Goal: Information Seeking & Learning: Learn about a topic

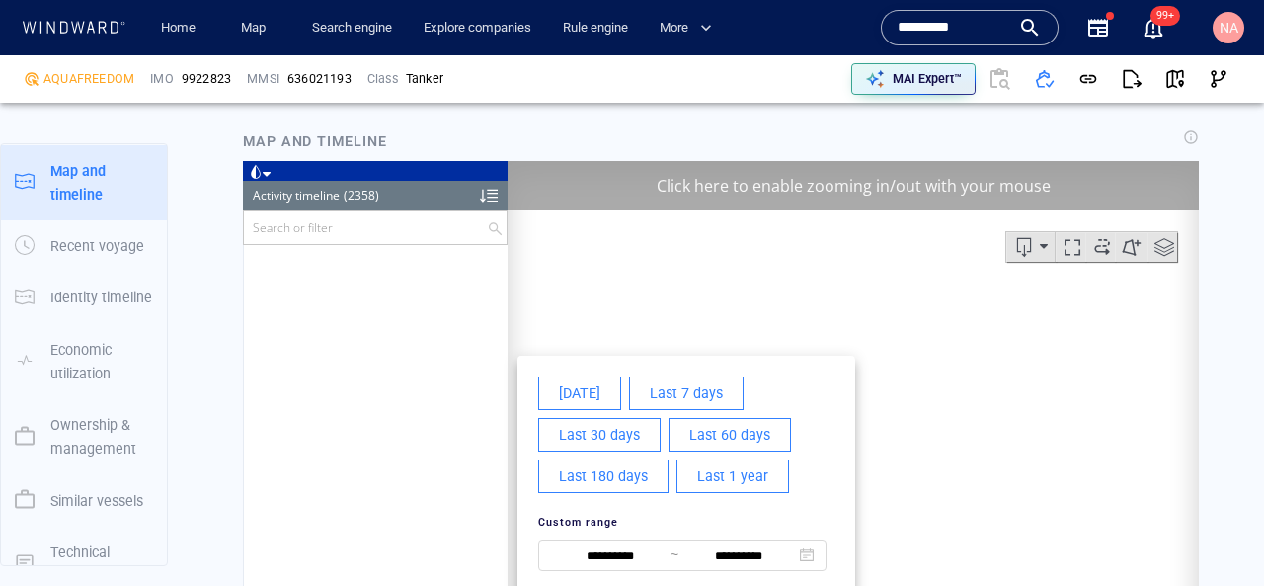
scroll to position [127553, 0]
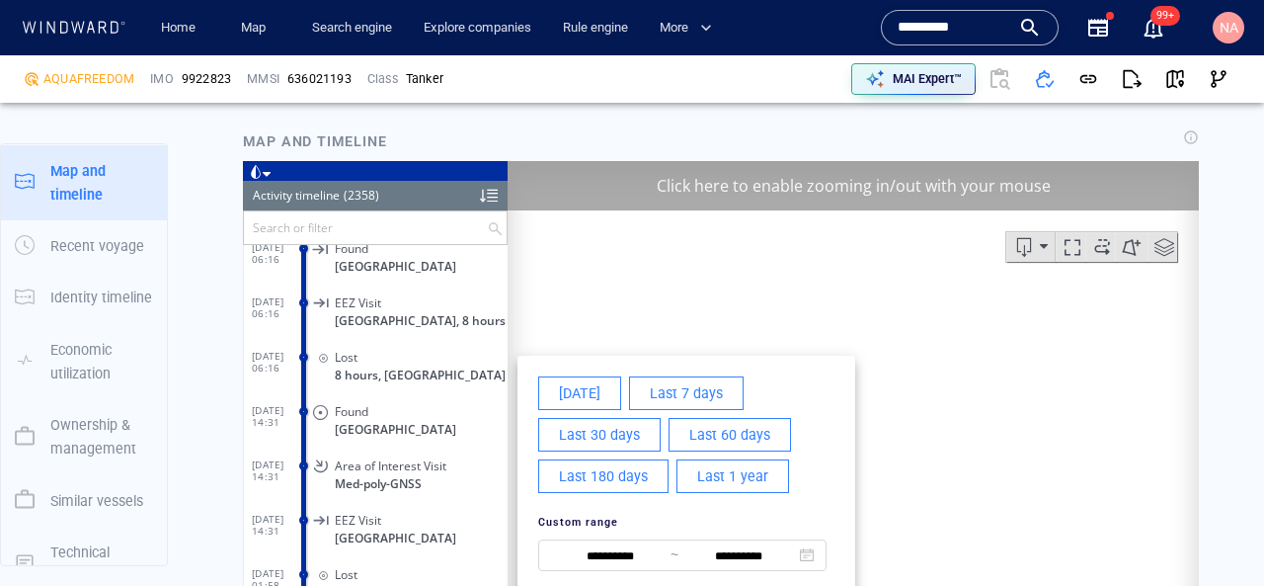
click at [947, 20] on input "*********" at bounding box center [954, 28] width 113 height 30
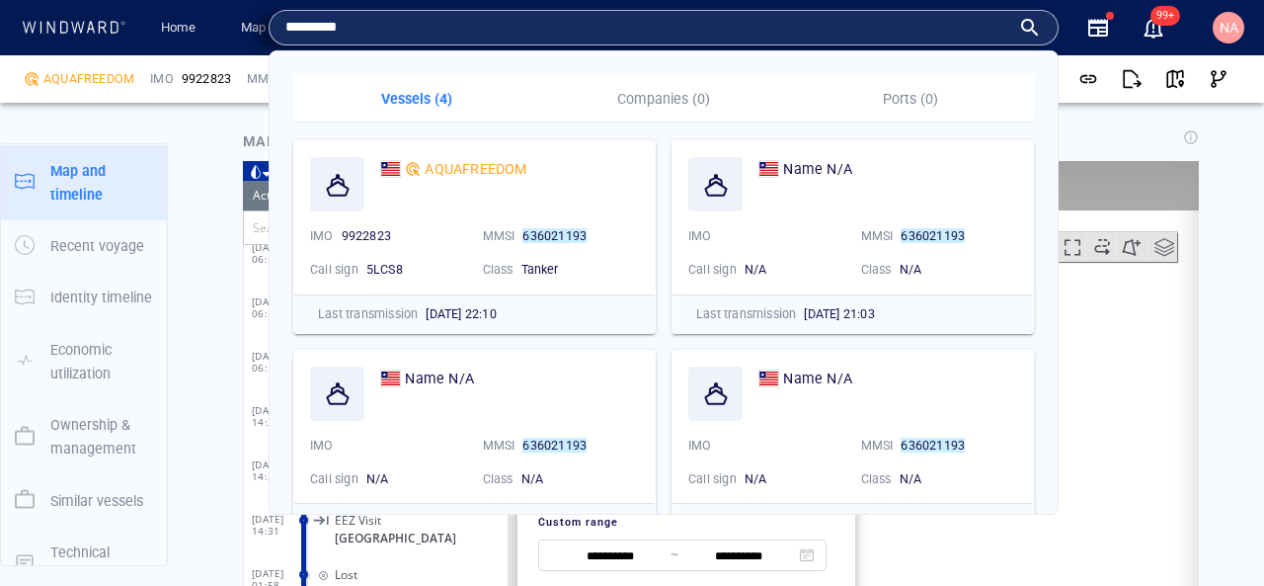
click at [947, 20] on input "*********" at bounding box center [647, 28] width 725 height 30
paste input "*"
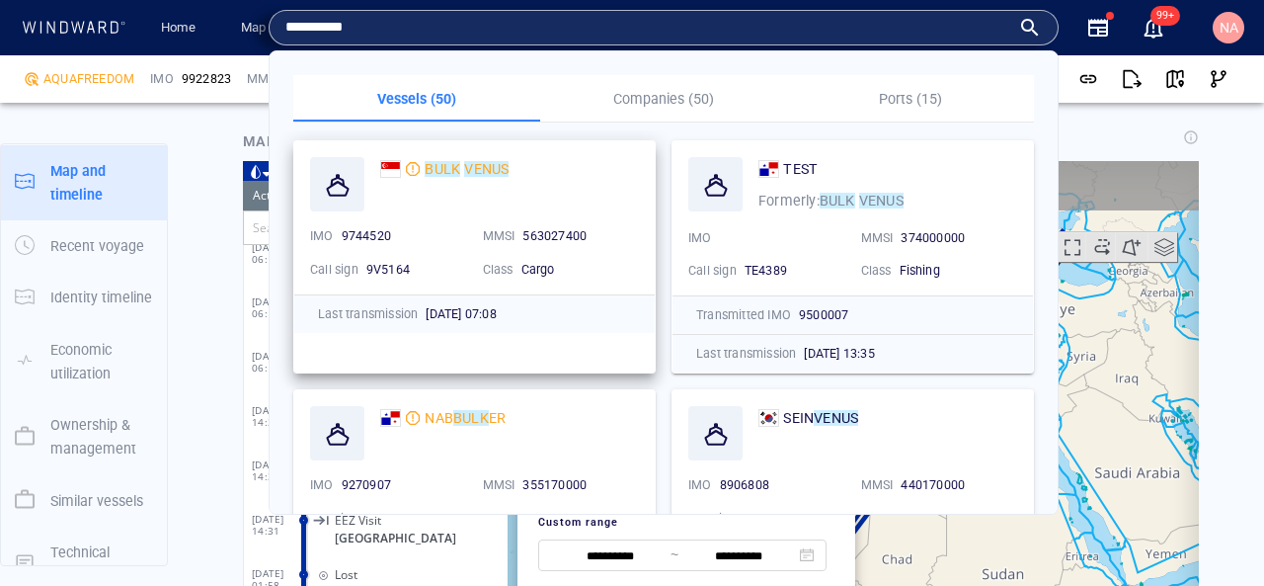
type input "**********"
click at [373, 232] on span "9744520" at bounding box center [366, 235] width 49 height 15
copy span "9744520"
click at [484, 161] on mark "VENUS" at bounding box center [486, 169] width 44 height 16
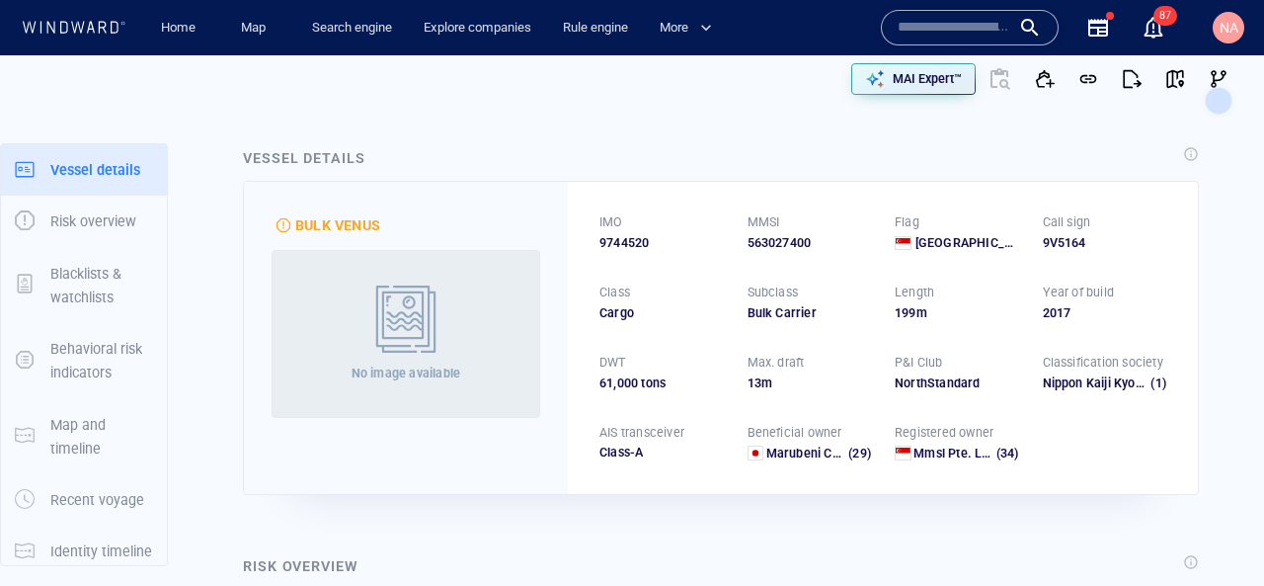
click at [934, 25] on input "text" at bounding box center [954, 28] width 113 height 30
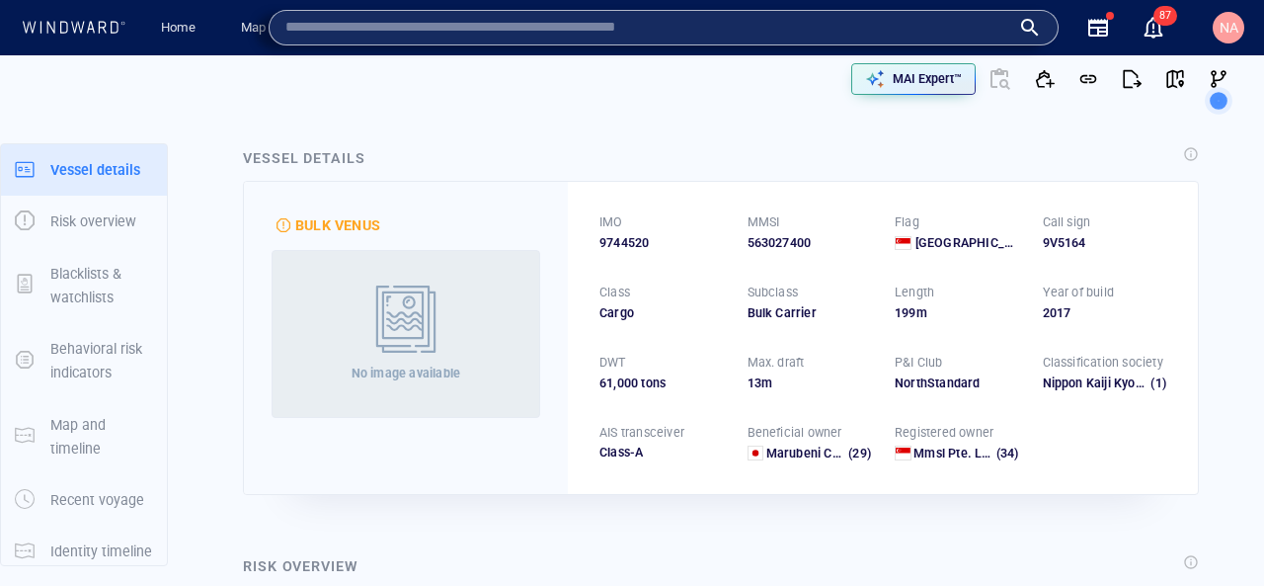
paste input "**********"
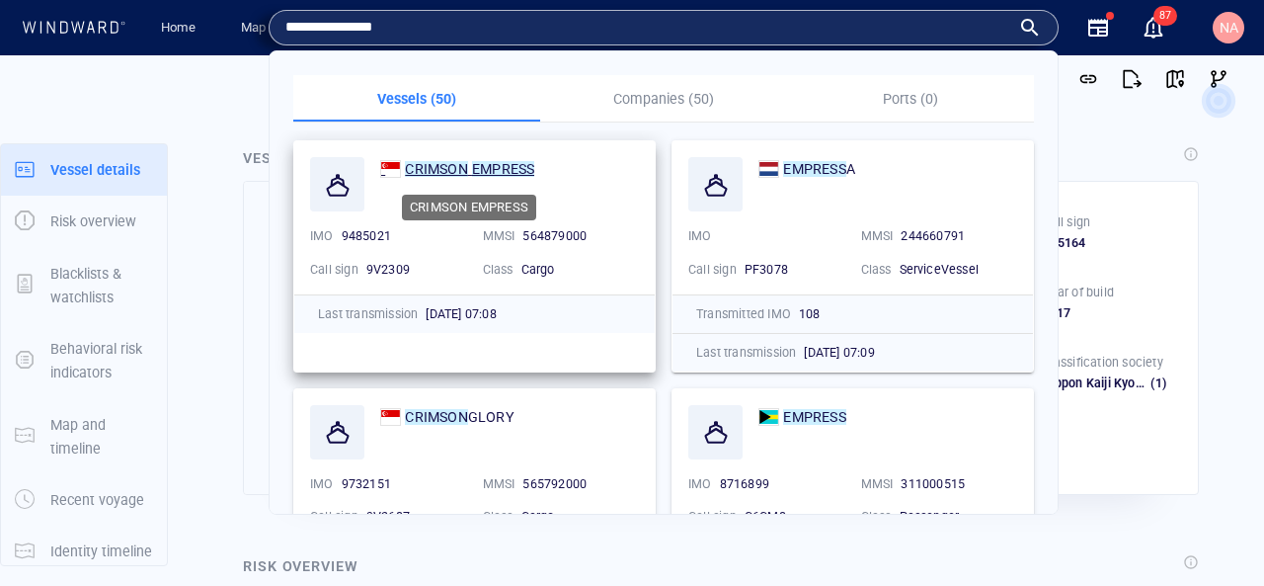
type input "**********"
click at [444, 167] on mark "CRIMSON" at bounding box center [436, 169] width 62 height 16
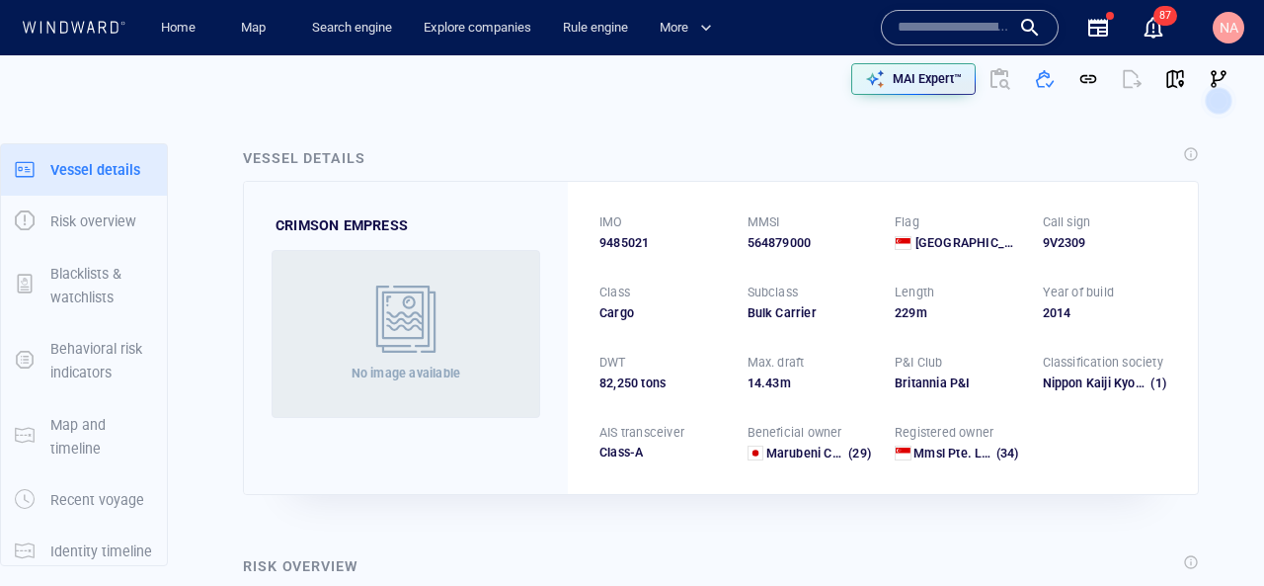
click at [620, 244] on span "9485021" at bounding box center [623, 243] width 49 height 18
click at [928, 40] on input "text" at bounding box center [954, 28] width 113 height 30
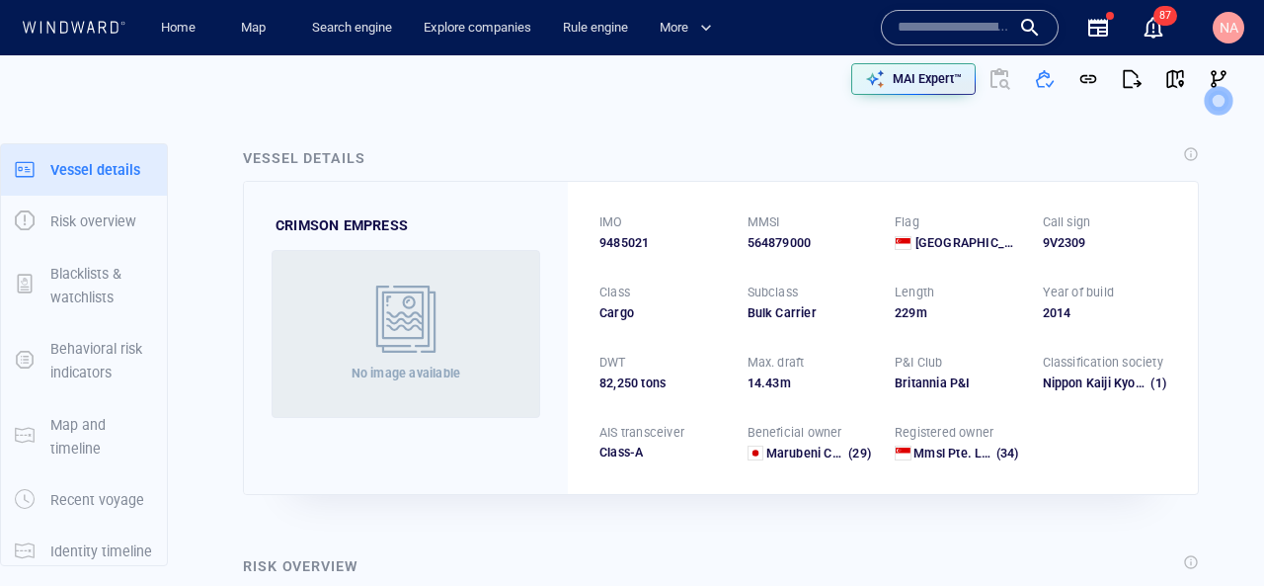
paste input "*******"
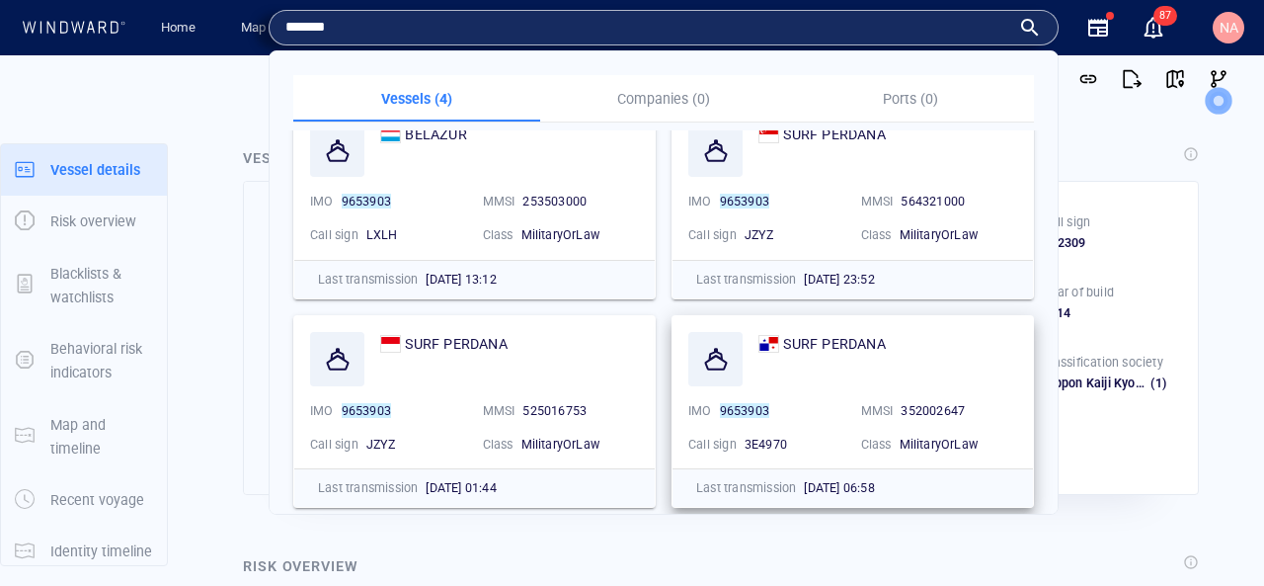
scroll to position [39, 0]
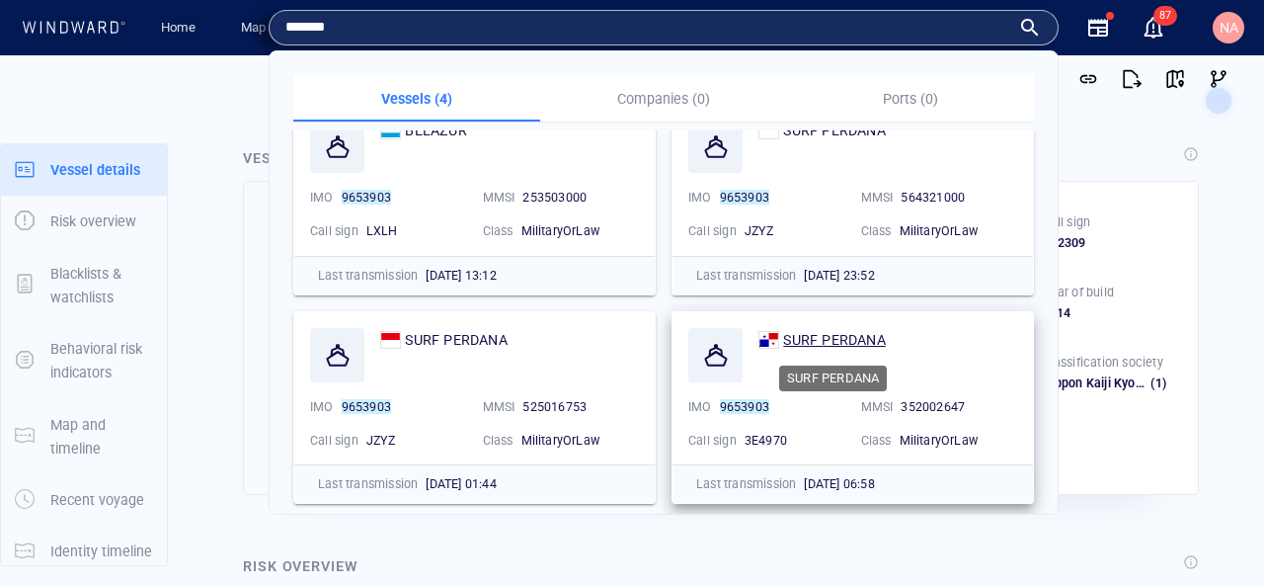
click at [818, 340] on span "SURF PERDANA" at bounding box center [834, 340] width 102 height 16
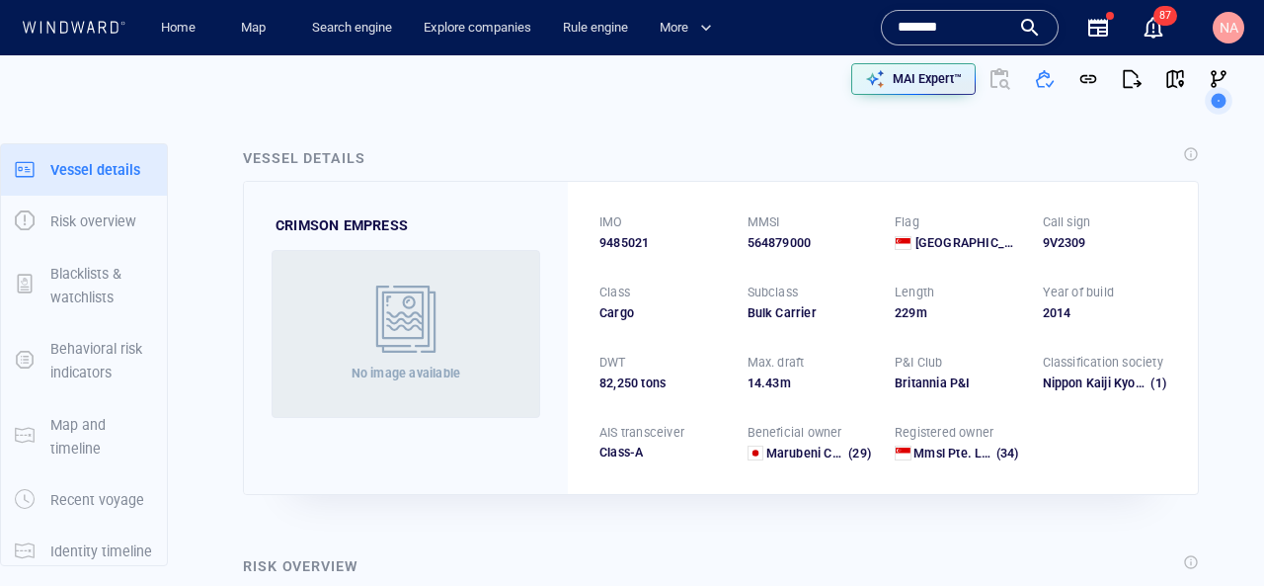
click at [937, 26] on input "*******" at bounding box center [954, 28] width 113 height 30
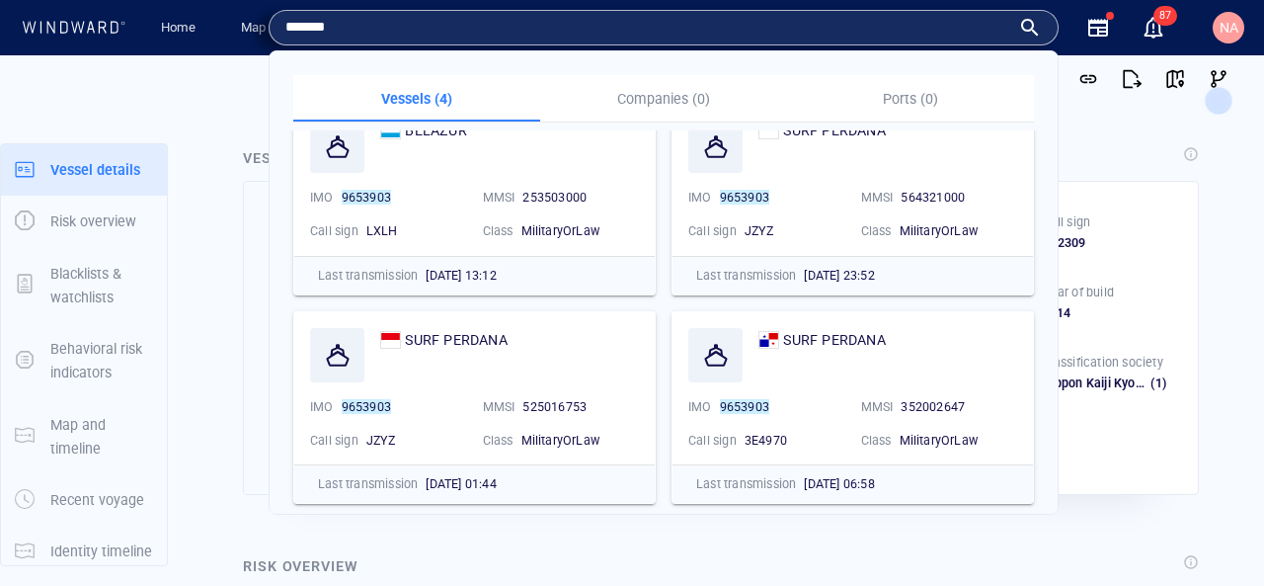
click at [937, 26] on input "*******" at bounding box center [647, 28] width 725 height 30
paste input "text"
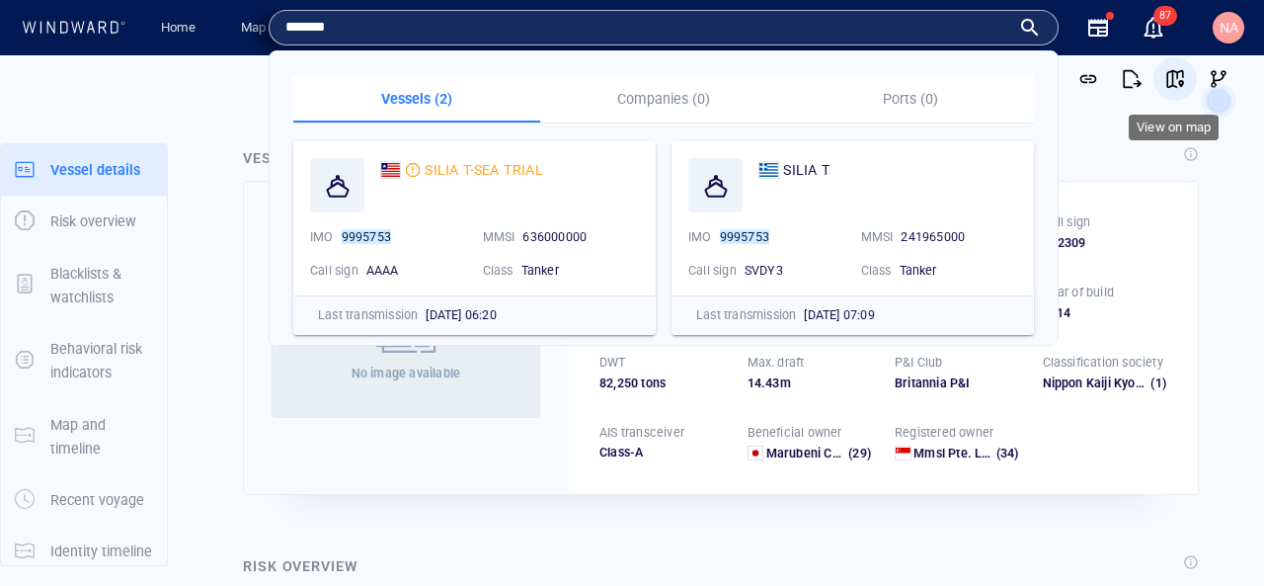
click at [1168, 82] on span "button" at bounding box center [1175, 79] width 20 height 20
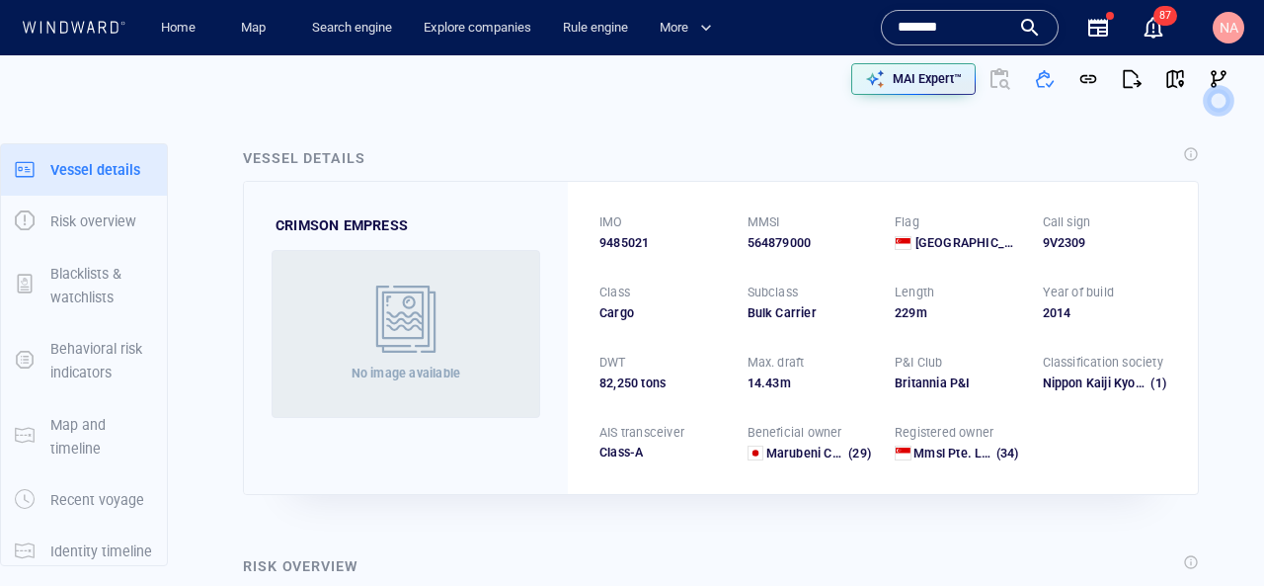
click at [896, 13] on div "*******" at bounding box center [970, 28] width 178 height 36
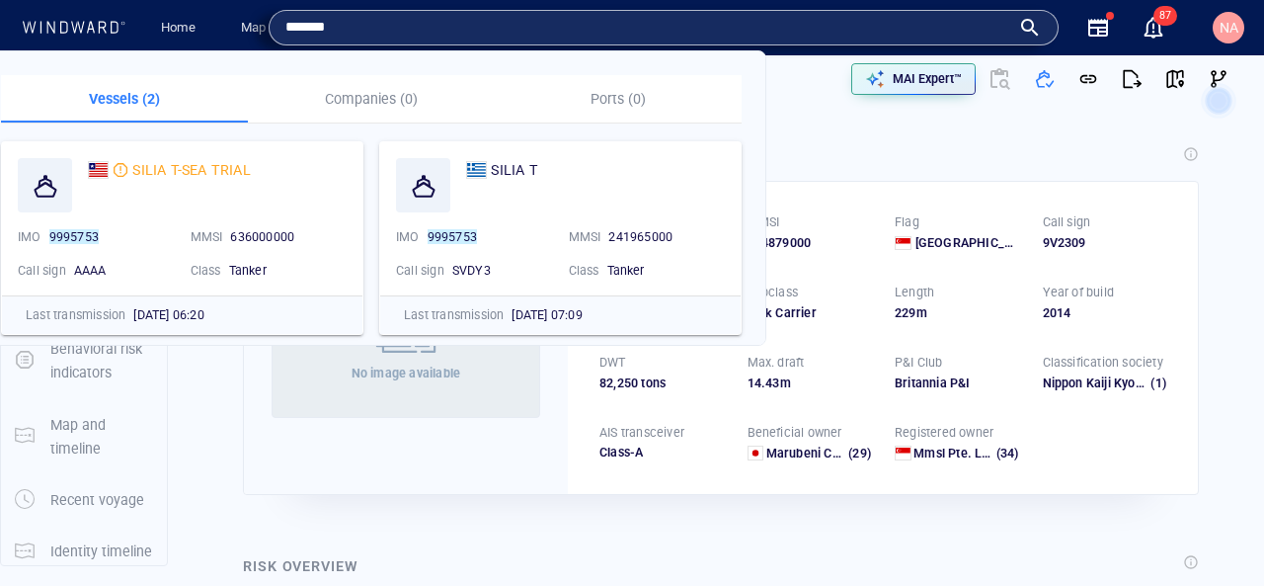
click at [896, 13] on input "*******" at bounding box center [647, 28] width 725 height 30
paste input "text"
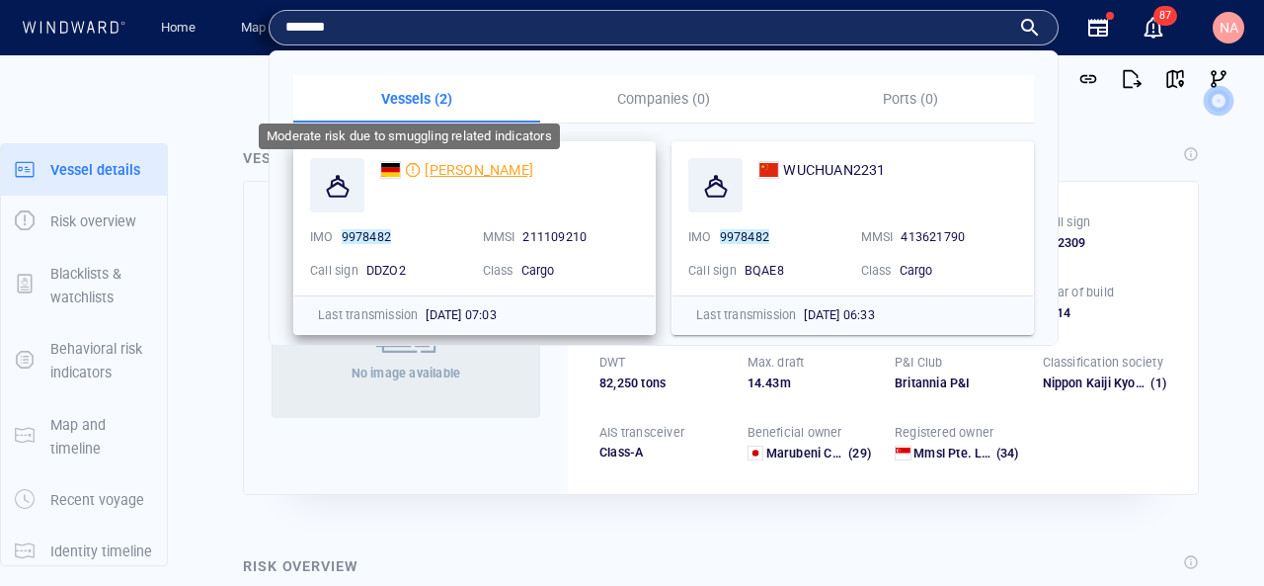
type input "*******"
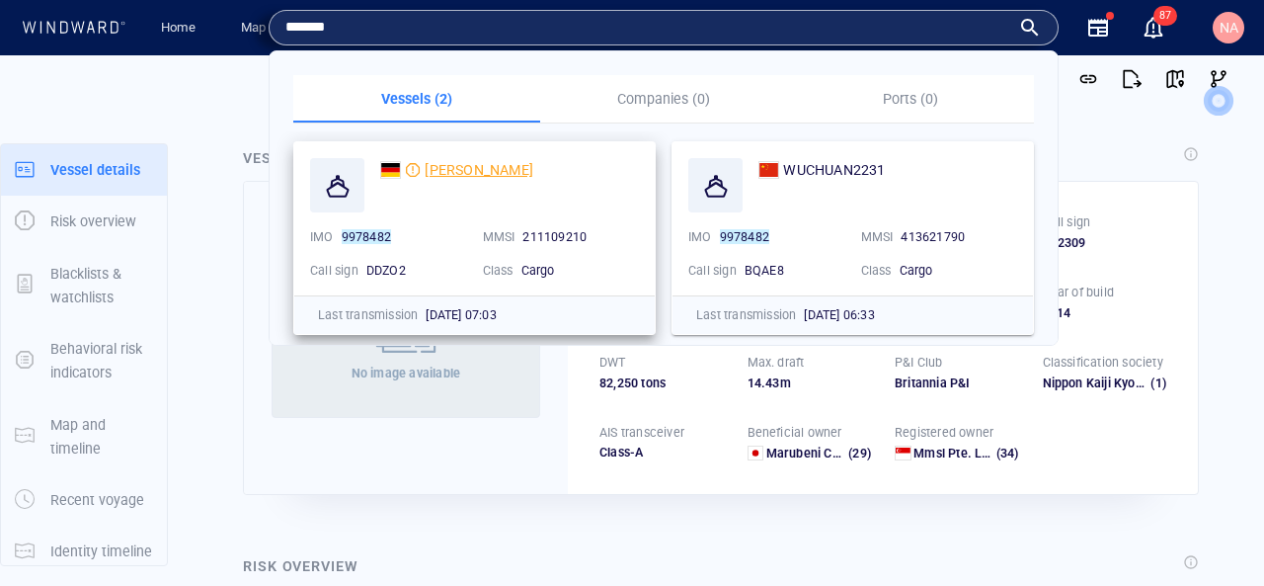
click at [421, 166] on div "ELISE" at bounding box center [456, 170] width 153 height 24
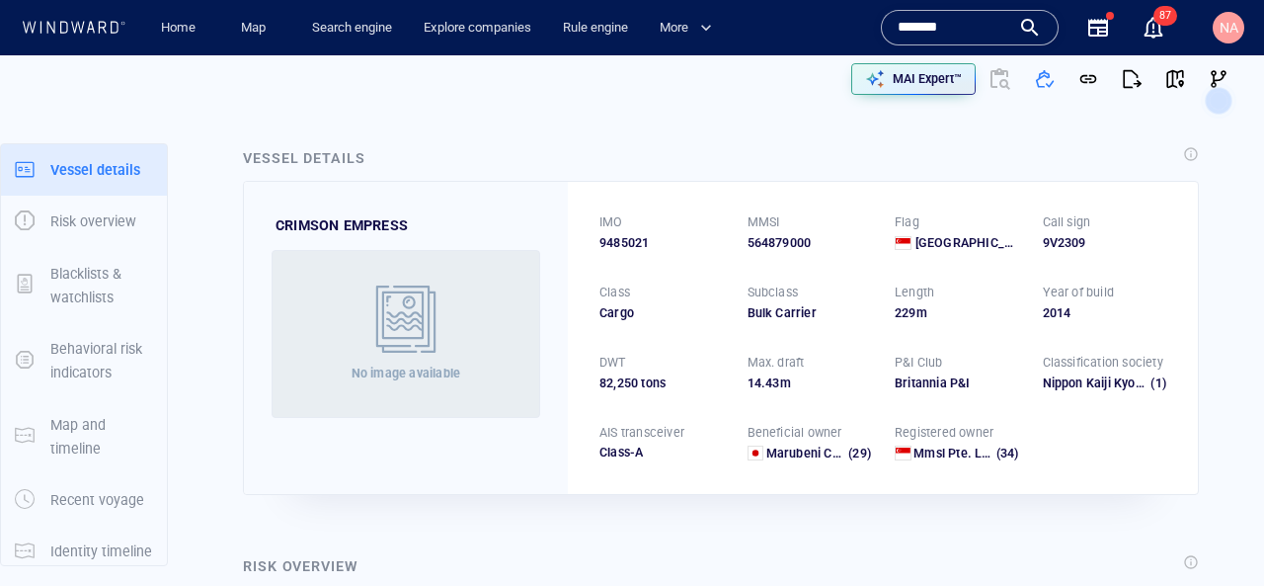
click at [956, 22] on input "*******" at bounding box center [954, 28] width 113 height 30
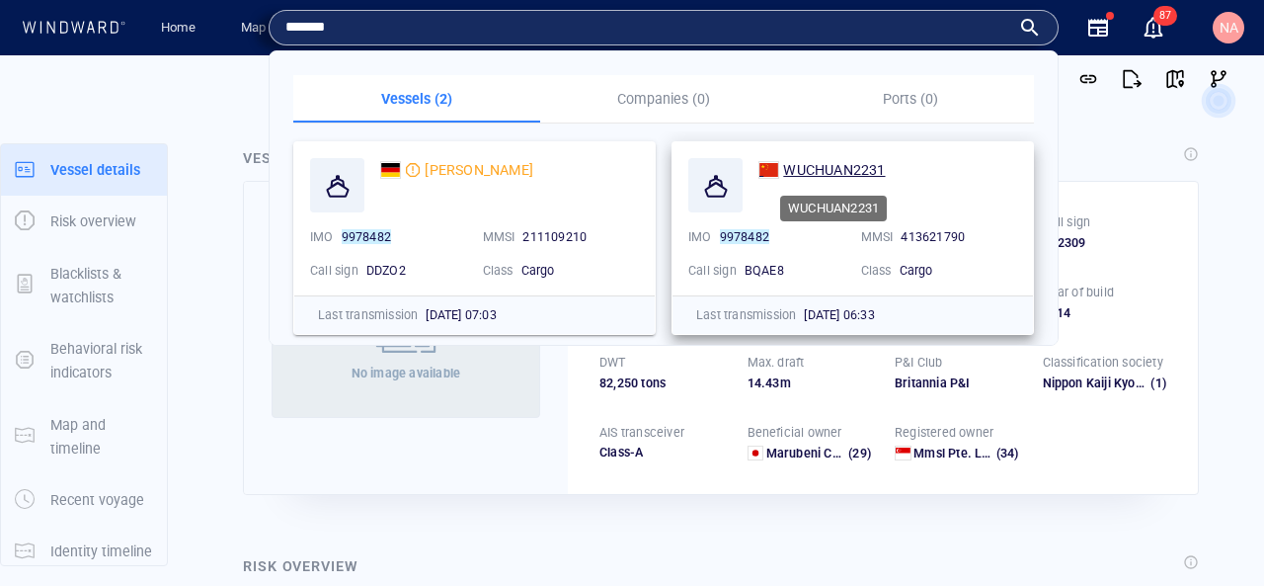
click at [835, 170] on span "WUCHUAN2231" at bounding box center [834, 170] width 102 height 16
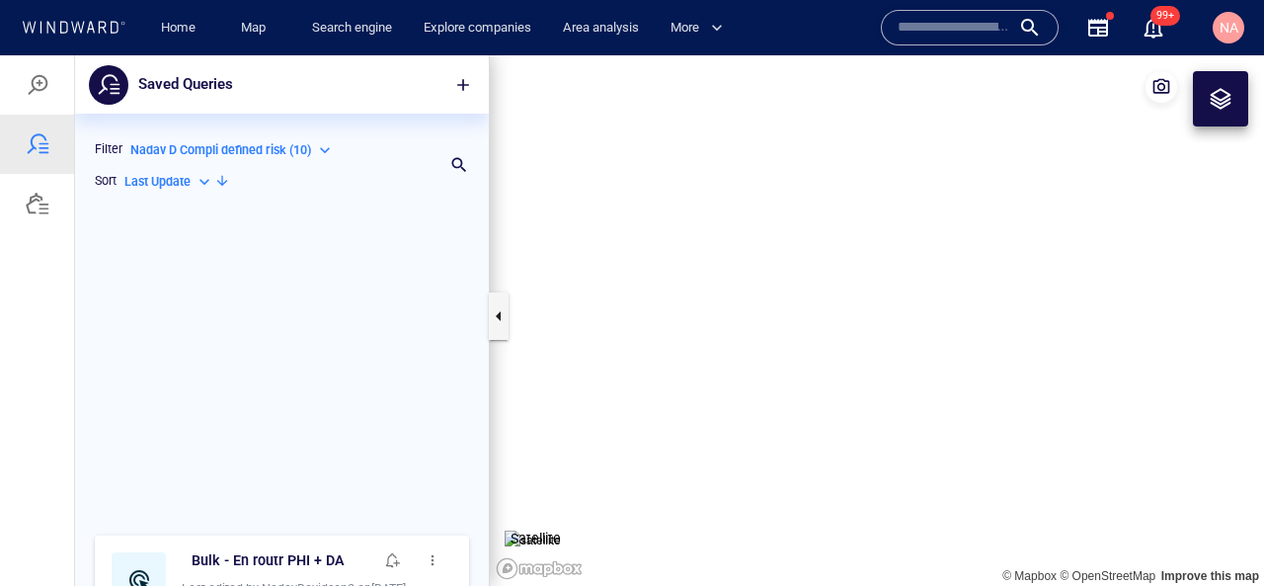
scroll to position [378, 414]
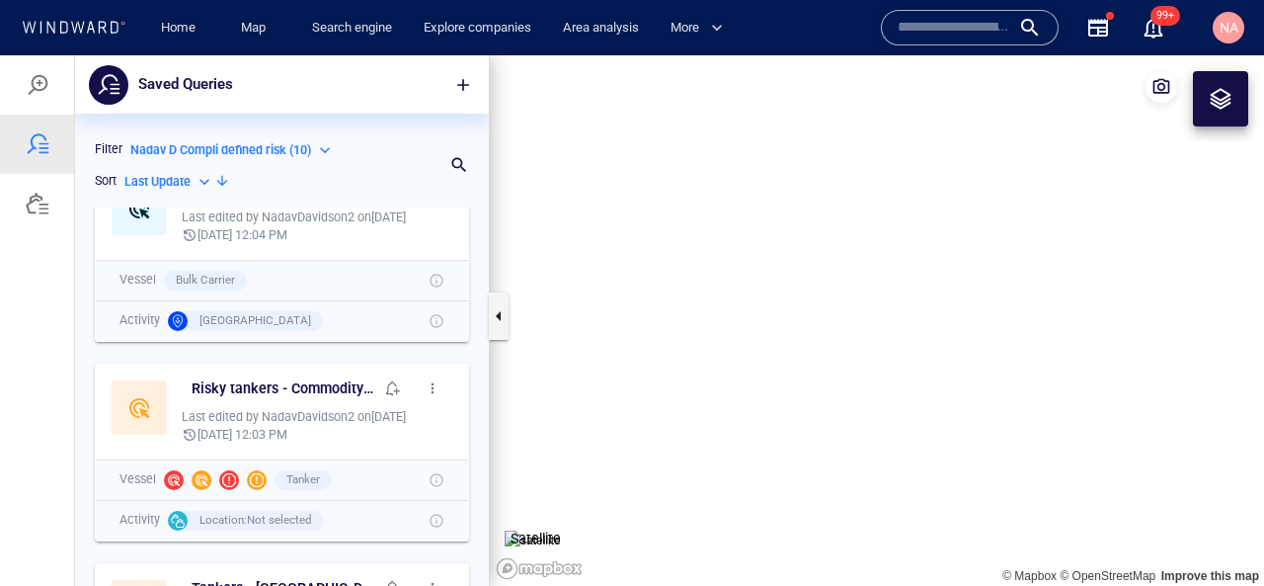
click at [943, 37] on input "text" at bounding box center [954, 28] width 113 height 30
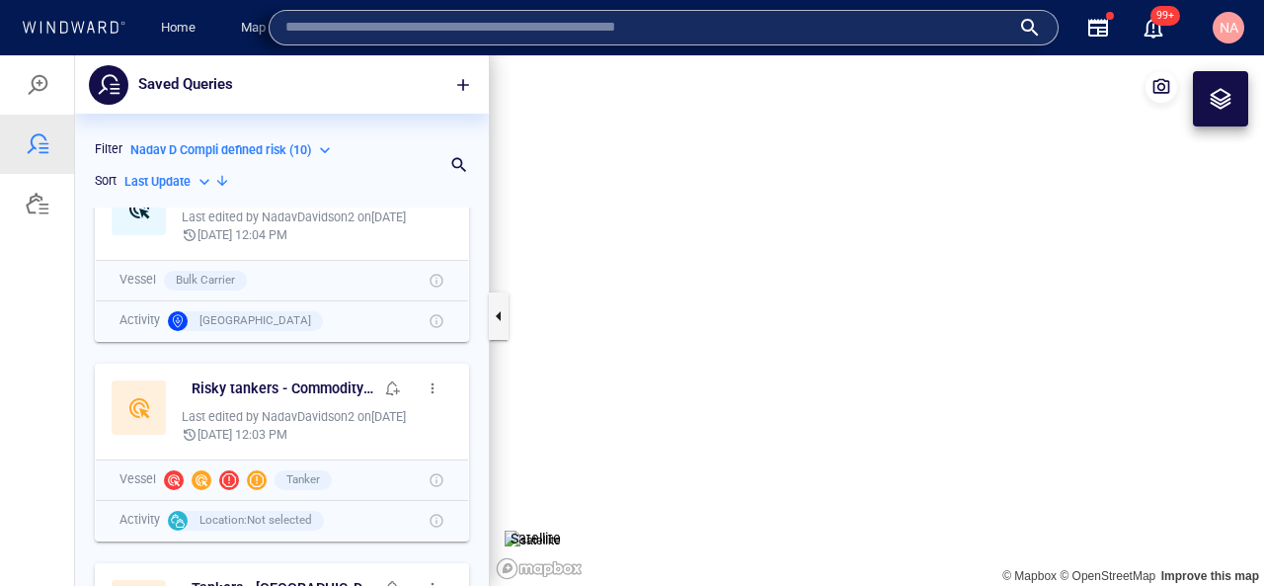
paste input "*******"
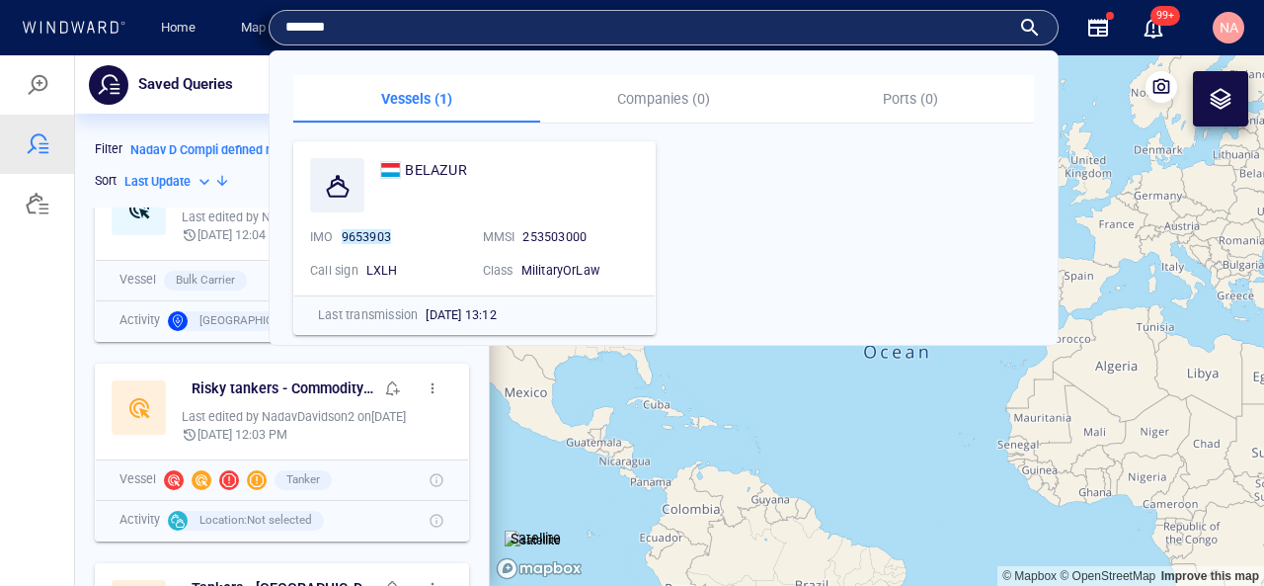
type input "*******"
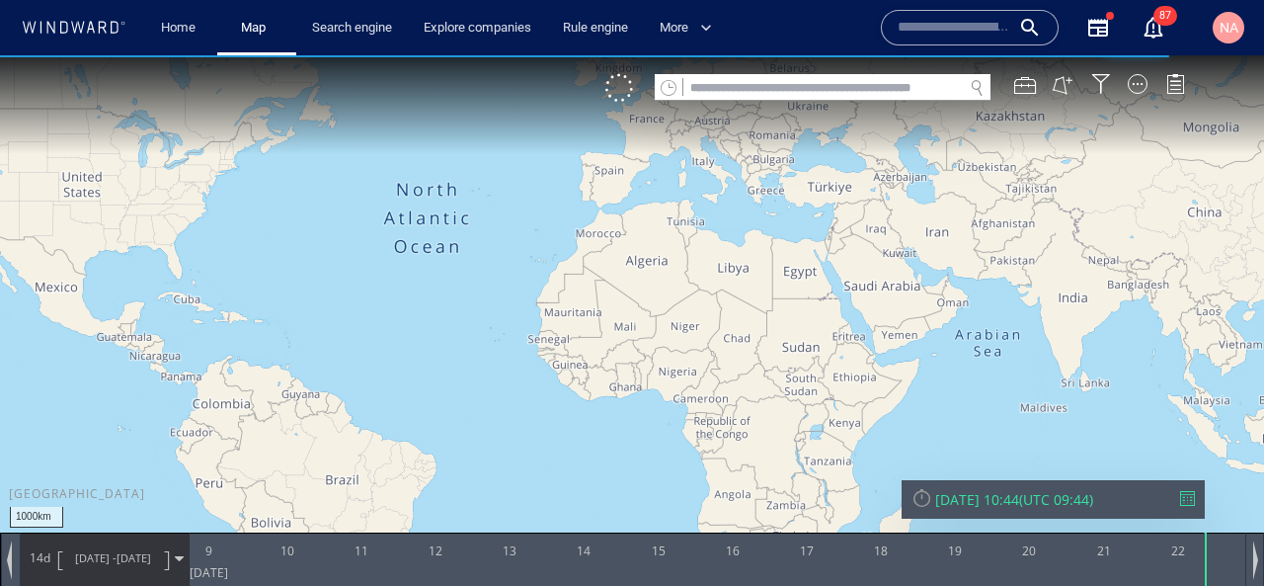
click at [896, 91] on input "text" at bounding box center [822, 88] width 279 height 27
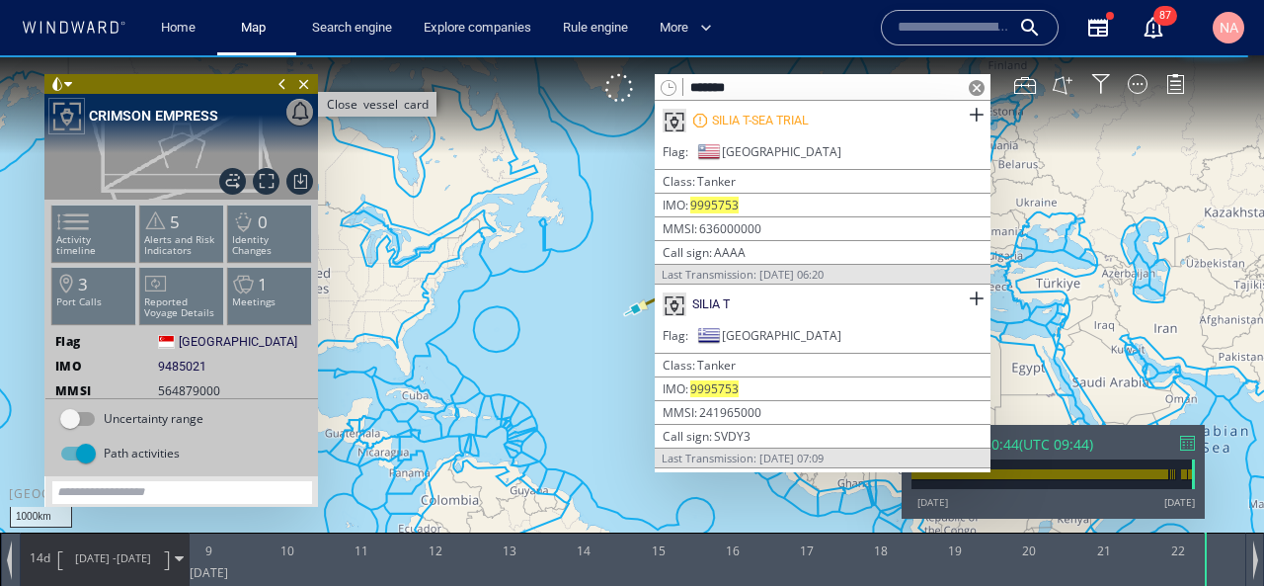
type input "*******"
click at [307, 86] on span "Close vessel card" at bounding box center [304, 84] width 22 height 20
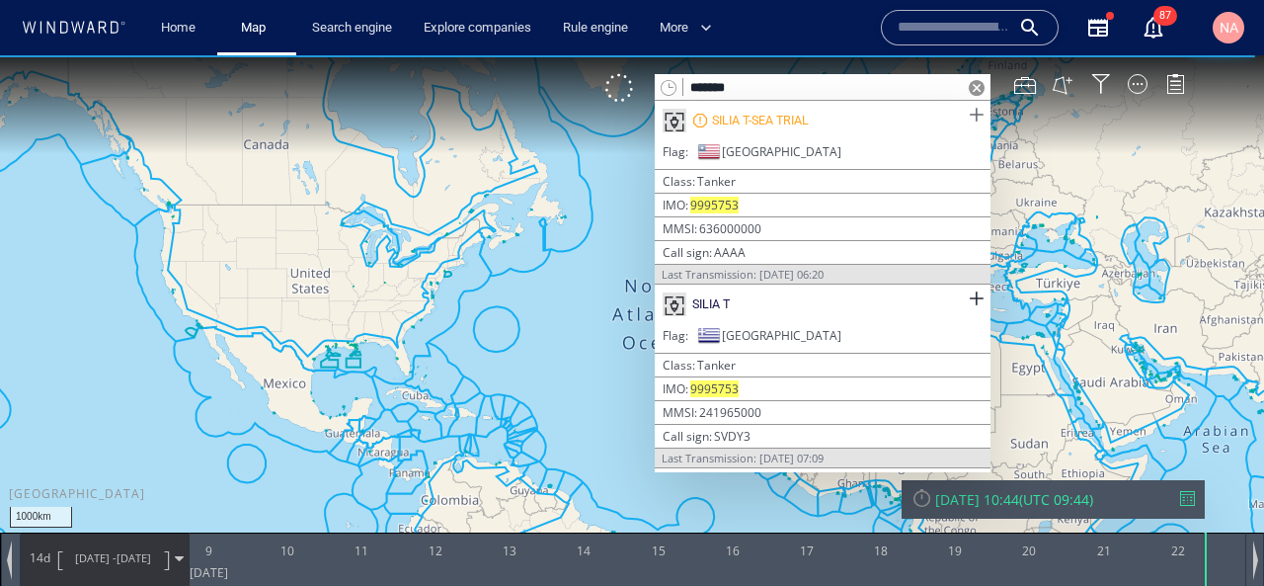
click at [982, 120] on span at bounding box center [976, 115] width 25 height 25
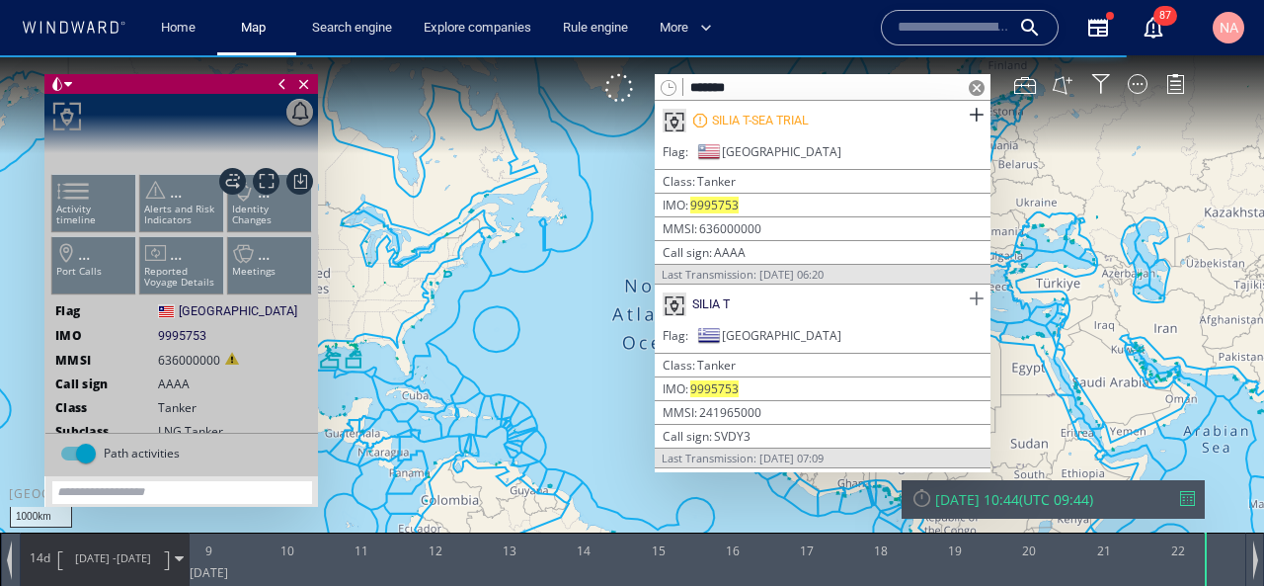
click at [975, 295] on span at bounding box center [976, 298] width 25 height 25
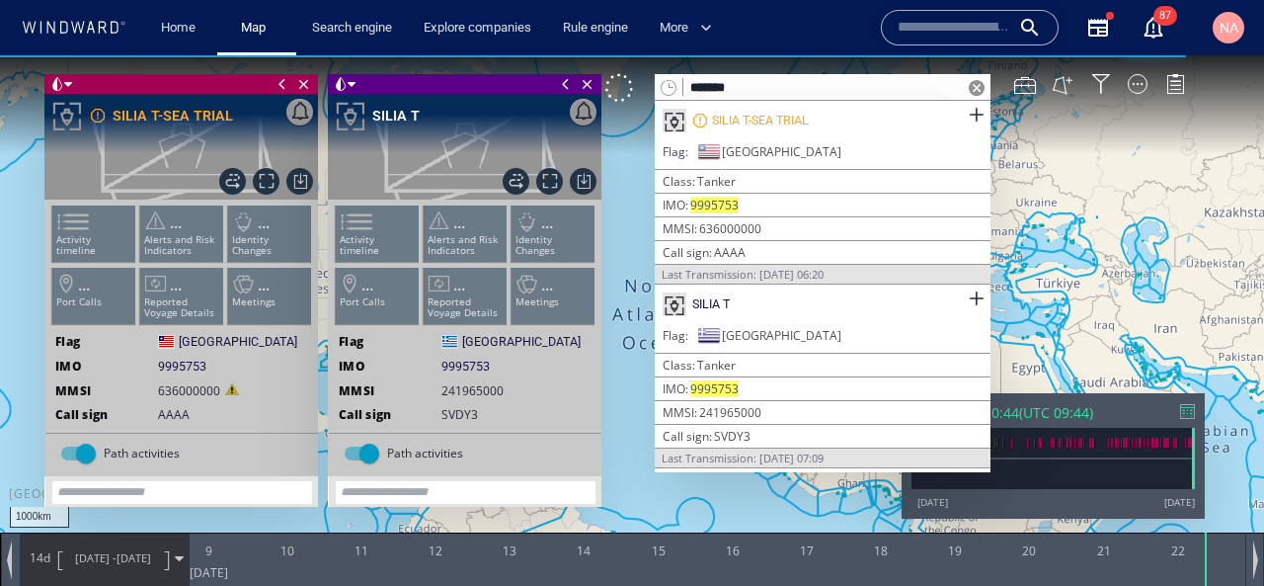
click at [975, 90] on span at bounding box center [977, 88] width 16 height 16
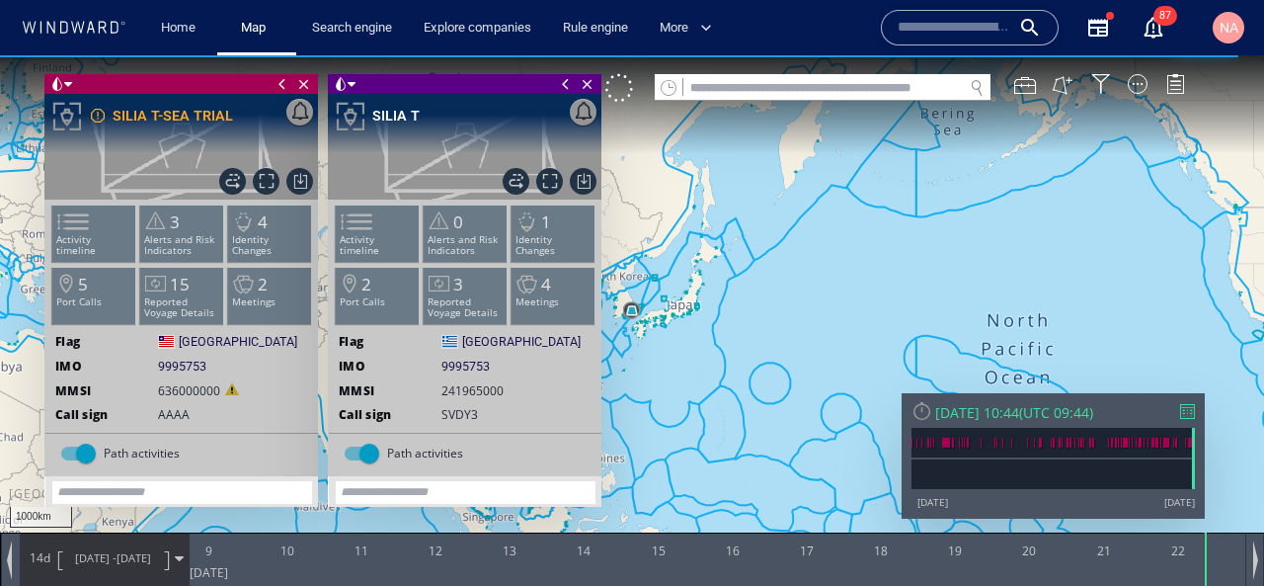
click at [359, 217] on span at bounding box center [345, 221] width 30 height 29
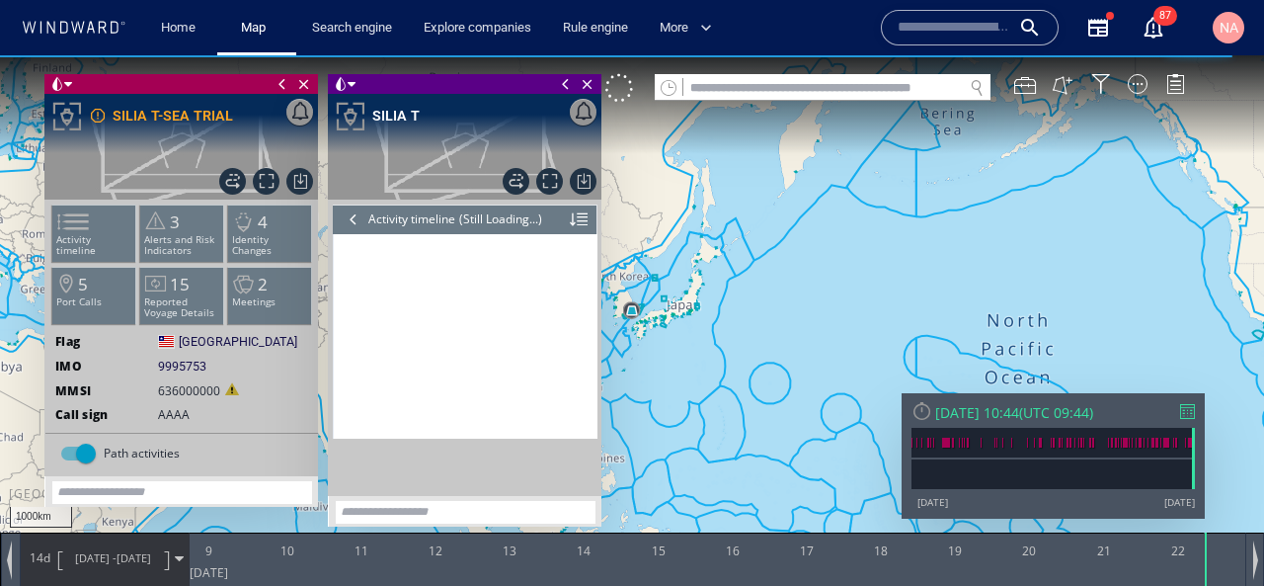
scroll to position [1045, 0]
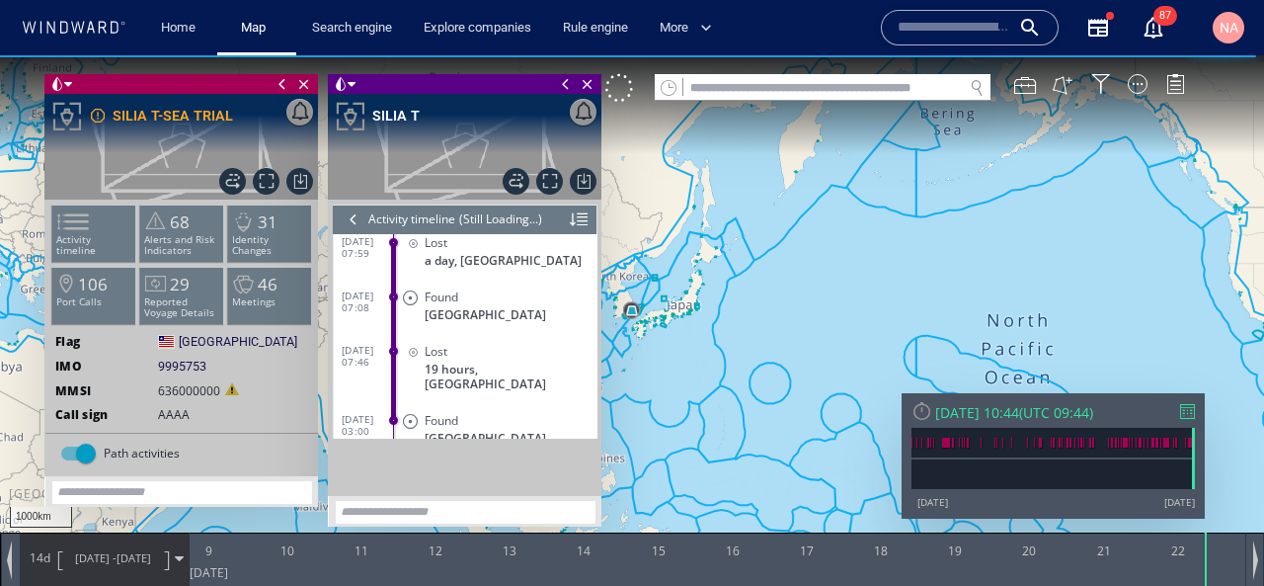
click at [355, 226] on div at bounding box center [354, 219] width 22 height 30
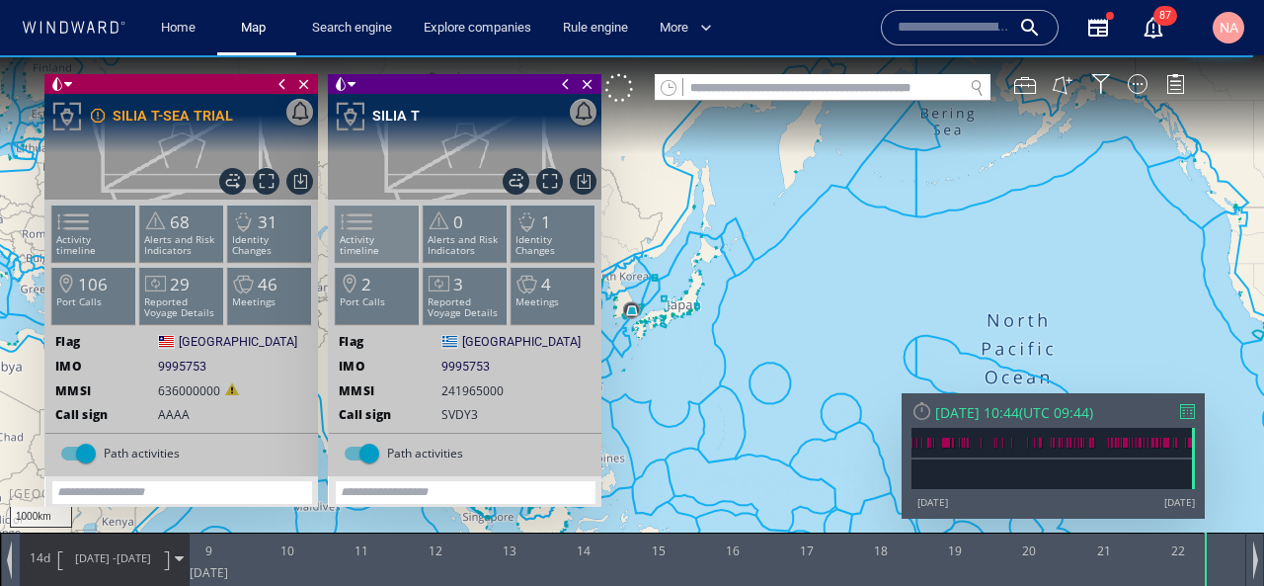
click at [359, 233] on span at bounding box center [345, 221] width 30 height 29
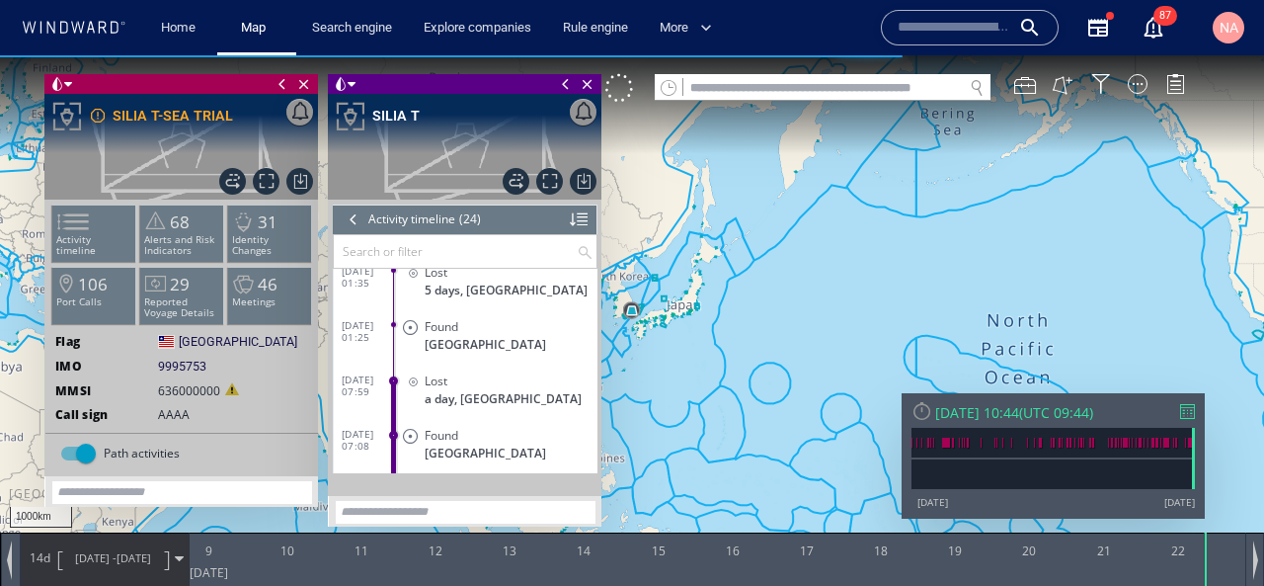
scroll to position [981, 0]
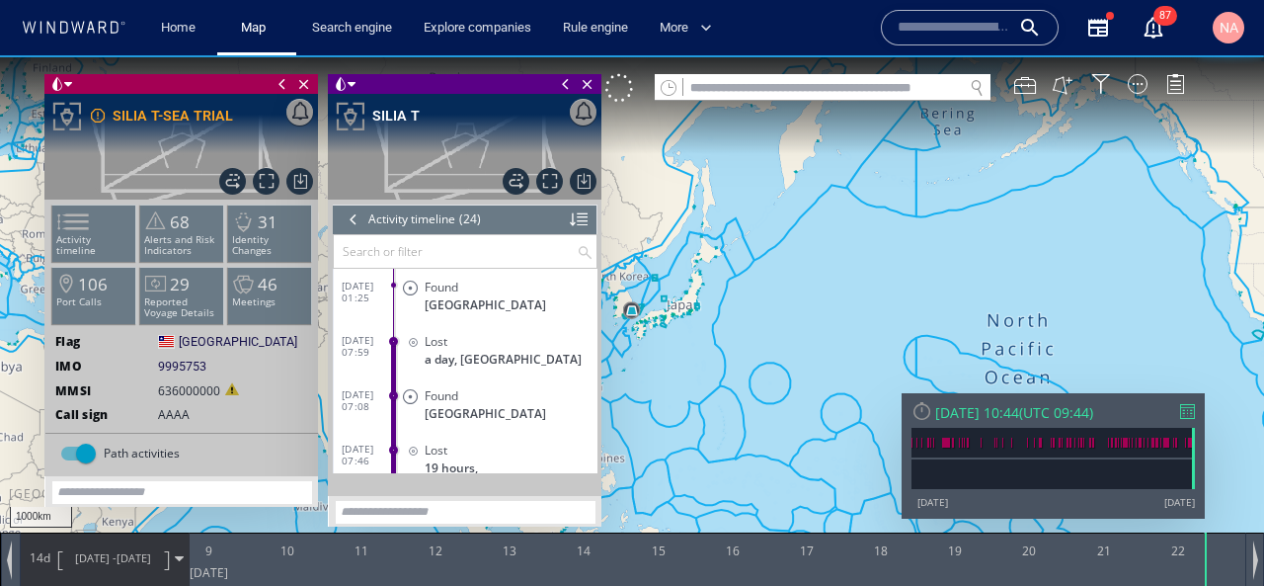
click at [356, 223] on div at bounding box center [354, 219] width 22 height 30
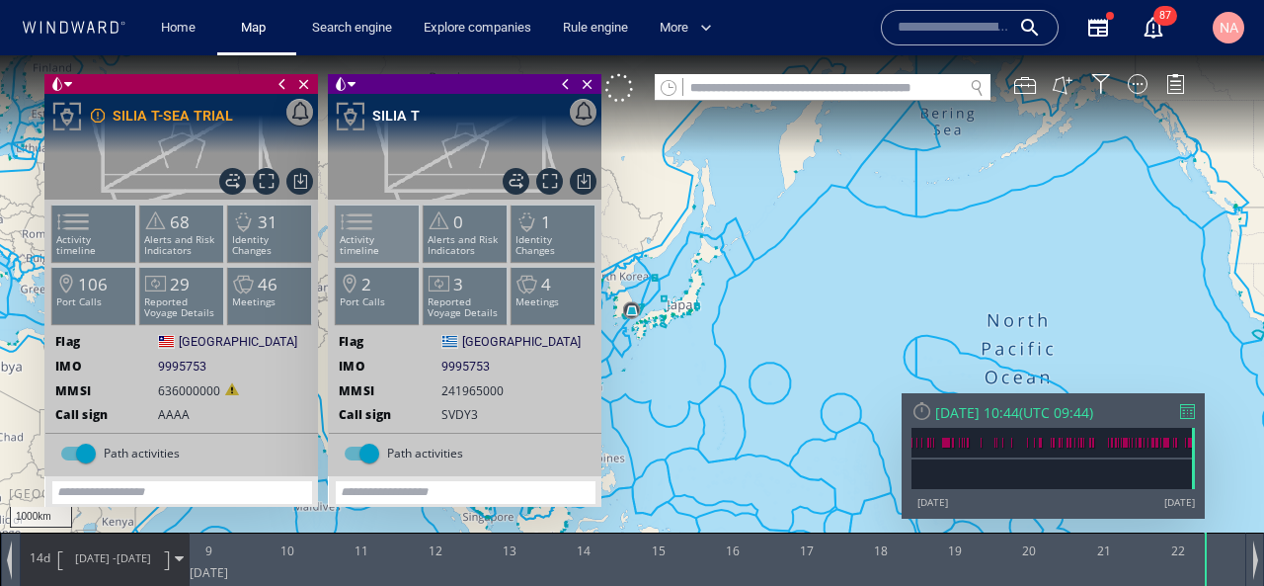
click at [359, 229] on span at bounding box center [345, 221] width 30 height 29
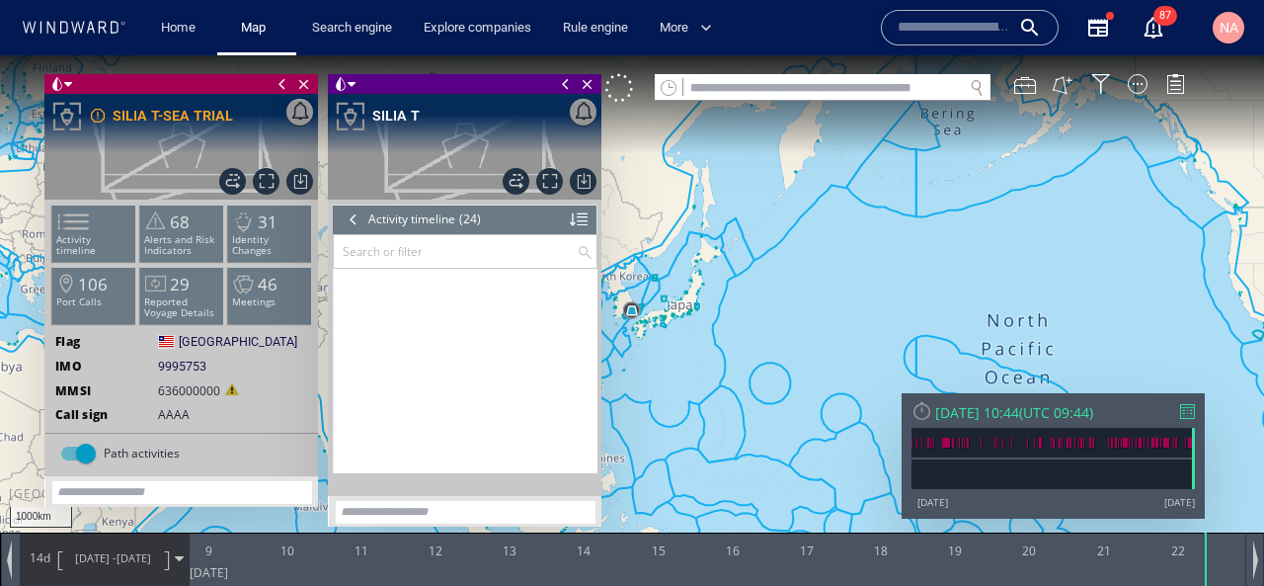
scroll to position [1099, 0]
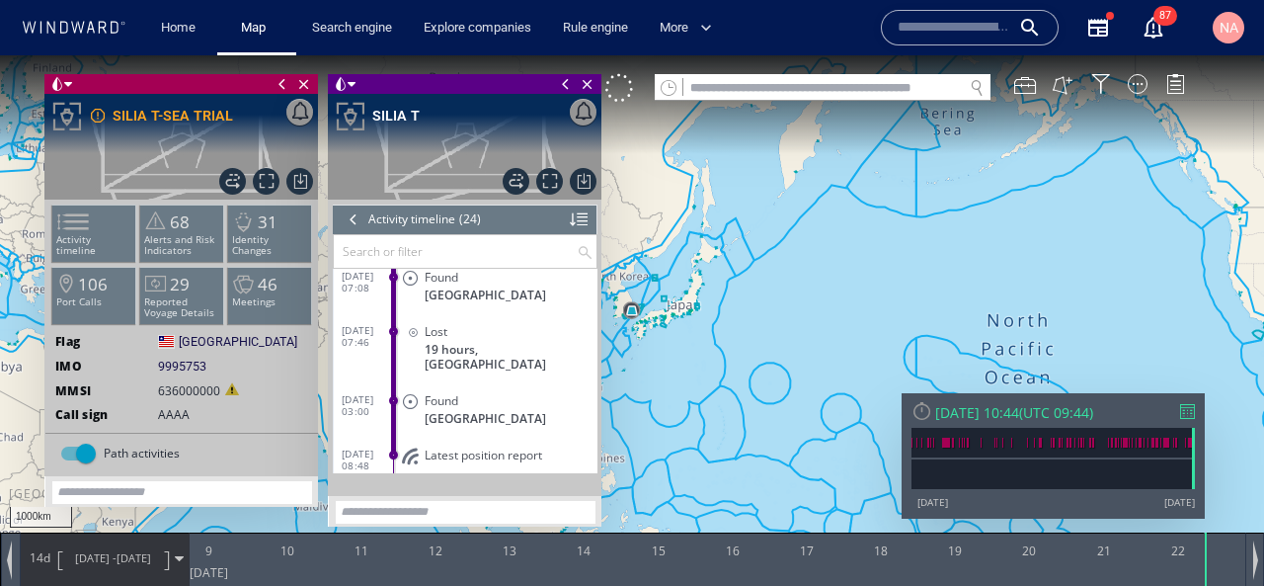
click at [416, 252] on input "text" at bounding box center [455, 251] width 243 height 33
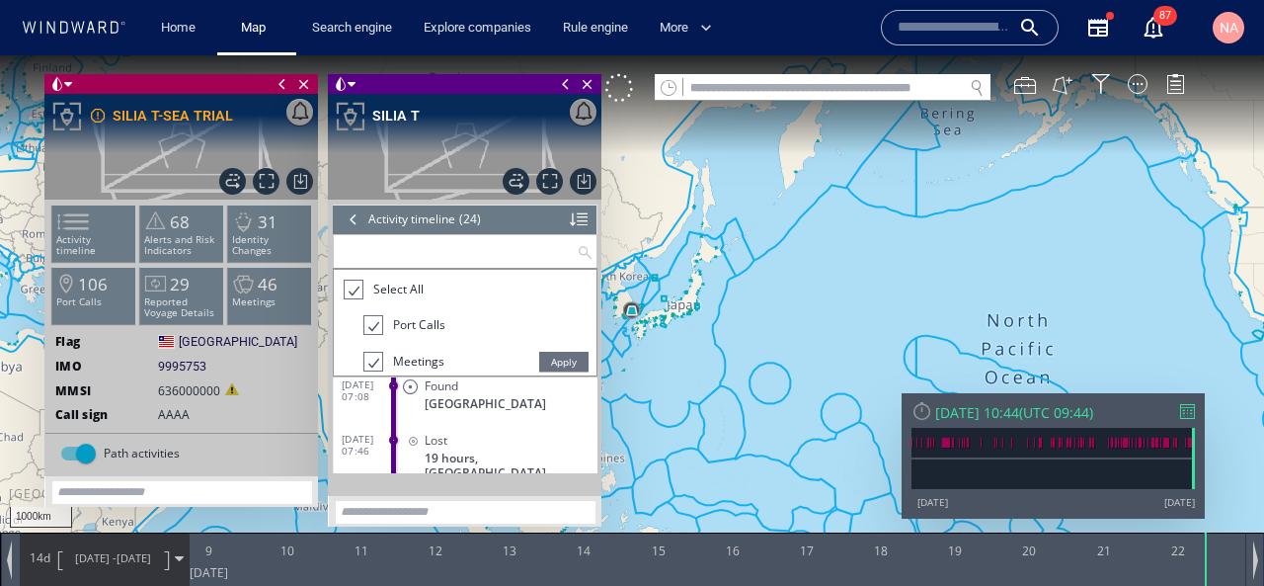
click at [394, 290] on span "Select All" at bounding box center [398, 288] width 50 height 17
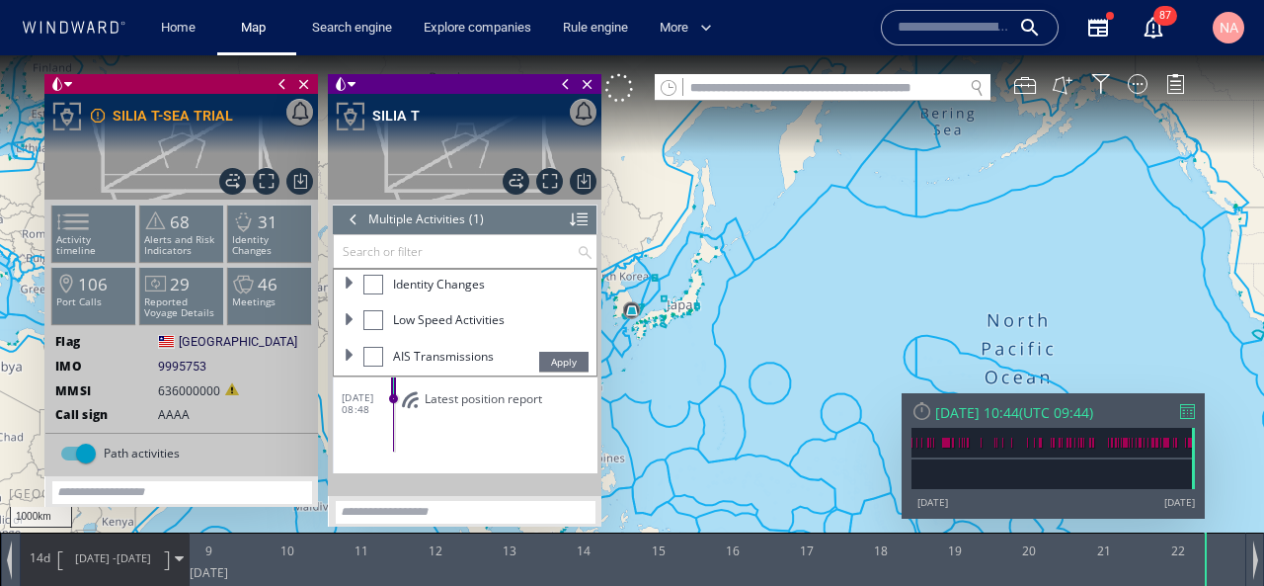
scroll to position [259, 0]
click at [373, 354] on div at bounding box center [373, 357] width 20 height 20
click at [557, 357] on span "Apply" at bounding box center [563, 362] width 49 height 20
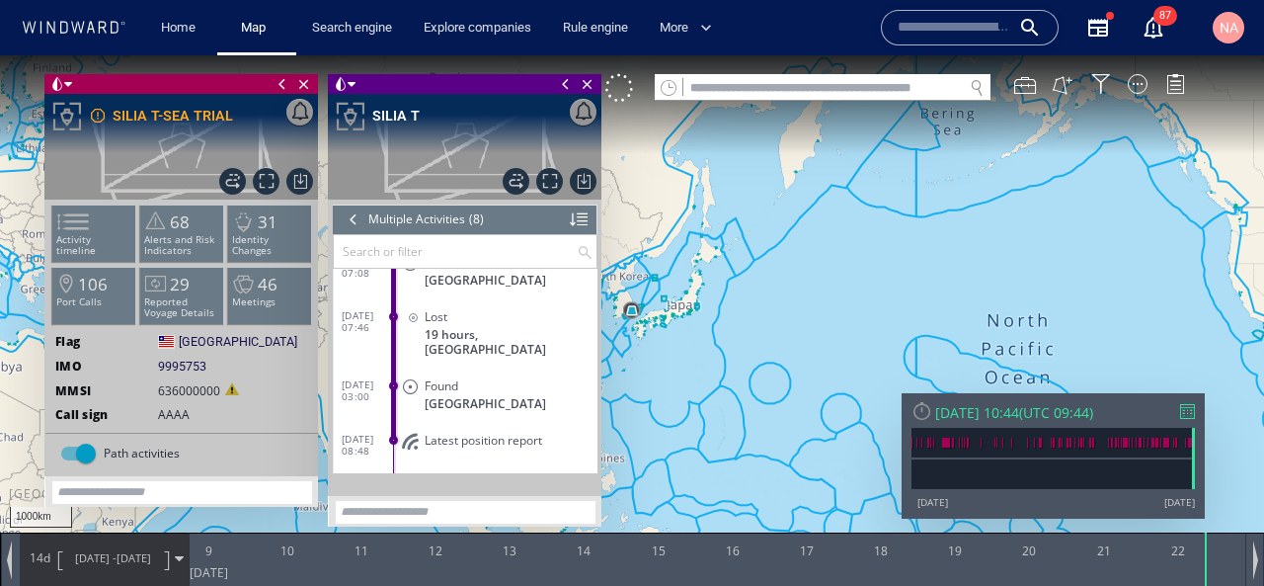
scroll to position [250, 0]
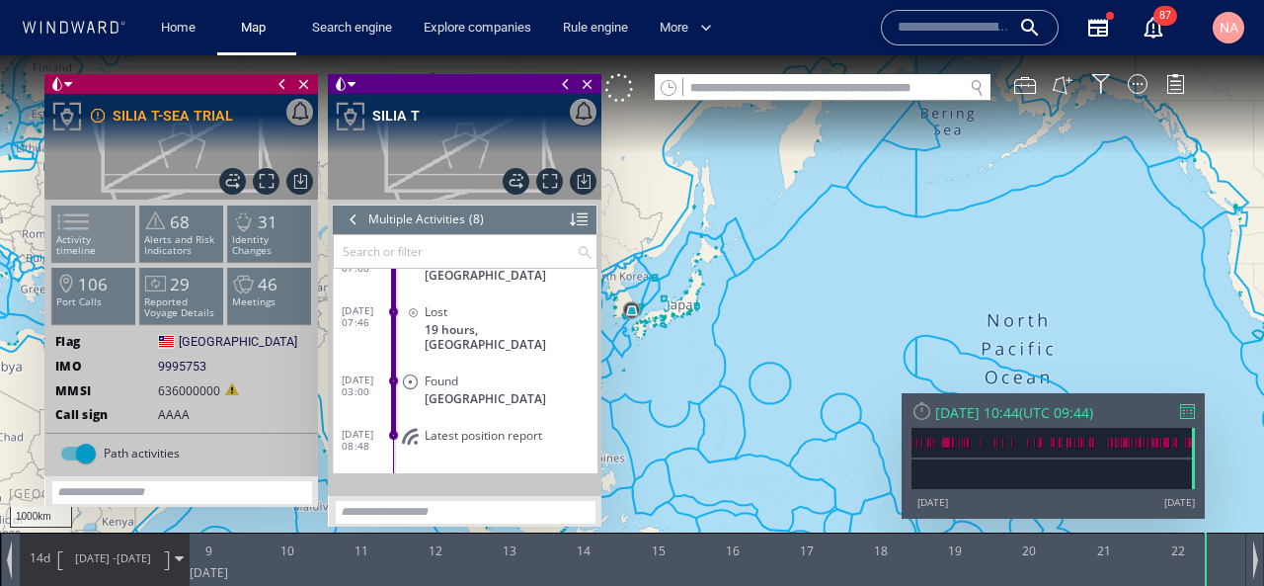
click at [76, 236] on span at bounding box center [61, 221] width 30 height 29
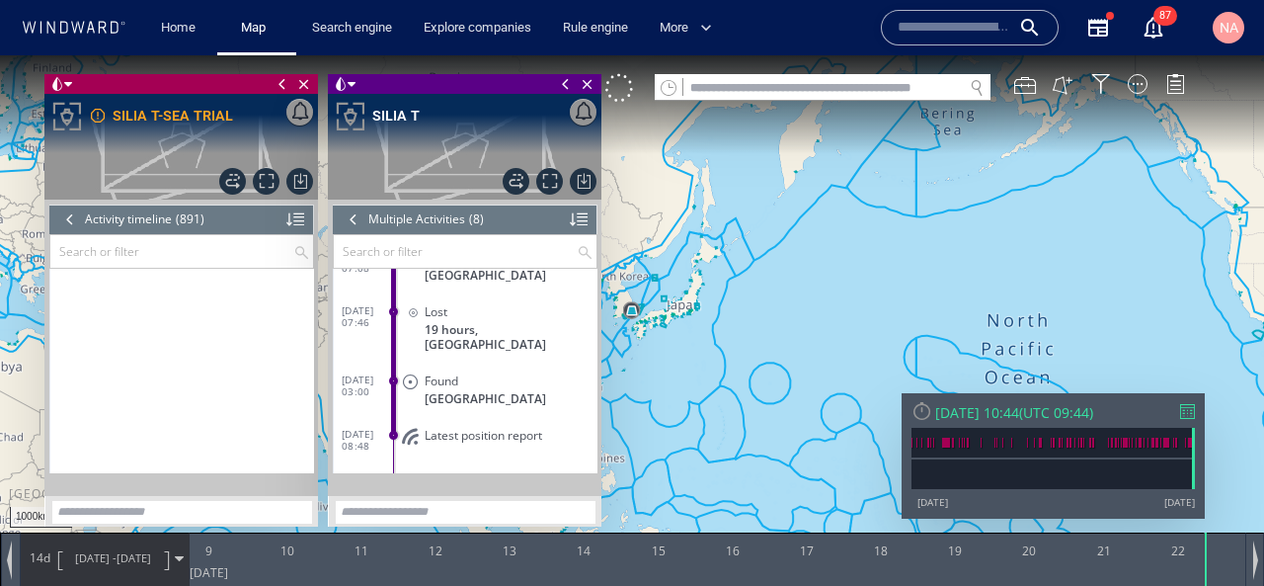
scroll to position [48192, 0]
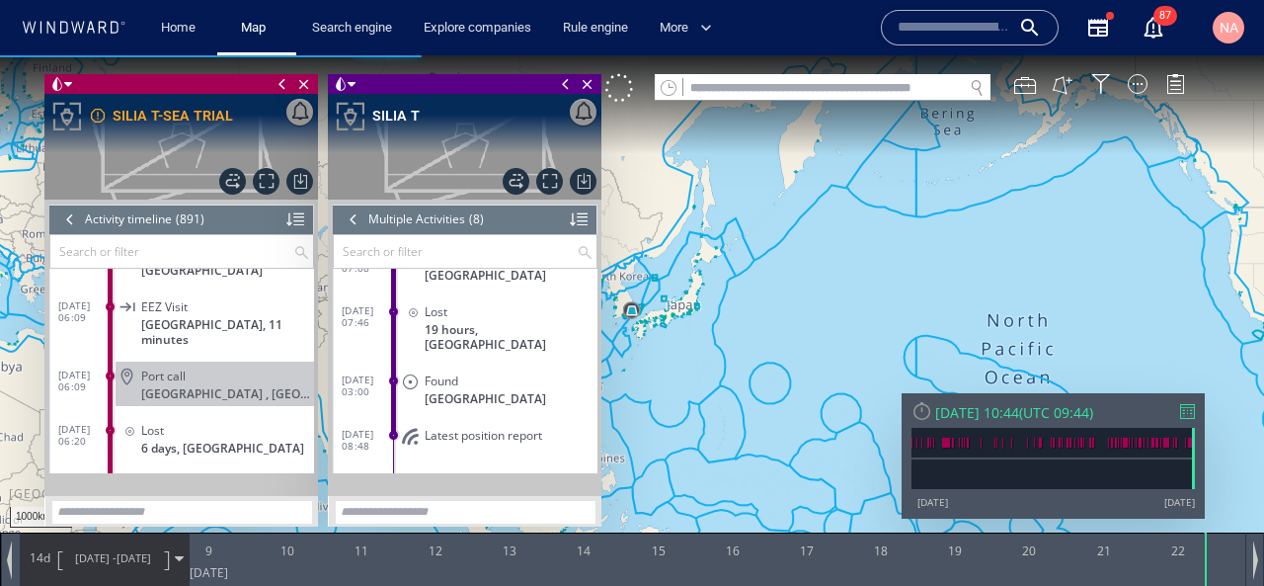
click at [125, 258] on input "text" at bounding box center [171, 251] width 243 height 33
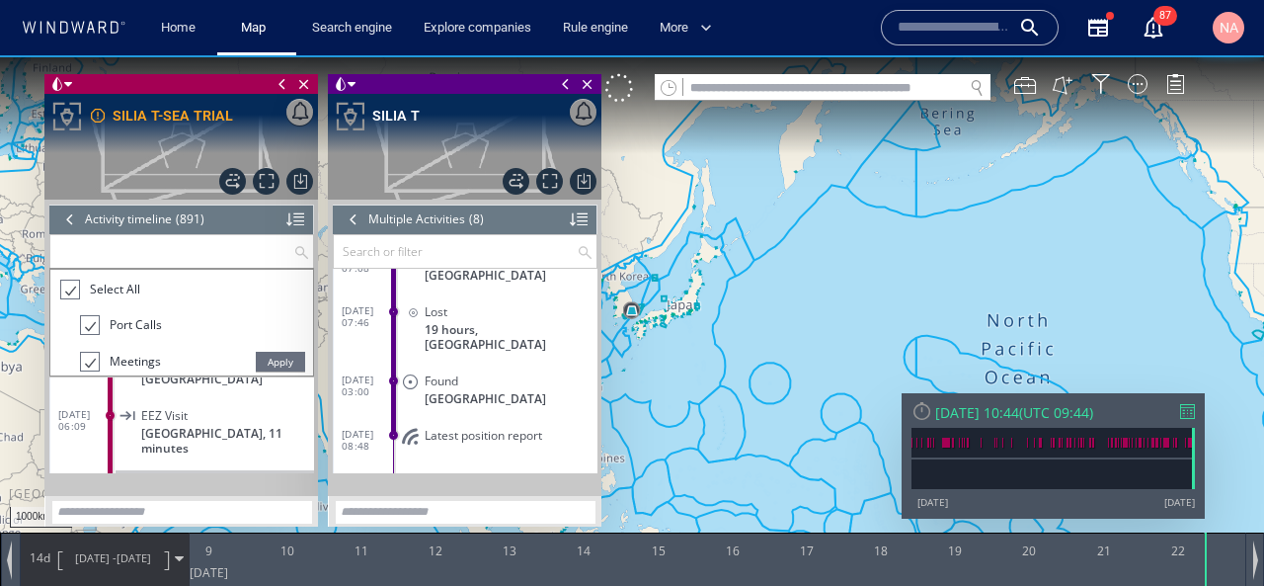
click at [121, 282] on span "Select All" at bounding box center [115, 288] width 50 height 17
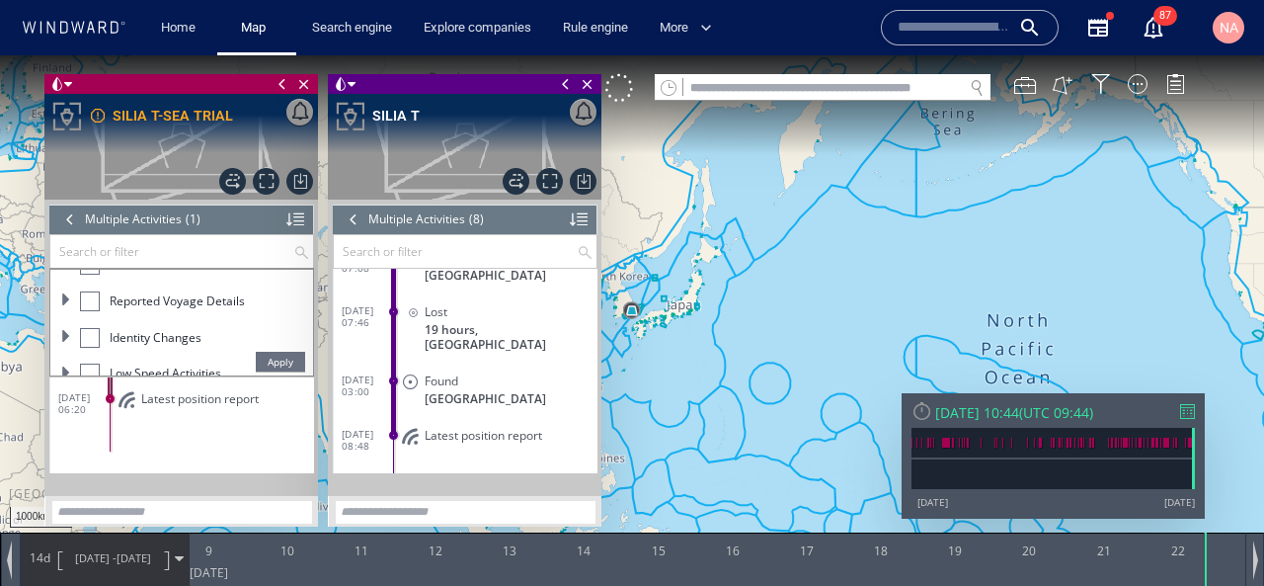
scroll to position [259, 0]
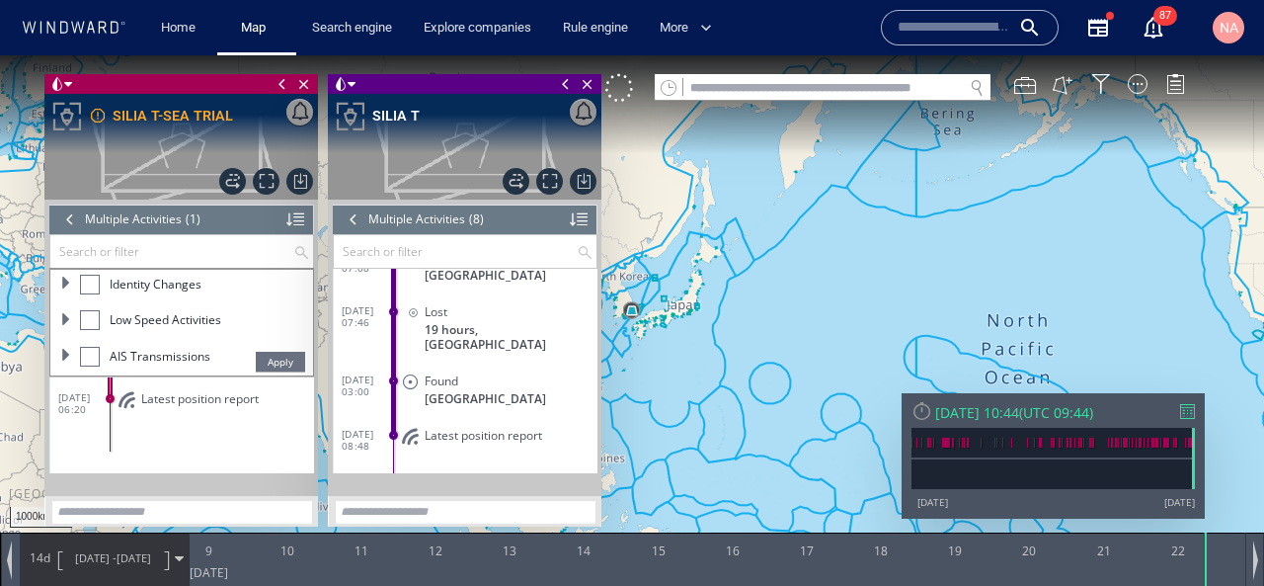
click at [105, 358] on div "AIS Transmissions" at bounding box center [145, 357] width 130 height 20
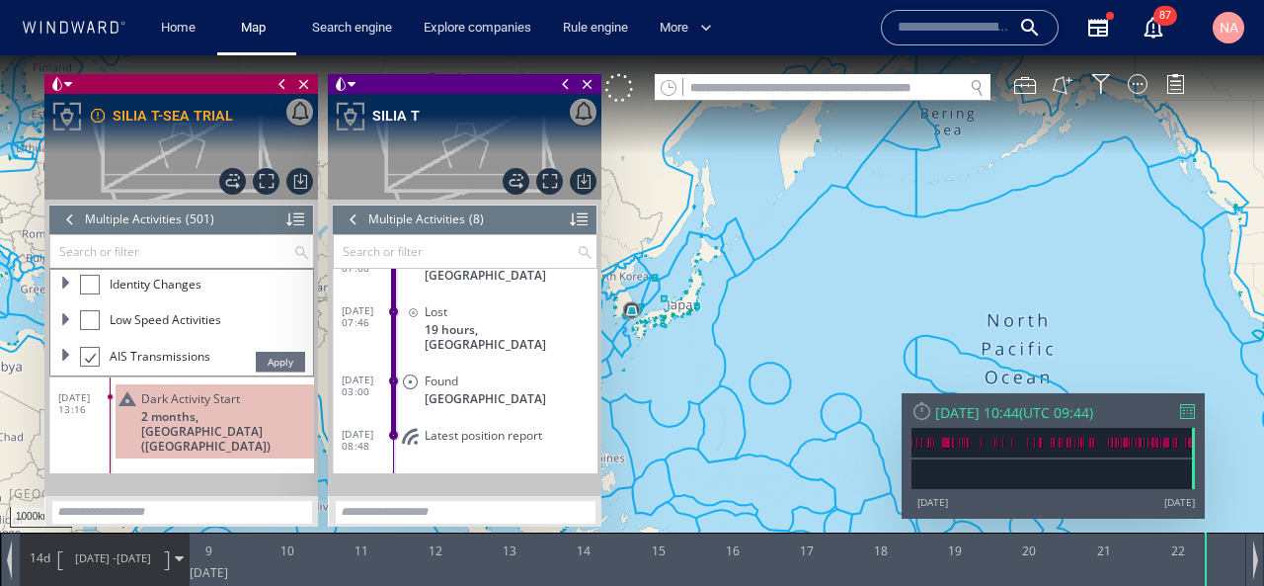
click at [299, 359] on span "Apply" at bounding box center [280, 362] width 49 height 20
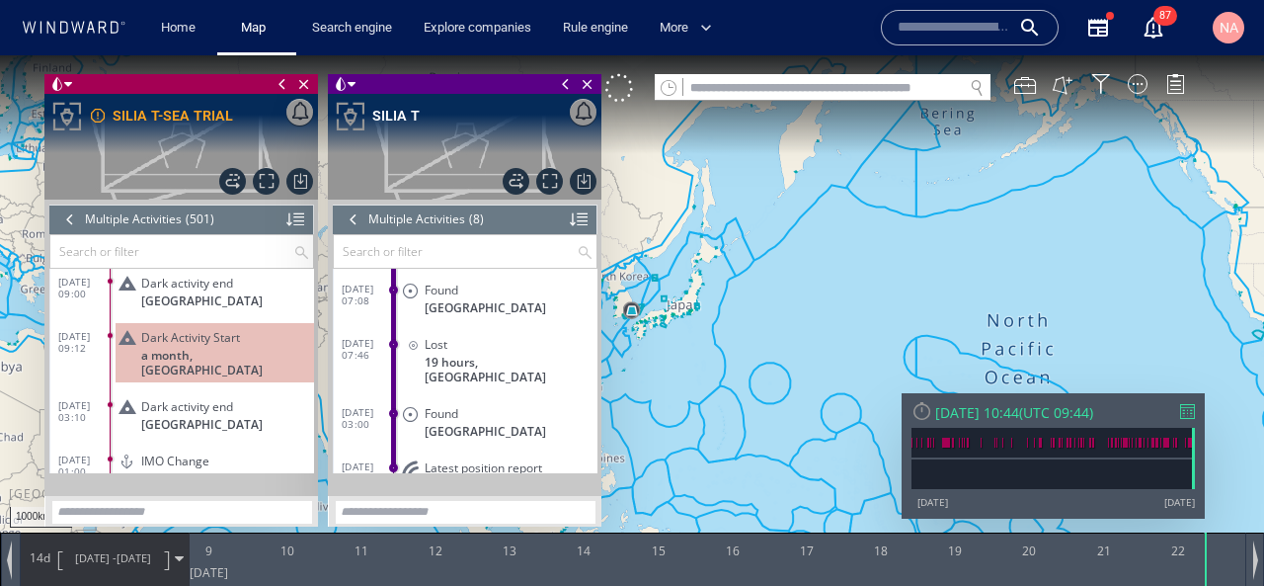
scroll to position [250, 0]
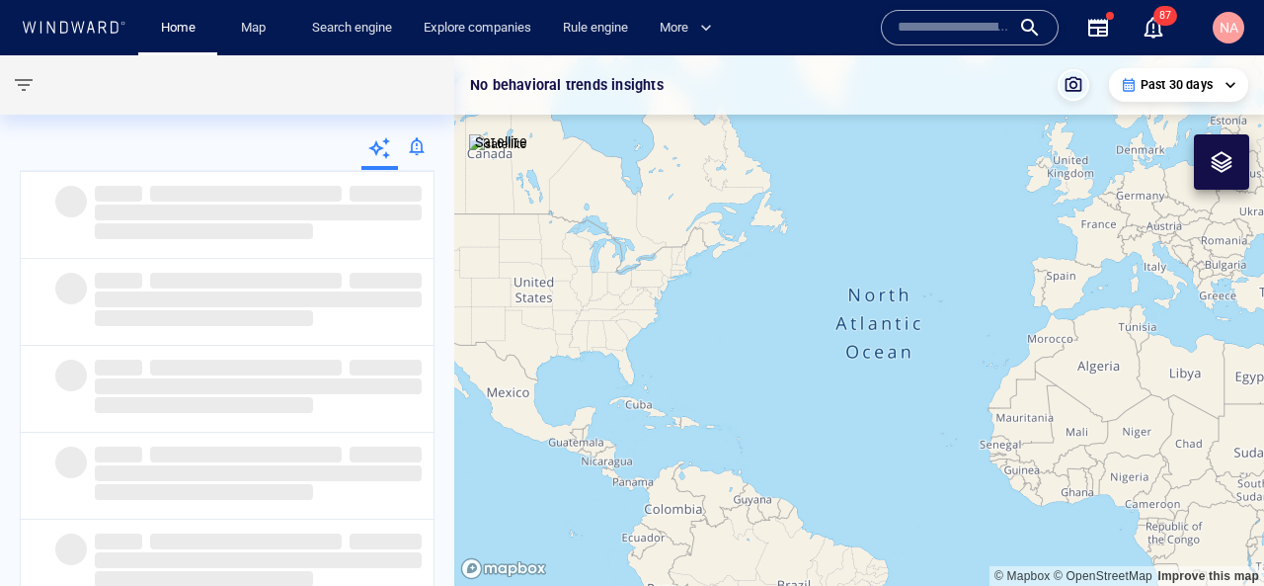
click at [924, 39] on input "text" at bounding box center [954, 28] width 113 height 30
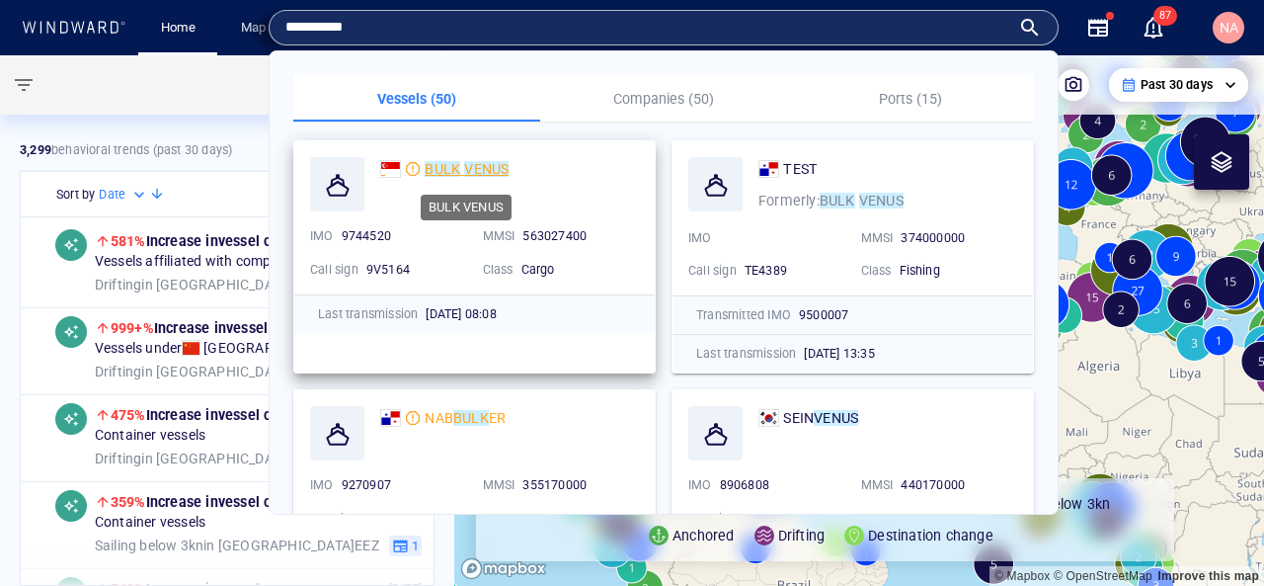
type input "**********"
click at [453, 162] on mark "BULK" at bounding box center [443, 169] width 36 height 16
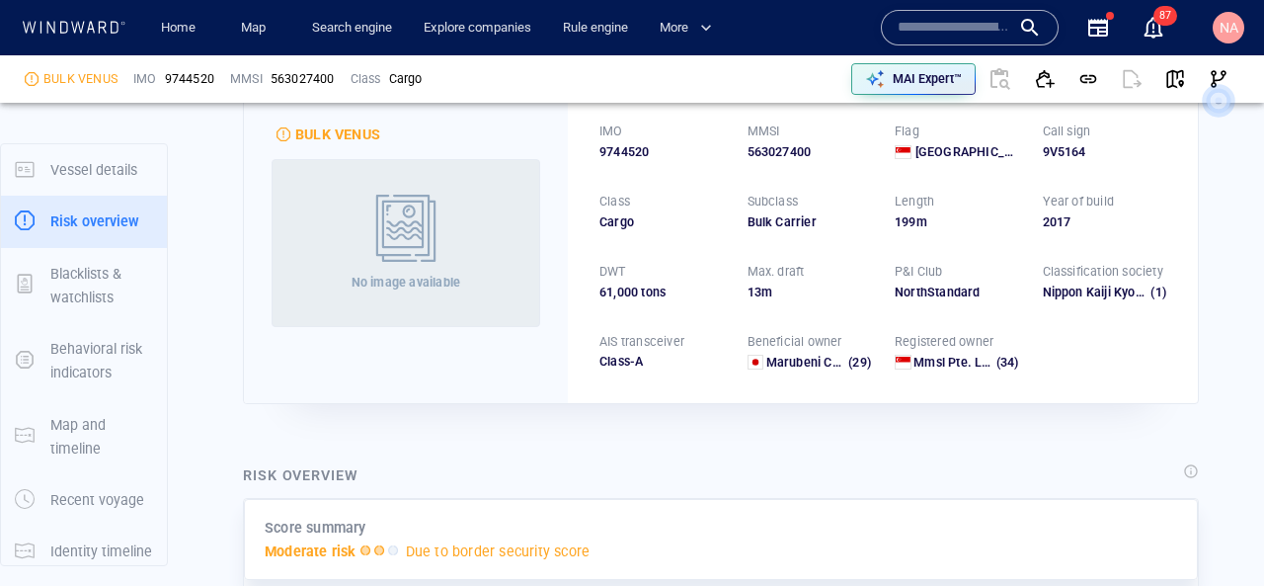
scroll to position [51, 0]
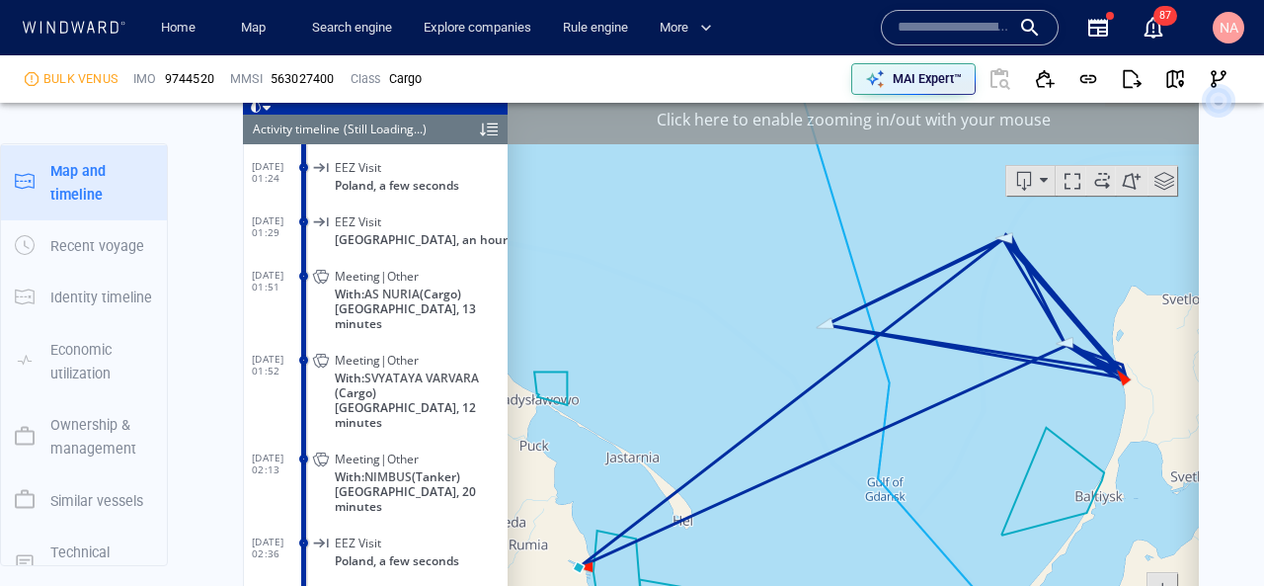
scroll to position [1731, 0]
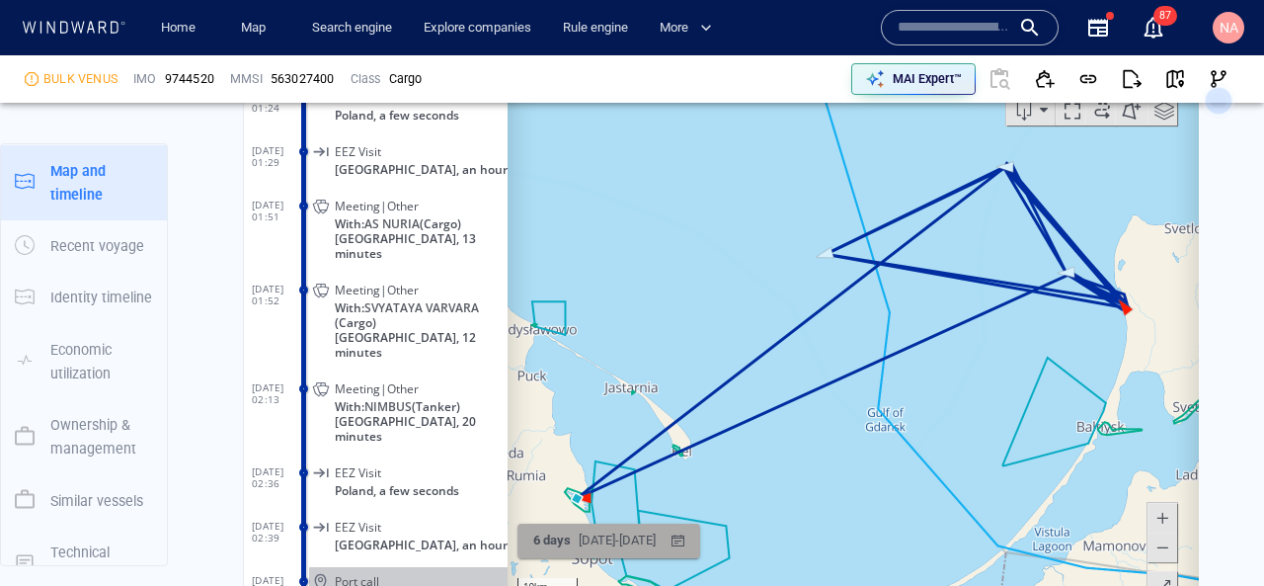
click at [654, 538] on div "14/09/2025 - 21/09/2025" at bounding box center [617, 539] width 85 height 31
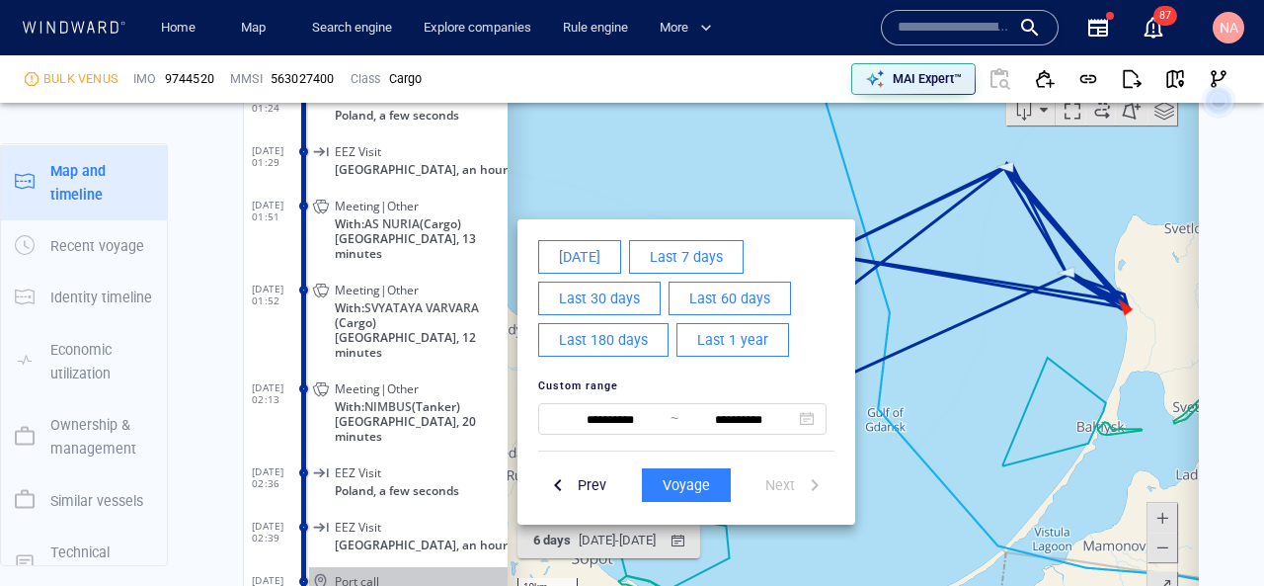
click at [710, 306] on span "Last 60 days" at bounding box center [729, 297] width 81 height 25
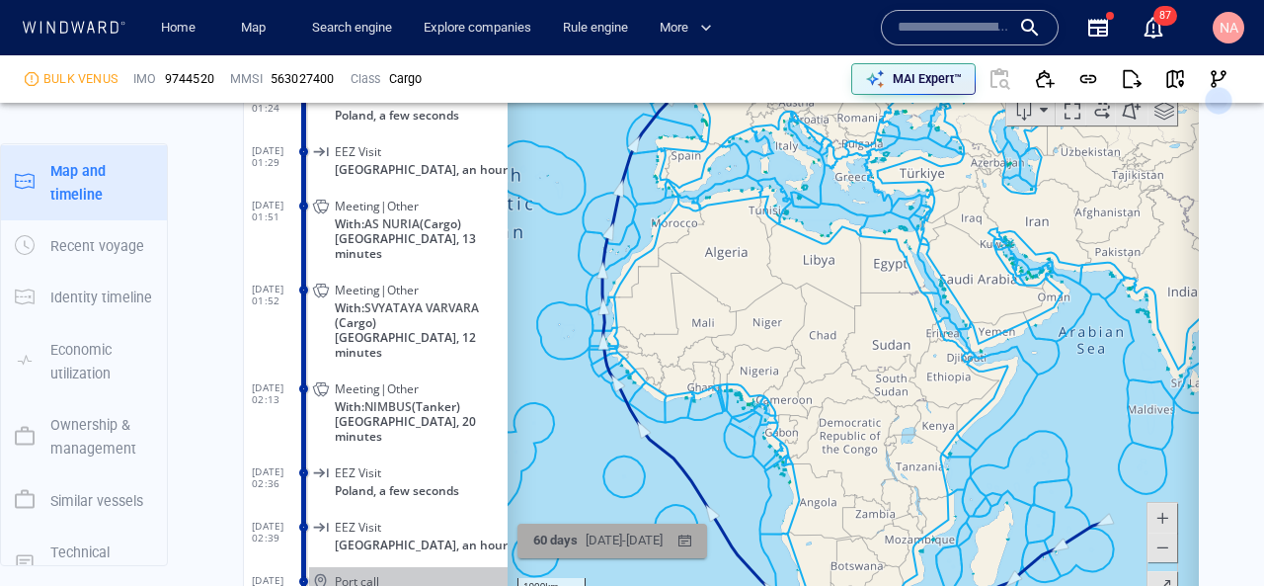
drag, startPoint x: 644, startPoint y: 278, endPoint x: 582, endPoint y: 520, distance: 249.8
click at [586, 517] on canvas "Map" at bounding box center [853, 330] width 691 height 612
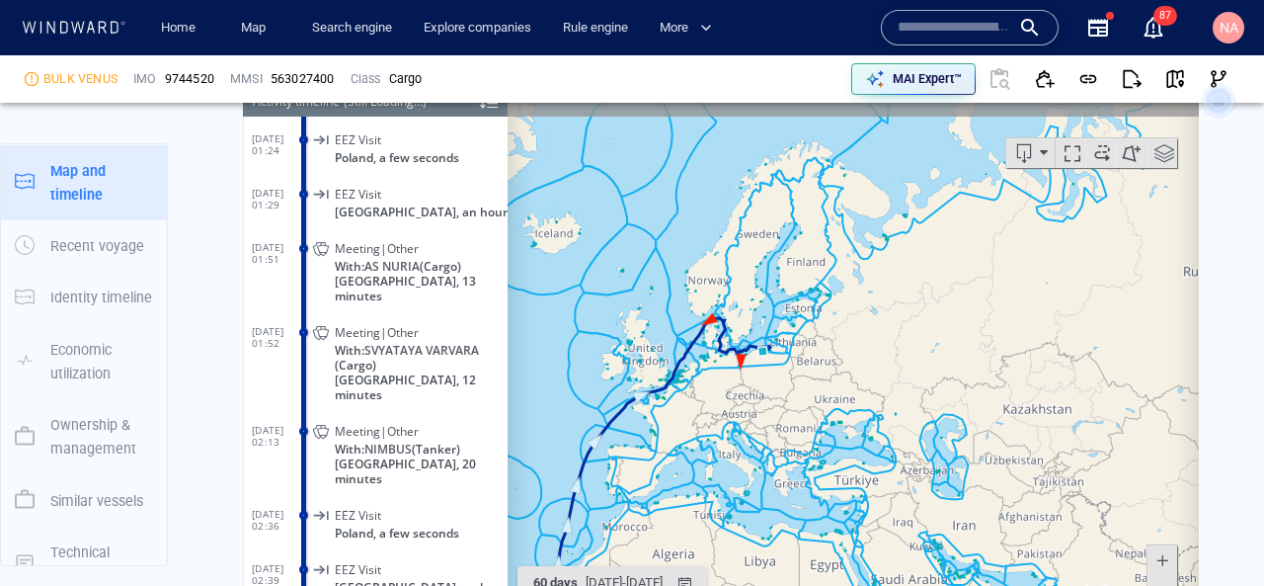
scroll to position [1667, 0]
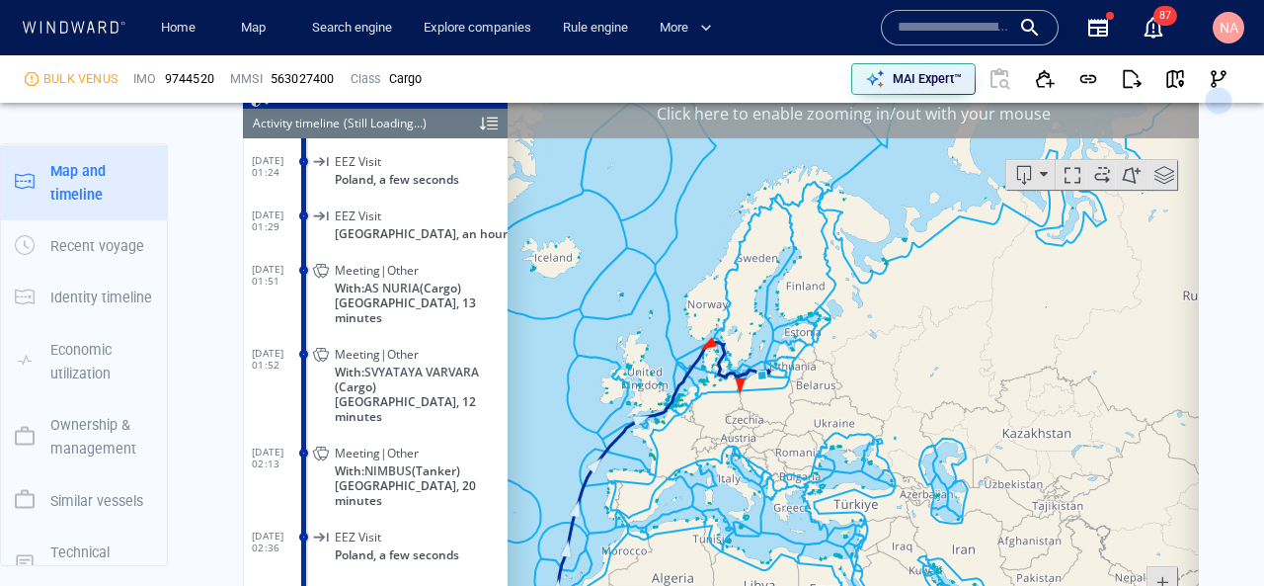
click at [727, 104] on div "Click here to enable zooming in/out with your mouse" at bounding box center [853, 112] width 691 height 49
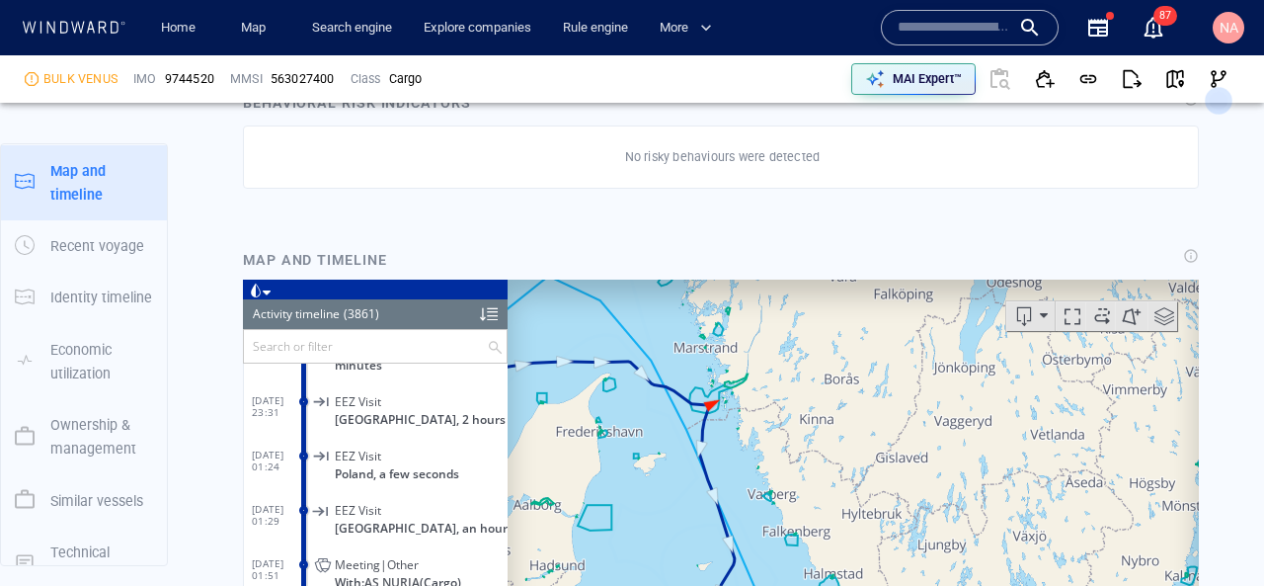
scroll to position [1624, 0]
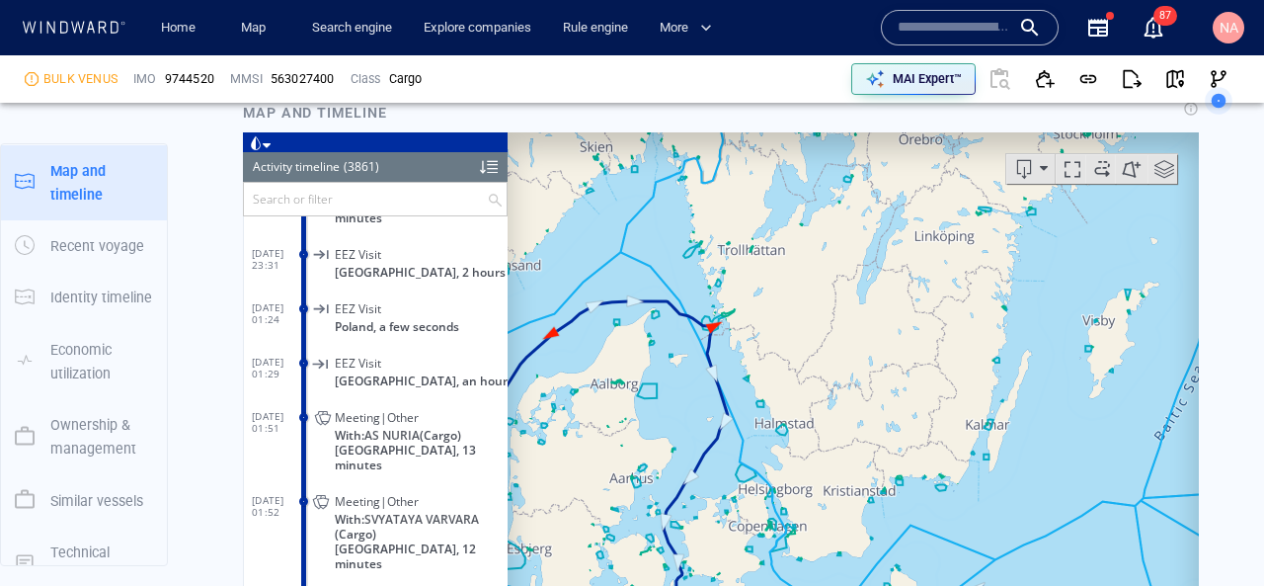
drag, startPoint x: 654, startPoint y: 413, endPoint x: 797, endPoint y: 282, distance: 193.6
click at [797, 282] on canvas "Map" at bounding box center [853, 437] width 691 height 612
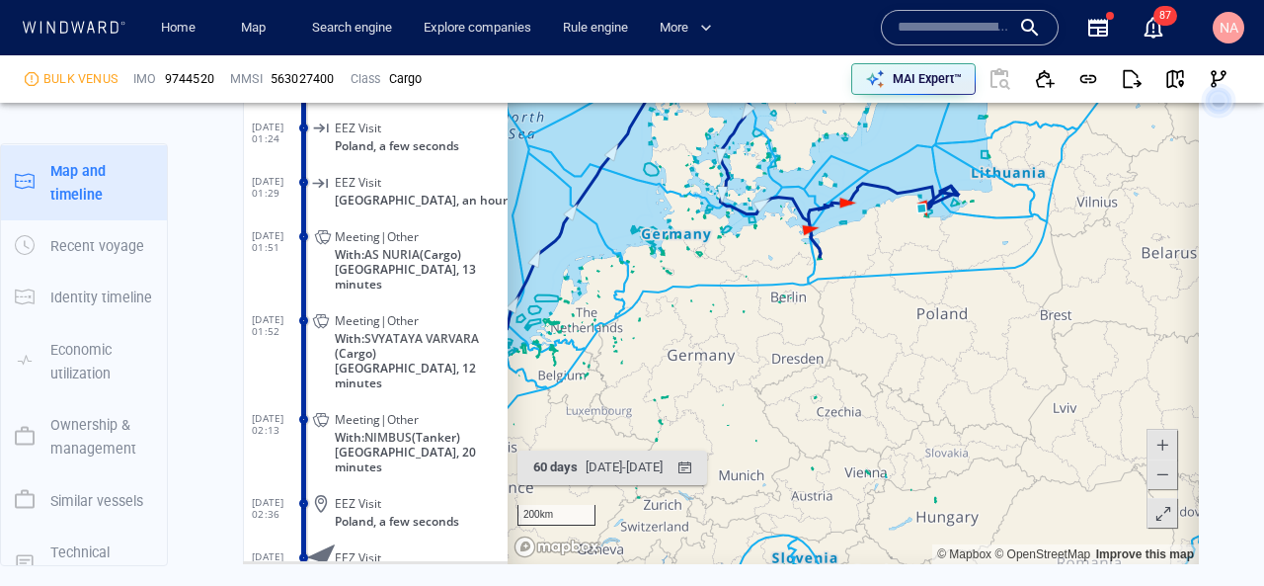
scroll to position [1797, 0]
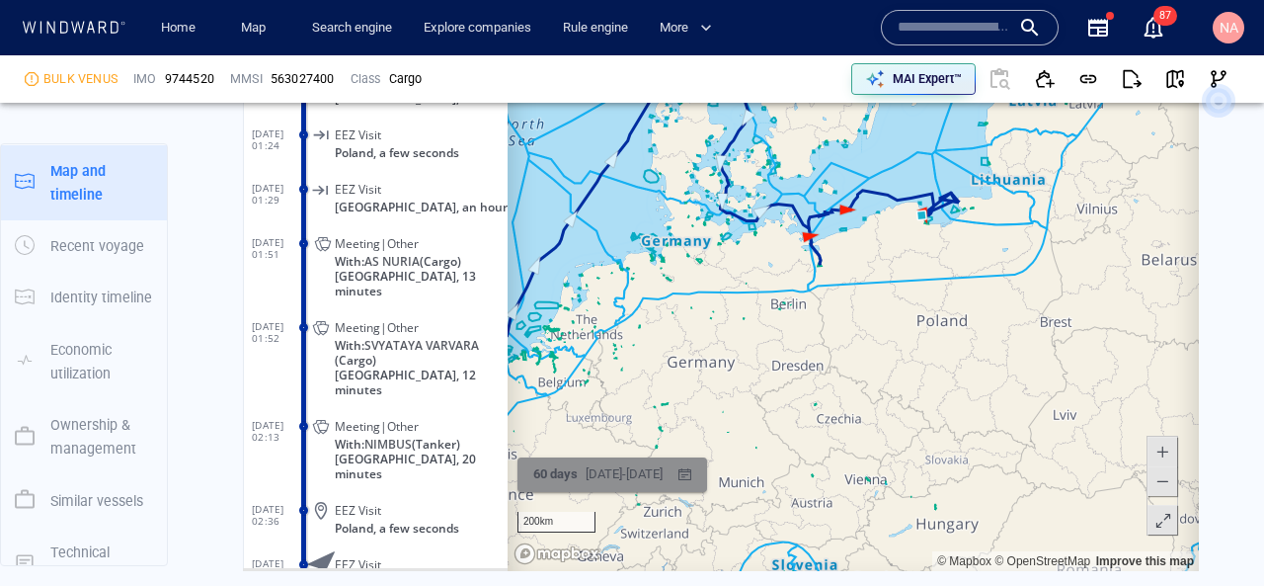
click at [629, 483] on div "24/07/2025 - 22/09/2025" at bounding box center [624, 474] width 85 height 31
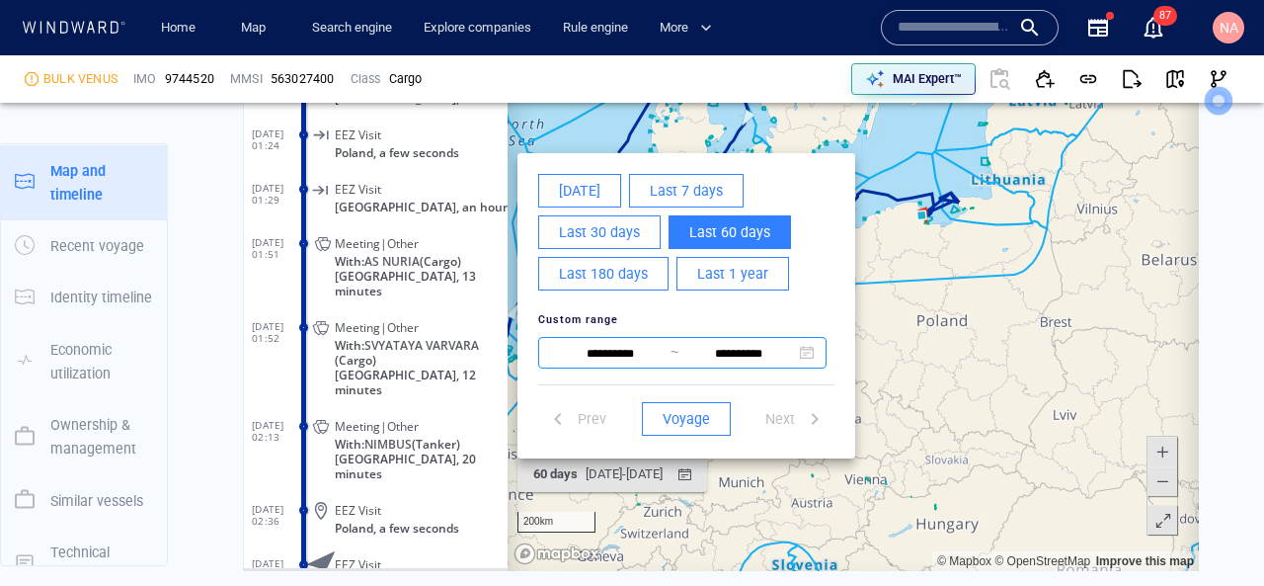
click at [637, 358] on input "**********" at bounding box center [610, 354] width 120 height 24
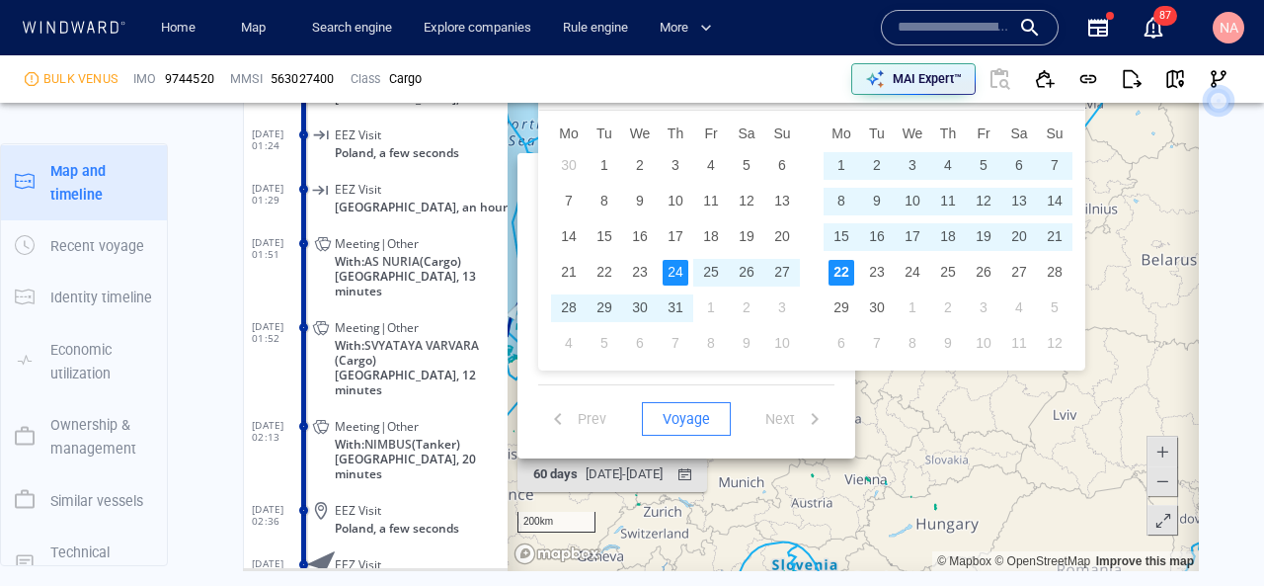
click at [851, 278] on div "22" at bounding box center [842, 273] width 26 height 26
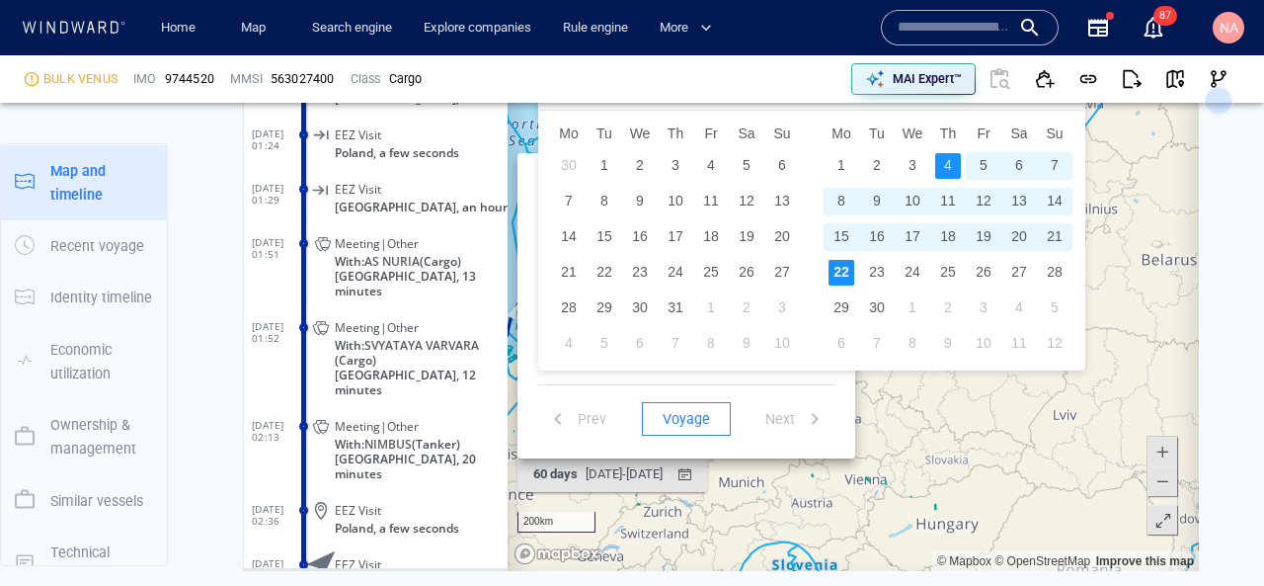
click at [961, 168] on td "4" at bounding box center [948, 166] width 36 height 36
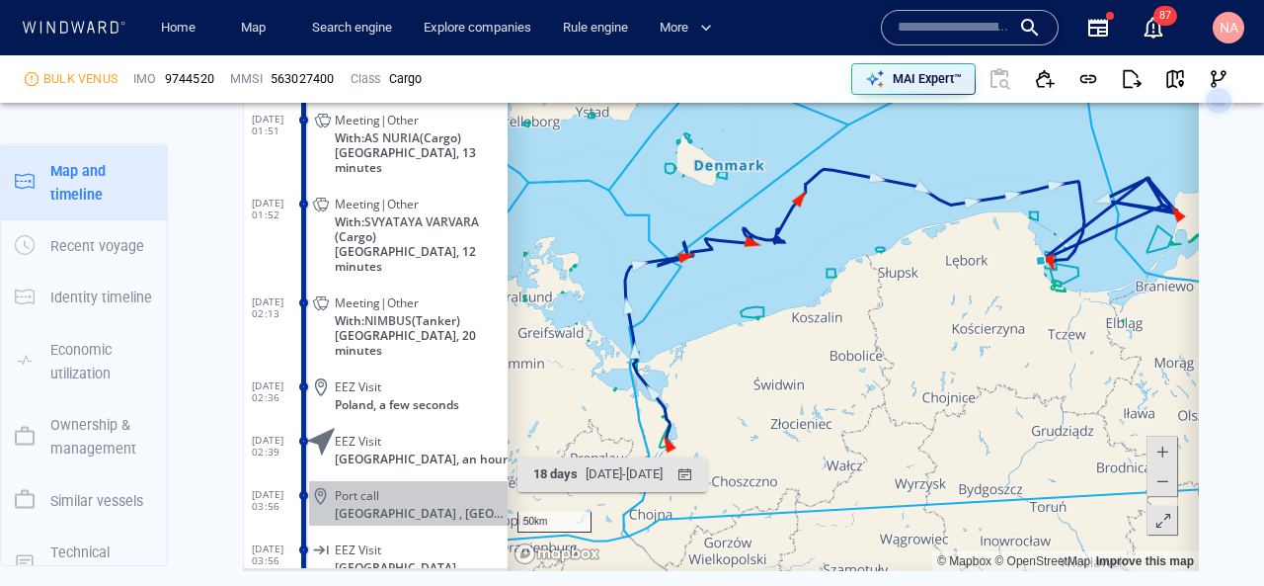
drag, startPoint x: 723, startPoint y: 250, endPoint x: 816, endPoint y: 324, distance: 118.8
click at [817, 324] on canvas "Map" at bounding box center [853, 265] width 691 height 612
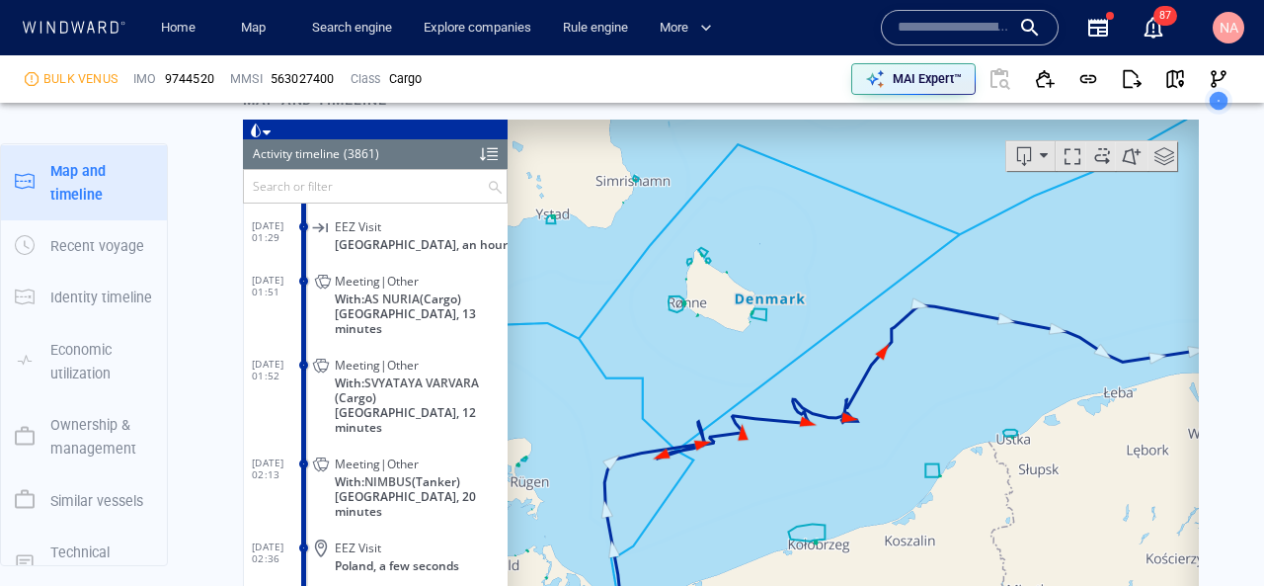
scroll to position [1617, 0]
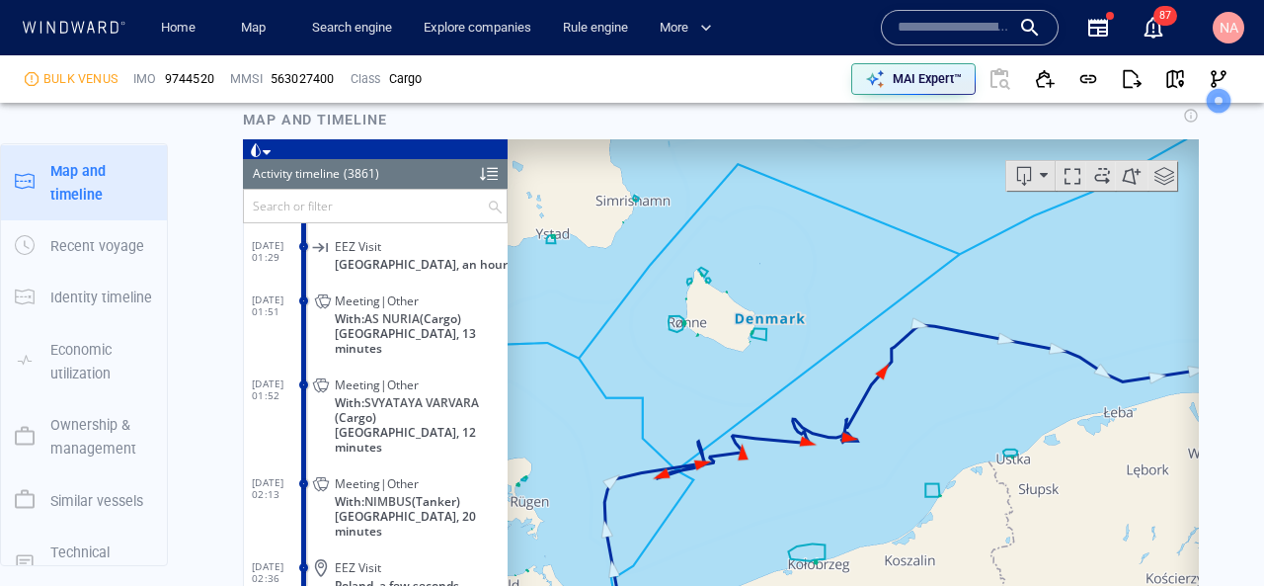
click at [1152, 177] on span at bounding box center [1165, 175] width 30 height 30
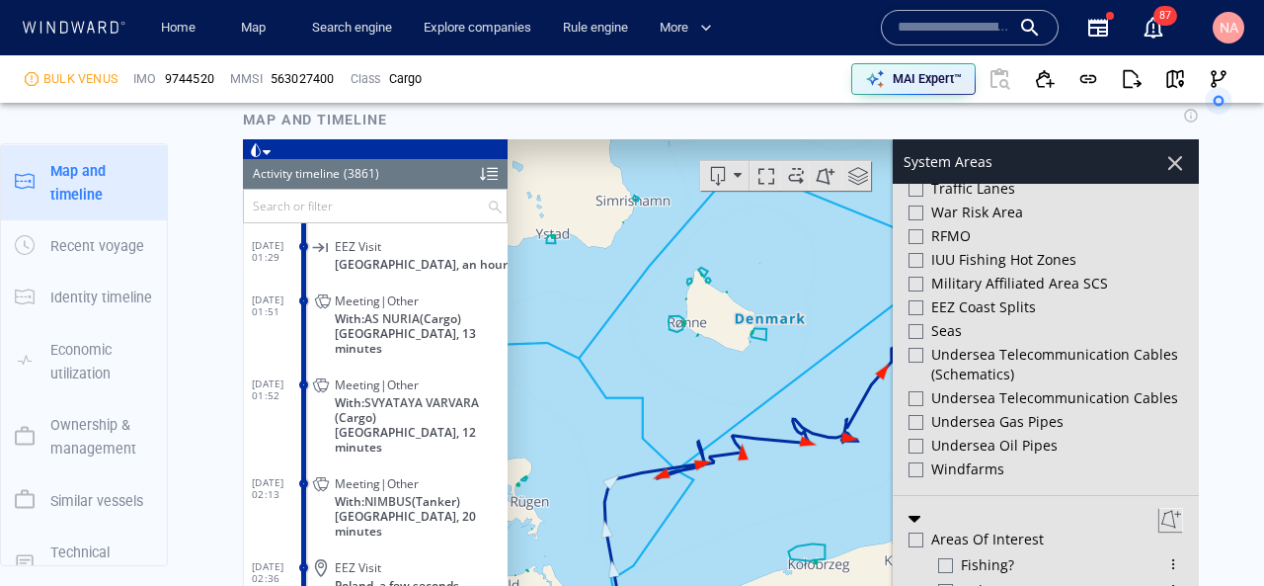
scroll to position [830, 0]
click at [916, 345] on div at bounding box center [916, 352] width 15 height 15
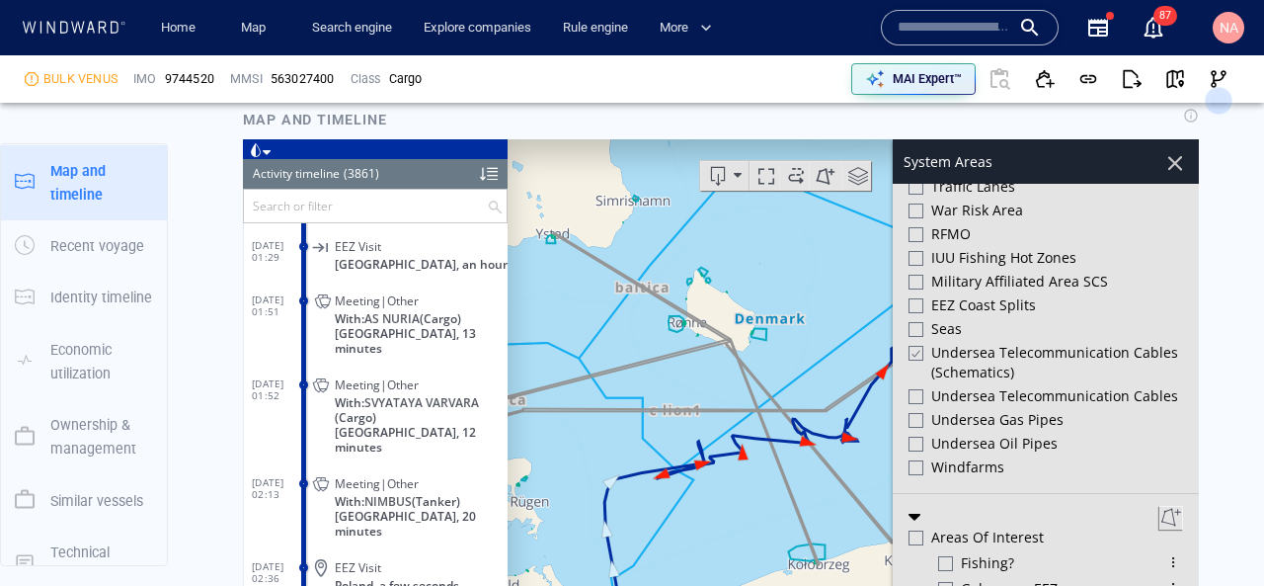
click at [918, 394] on div at bounding box center [916, 395] width 15 height 15
drag, startPoint x: 822, startPoint y: 444, endPoint x: 753, endPoint y: 446, distance: 69.2
click at [753, 446] on canvas "Map" at bounding box center [853, 444] width 691 height 612
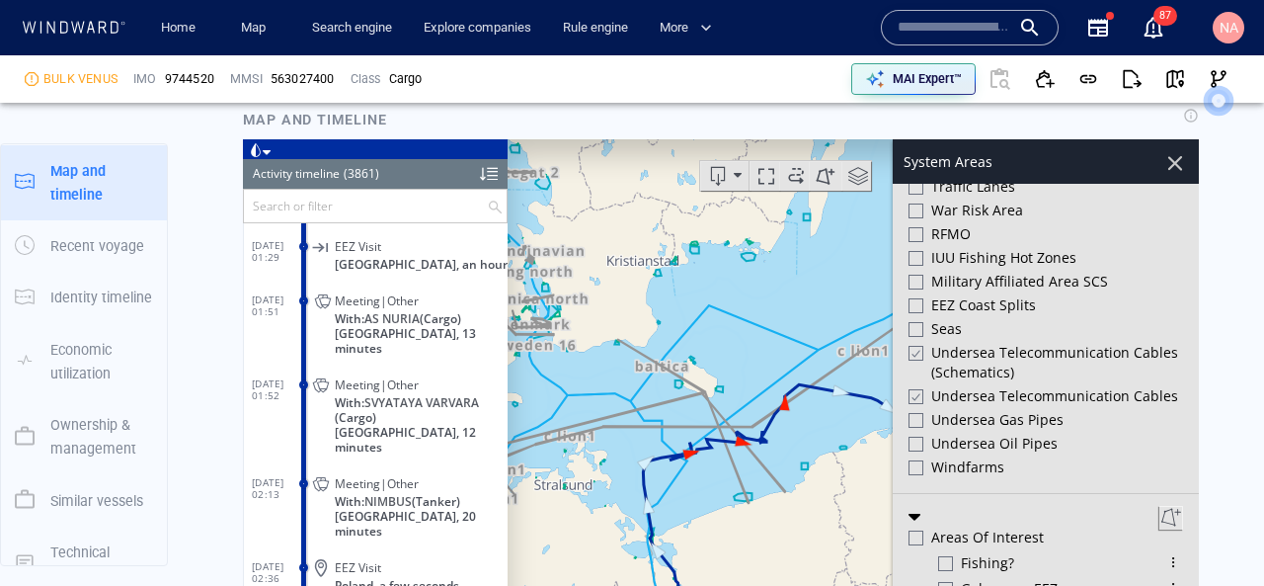
drag, startPoint x: 755, startPoint y: 531, endPoint x: 785, endPoint y: 482, distance: 57.6
click at [785, 481] on canvas "Map" at bounding box center [853, 444] width 691 height 612
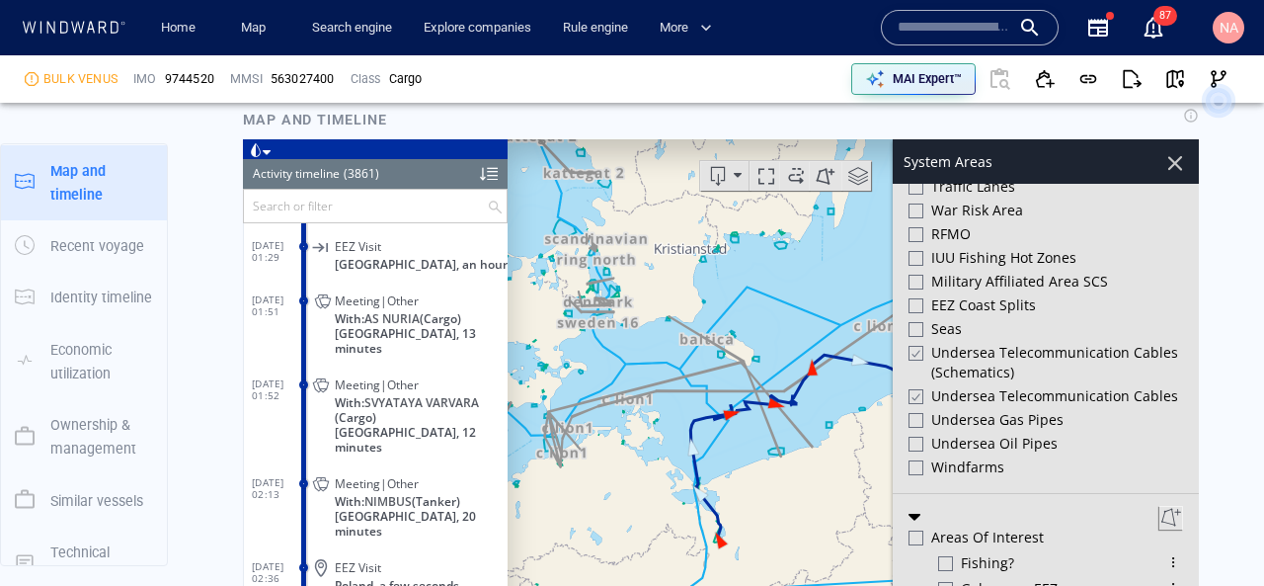
drag, startPoint x: 785, startPoint y: 482, endPoint x: 755, endPoint y: 518, distance: 47.7
click at [755, 518] on canvas "Map" at bounding box center [853, 444] width 691 height 612
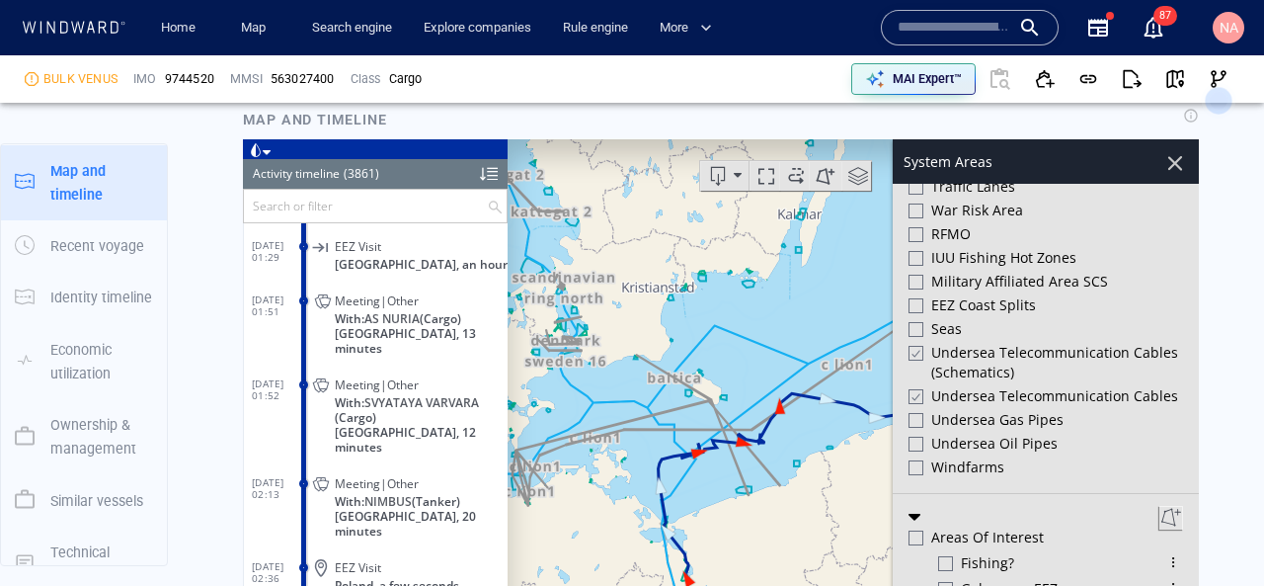
click at [914, 415] on div at bounding box center [916, 419] width 15 height 15
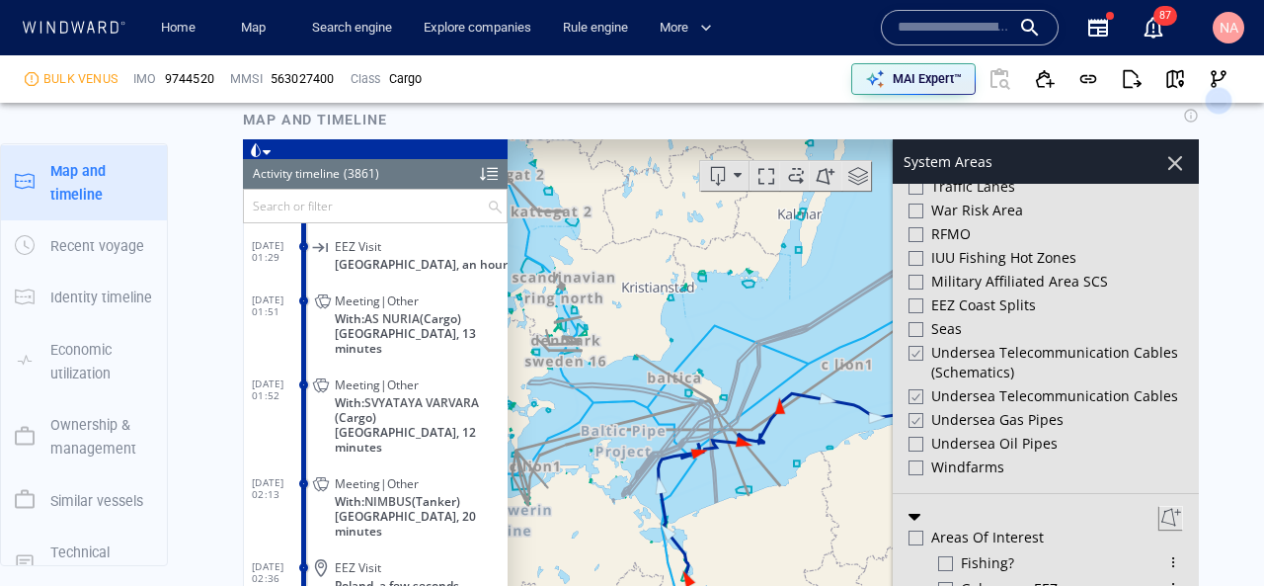
click at [913, 437] on div at bounding box center [916, 443] width 15 height 15
click at [920, 467] on div at bounding box center [916, 466] width 15 height 15
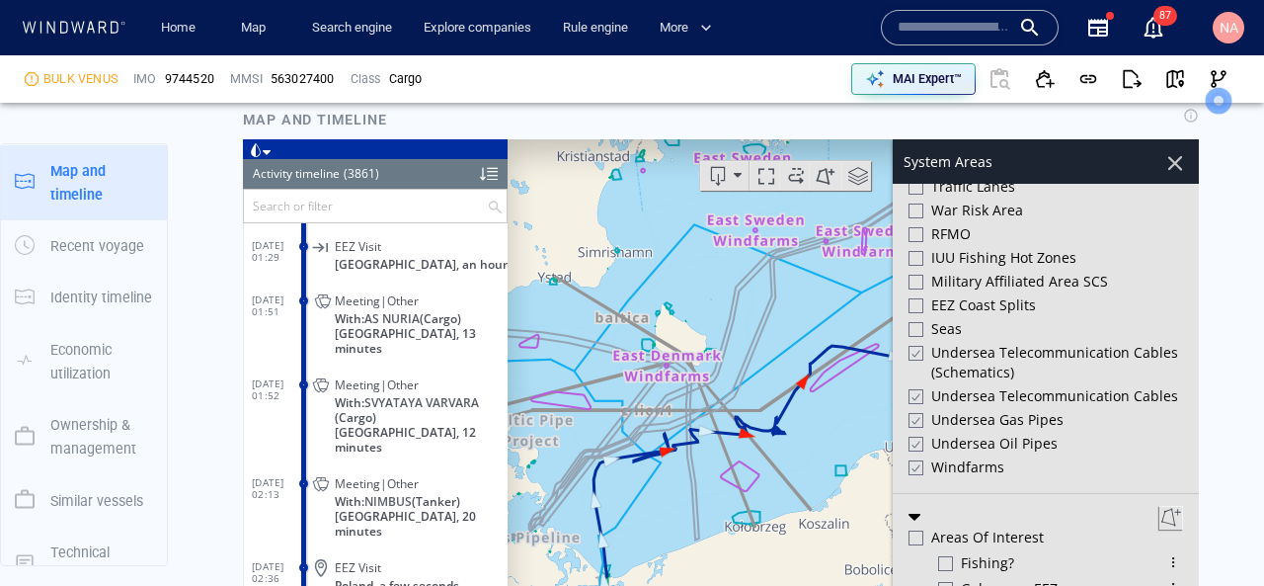
drag, startPoint x: 628, startPoint y: 461, endPoint x: 686, endPoint y: 458, distance: 58.3
click at [680, 458] on canvas "Map" at bounding box center [853, 444] width 691 height 612
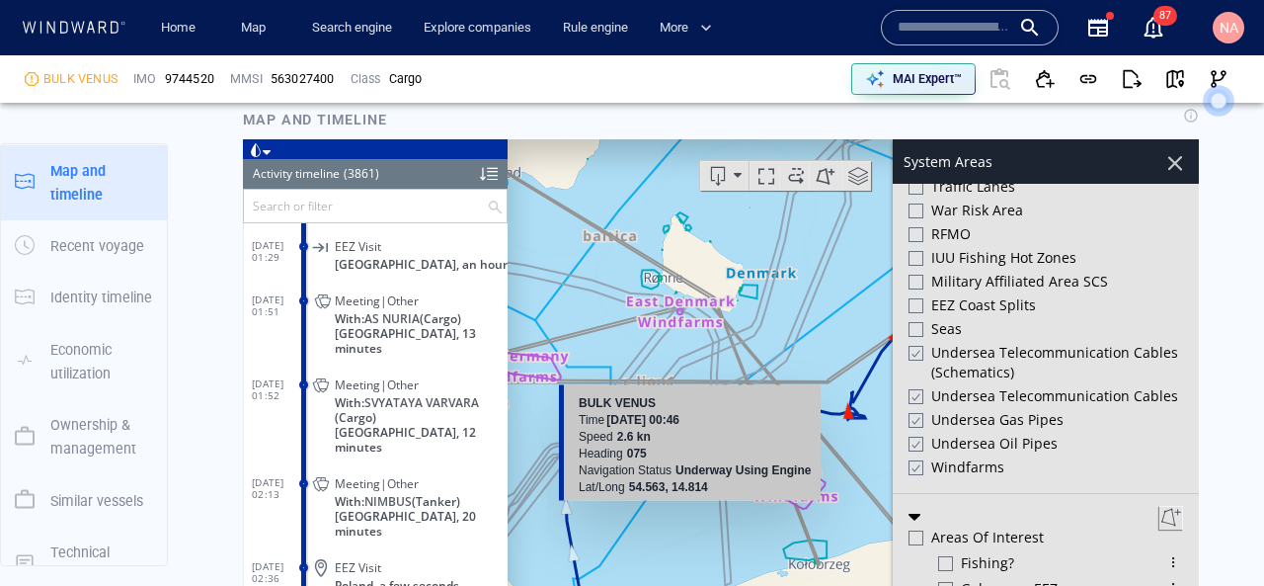
drag, startPoint x: 686, startPoint y: 458, endPoint x: 553, endPoint y: 456, distance: 133.3
click at [553, 456] on canvas "Map" at bounding box center [853, 444] width 691 height 612
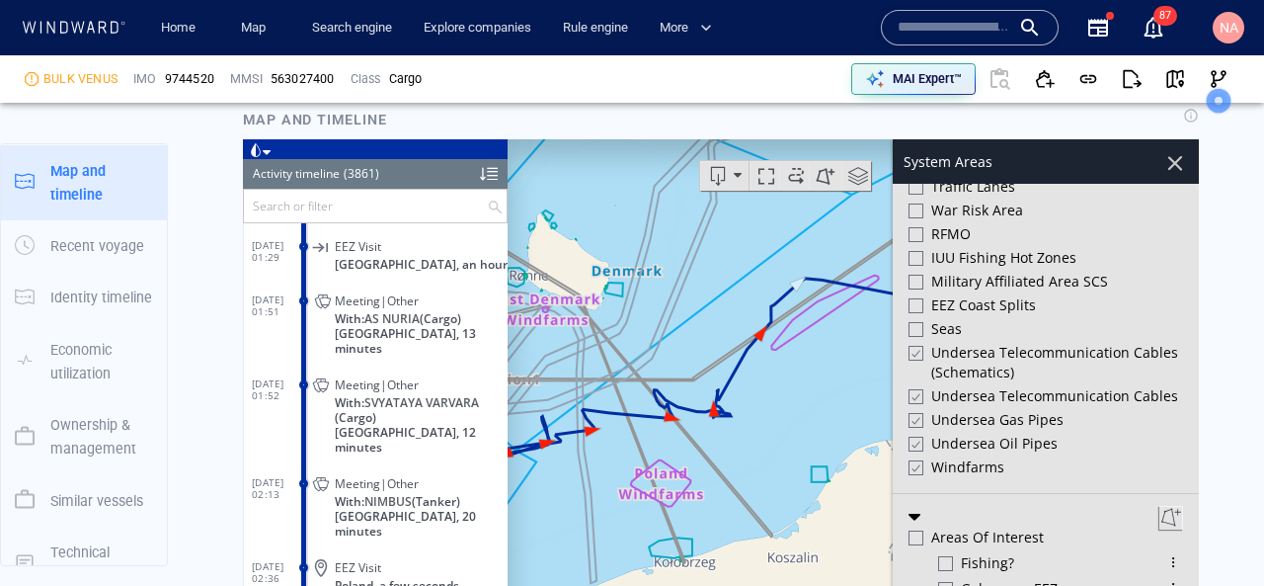
drag, startPoint x: 817, startPoint y: 364, endPoint x: 893, endPoint y: 318, distance: 89.1
click at [893, 318] on div "30km © Mapbox © OpenStreetMap Improve this map 18 days 04/09/2025 - 22/09/2025 …" at bounding box center [721, 444] width 956 height 612
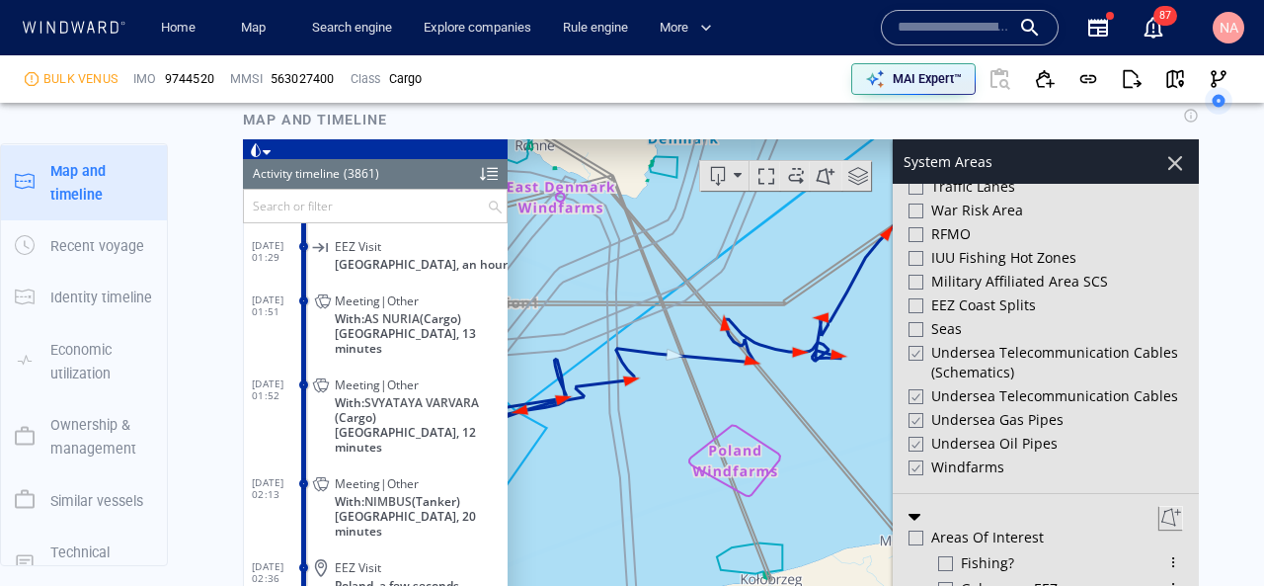
click at [914, 465] on div at bounding box center [915, 466] width 15 height 17
click at [917, 435] on div at bounding box center [915, 443] width 15 height 17
click at [915, 415] on div at bounding box center [915, 419] width 15 height 17
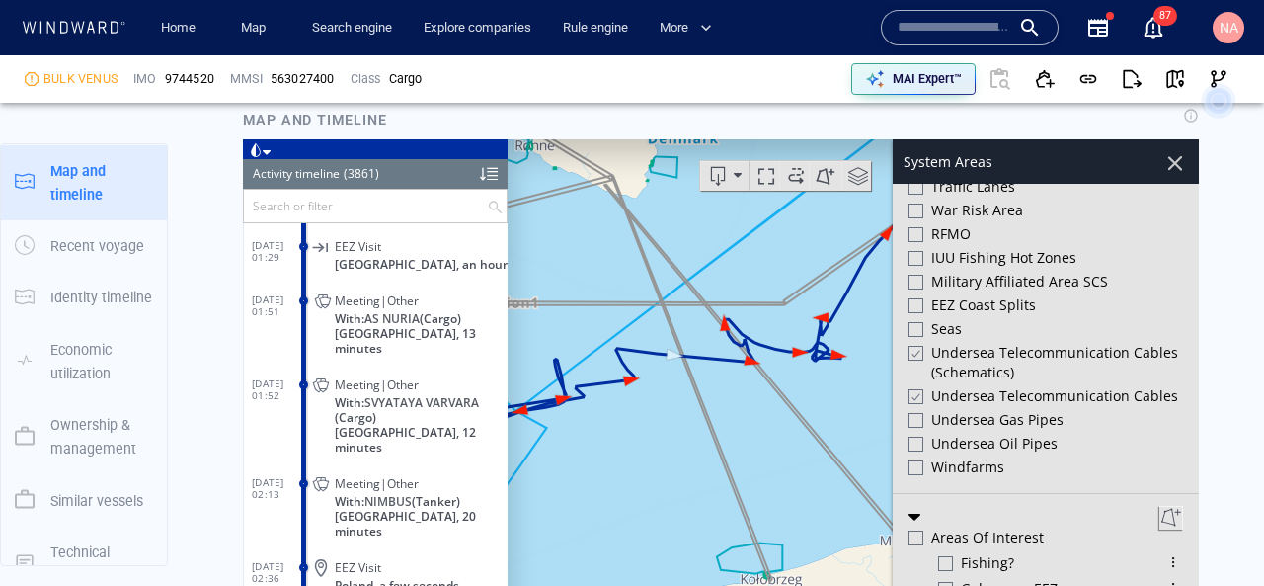
click at [914, 389] on div at bounding box center [915, 395] width 15 height 17
click at [916, 346] on div at bounding box center [915, 352] width 15 height 17
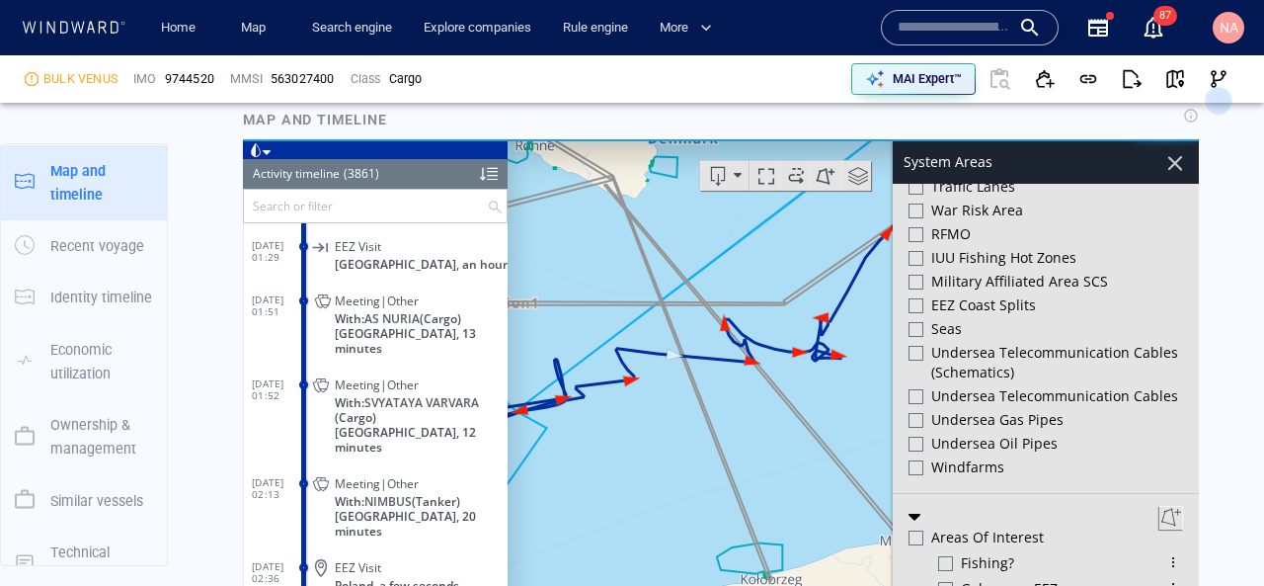
click at [916, 346] on div at bounding box center [916, 352] width 15 height 15
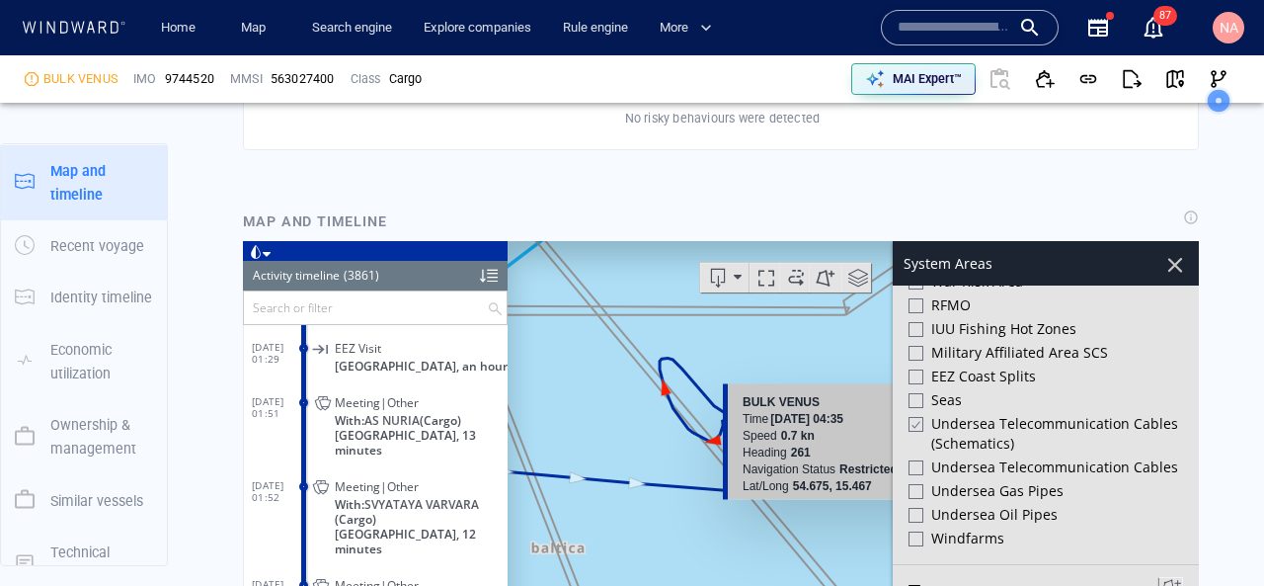
scroll to position [799, 0]
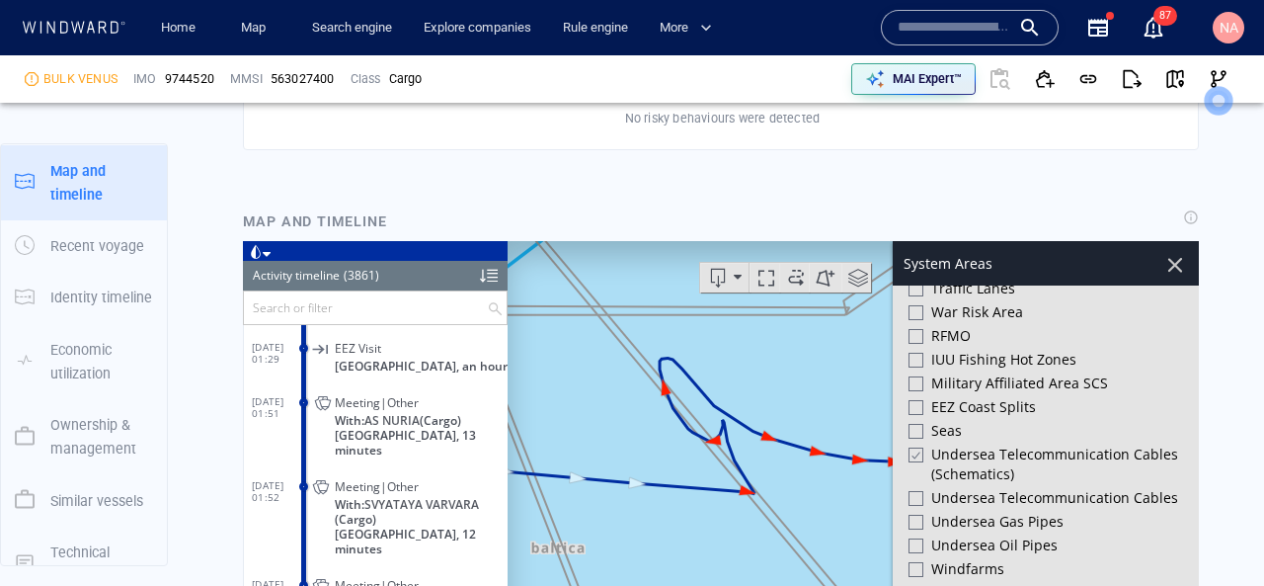
click at [1176, 275] on div at bounding box center [1175, 264] width 34 height 34
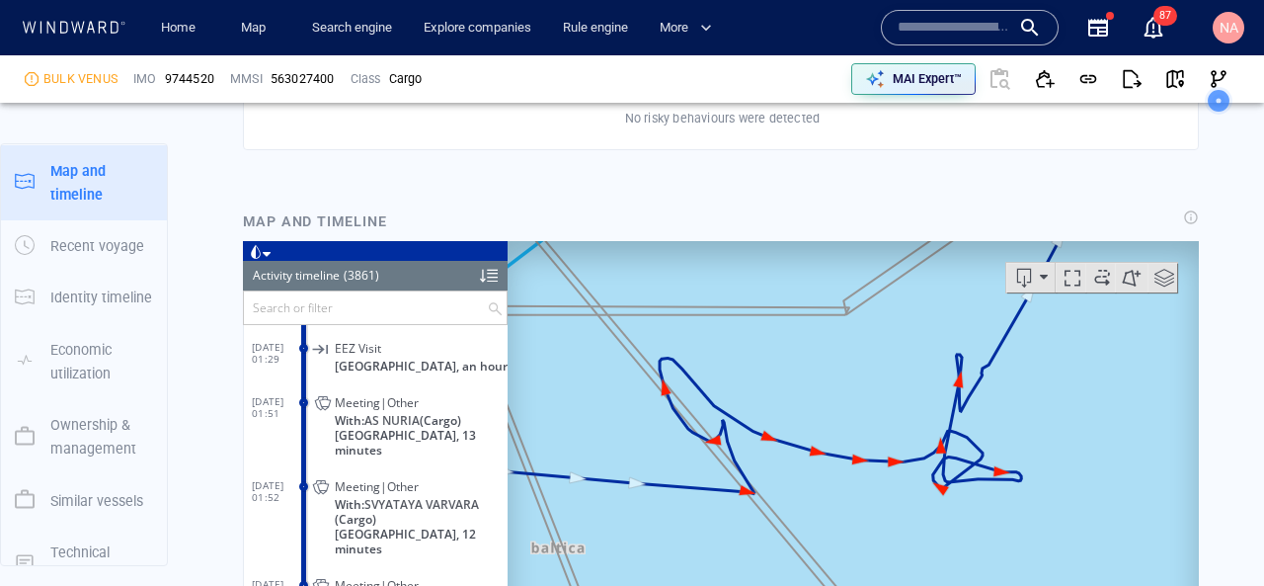
click at [1164, 275] on span at bounding box center [1165, 277] width 30 height 30
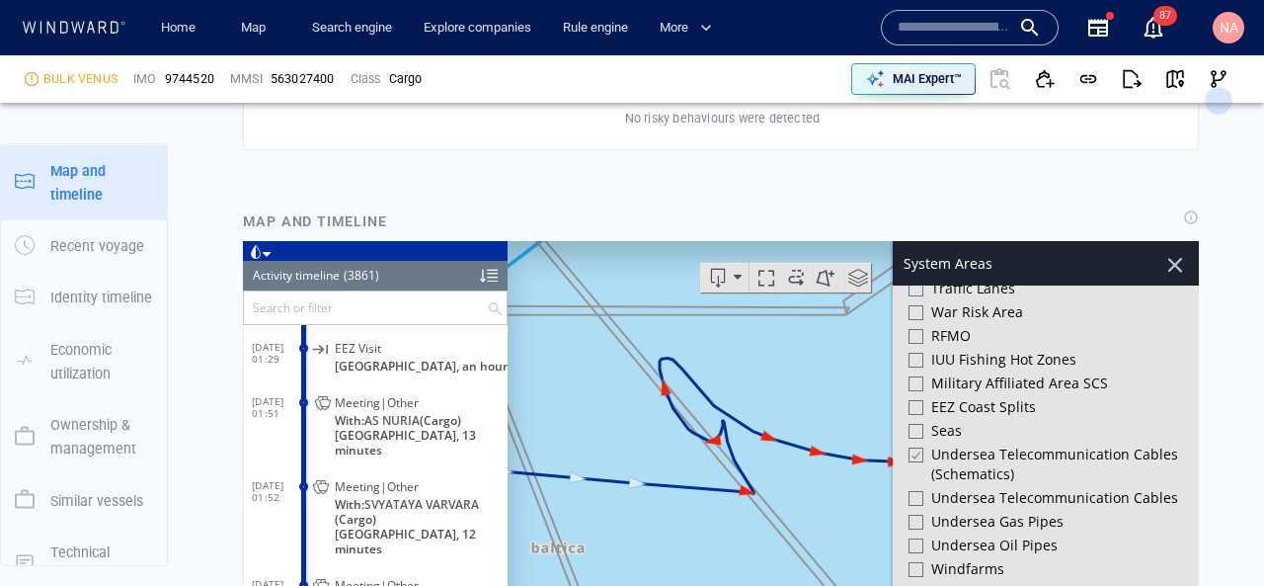
click at [914, 449] on div at bounding box center [915, 453] width 15 height 17
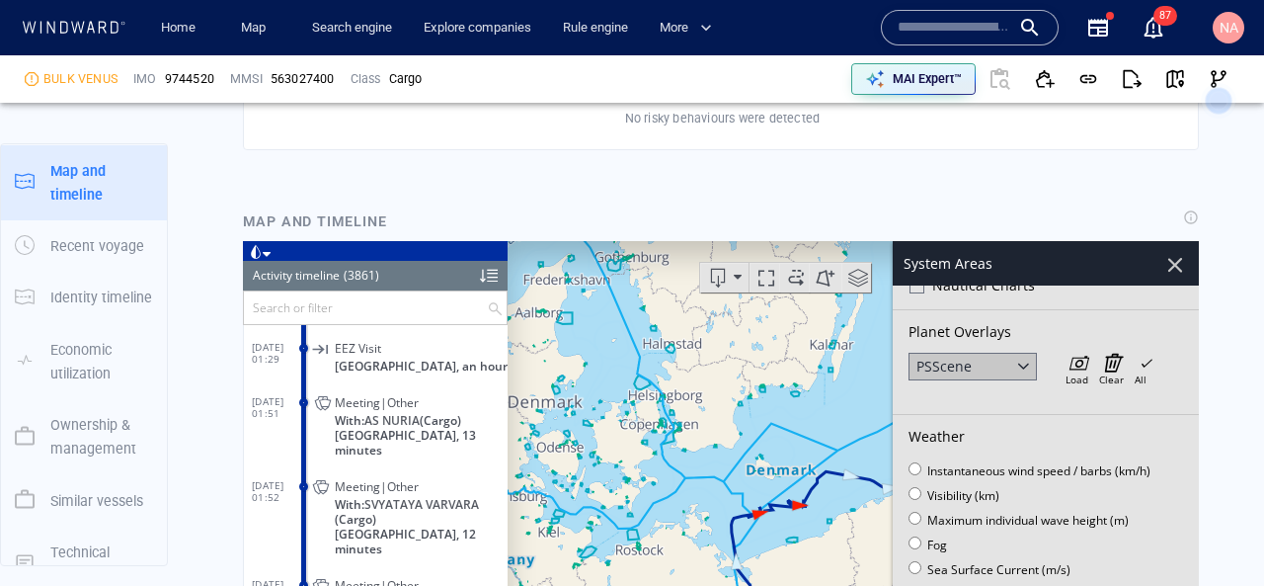
scroll to position [0, 0]
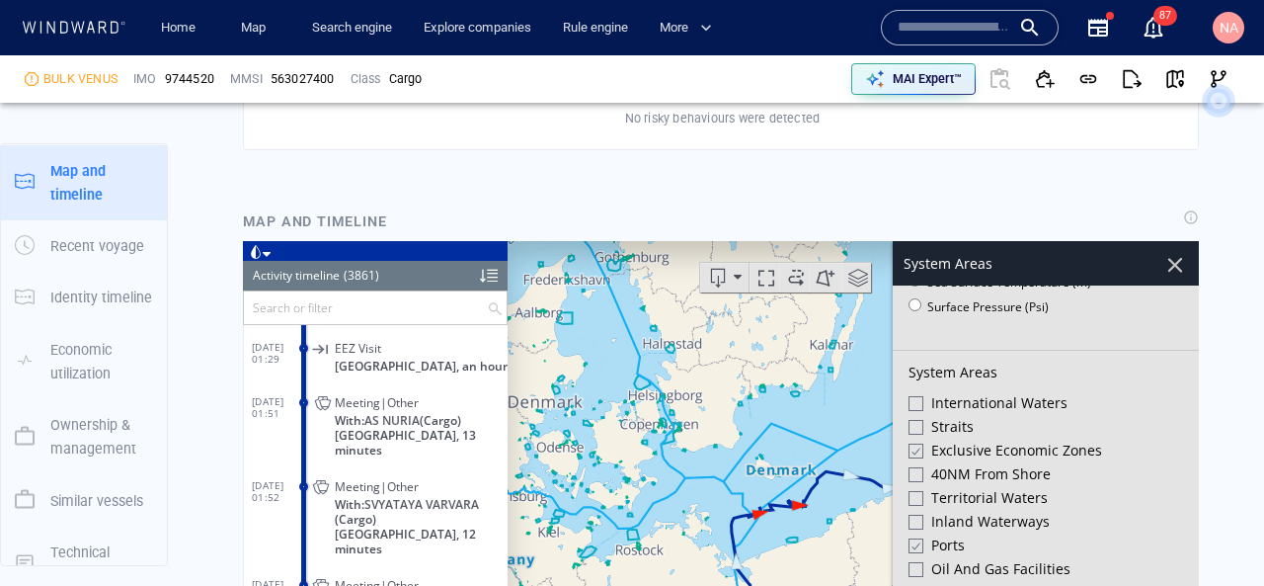
click at [915, 538] on div at bounding box center [915, 544] width 15 height 17
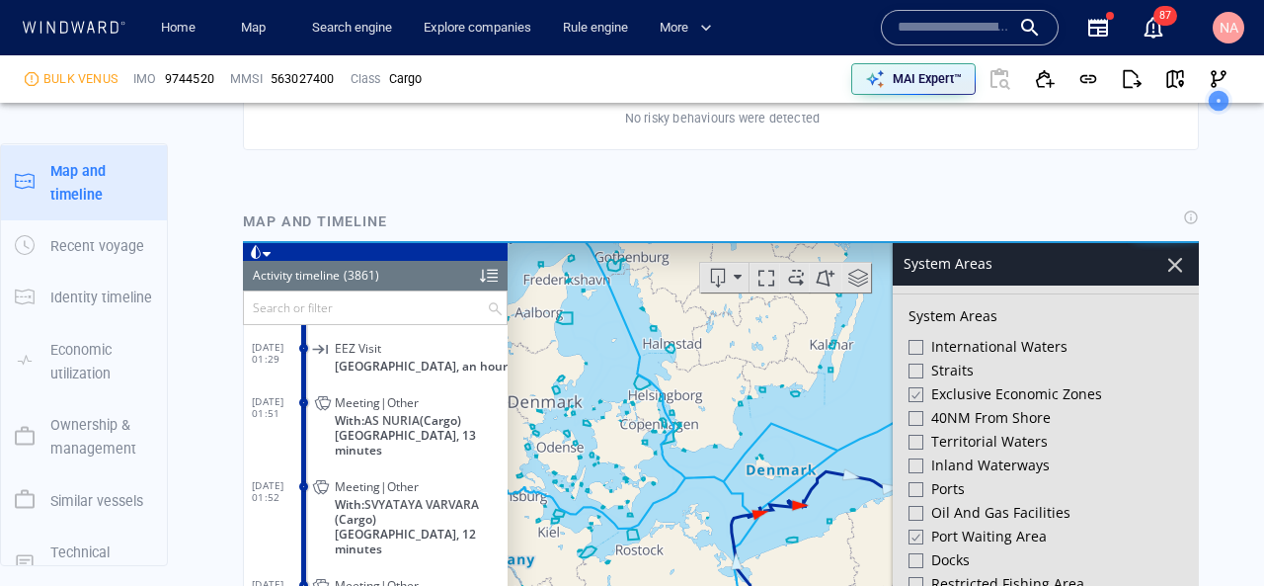
scroll to position [522, 0]
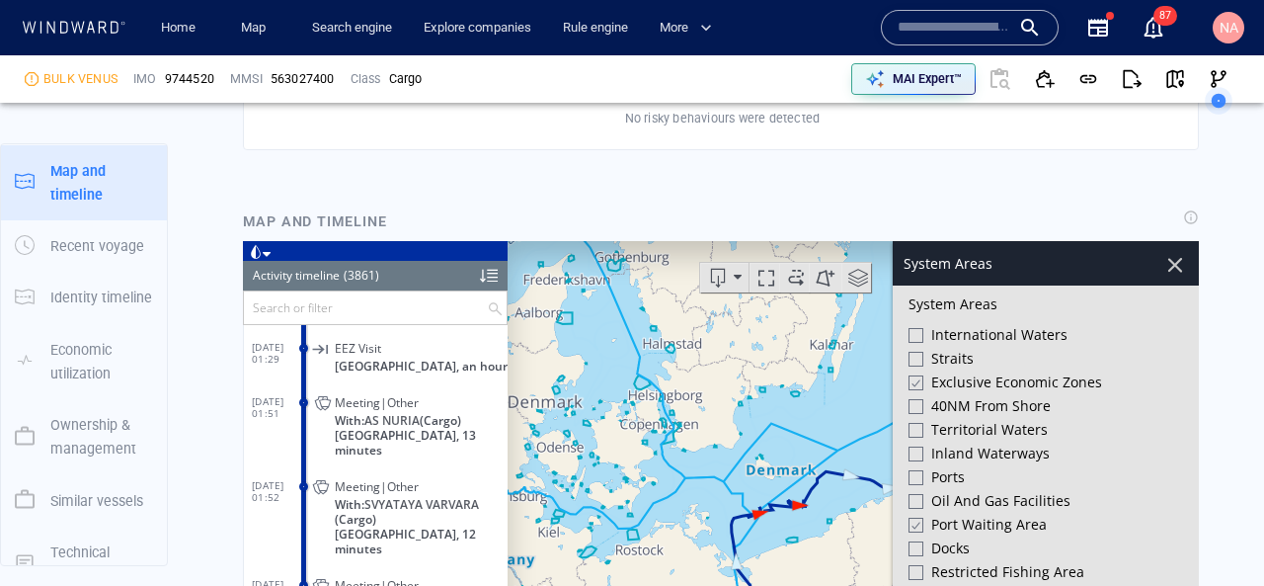
click at [915, 518] on div at bounding box center [915, 524] width 15 height 17
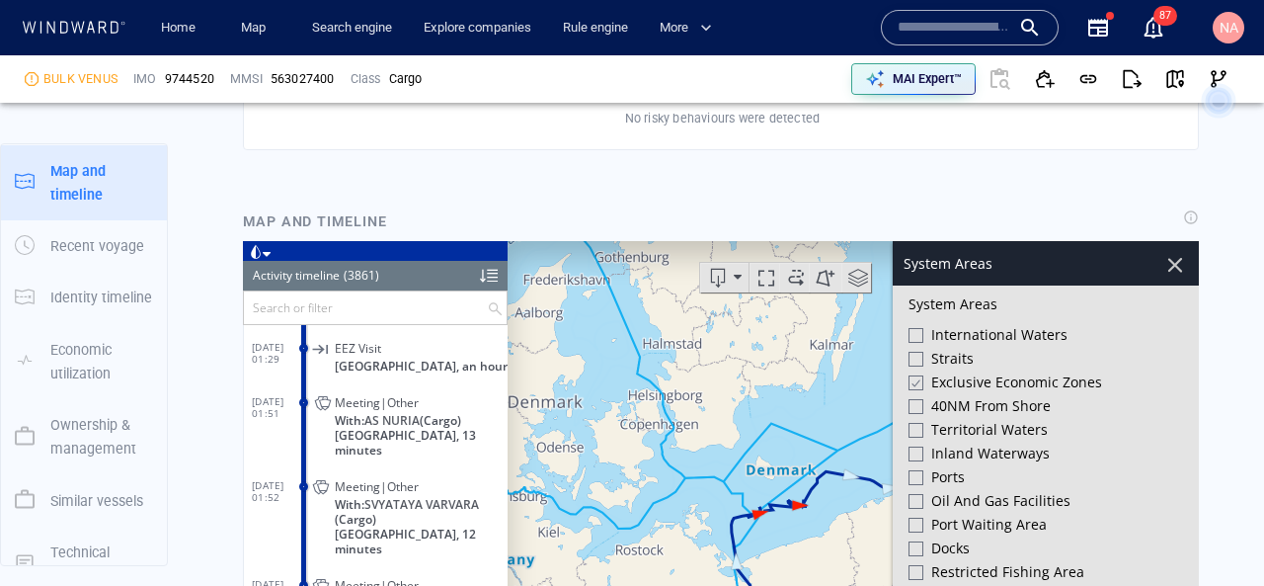
click at [1177, 270] on div at bounding box center [1175, 264] width 34 height 34
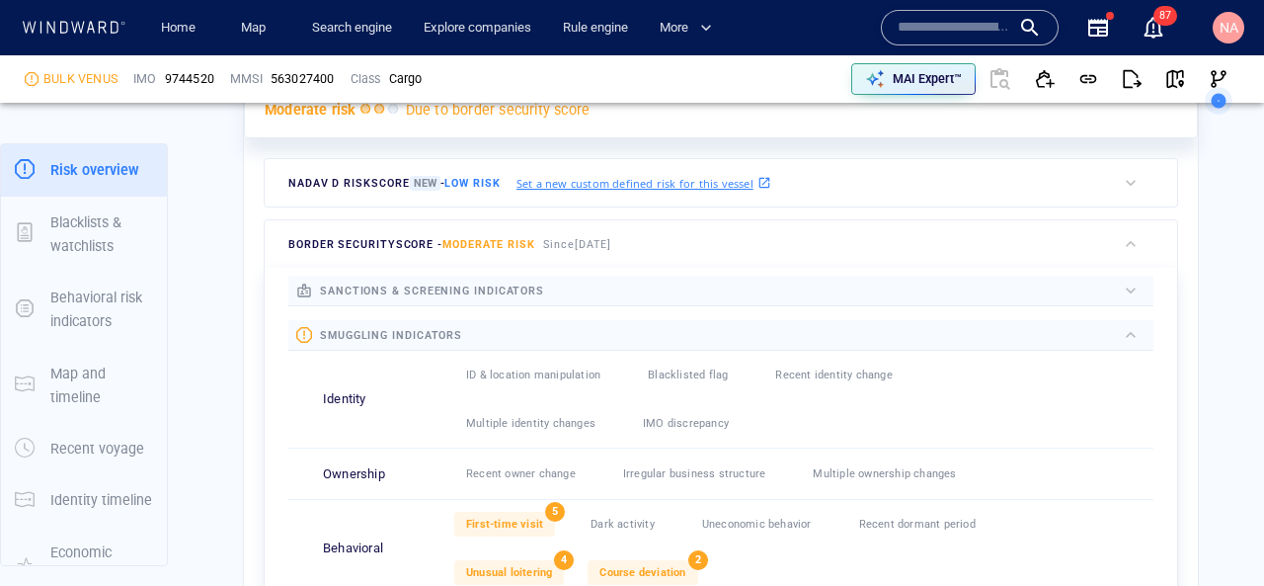
scroll to position [540, 0]
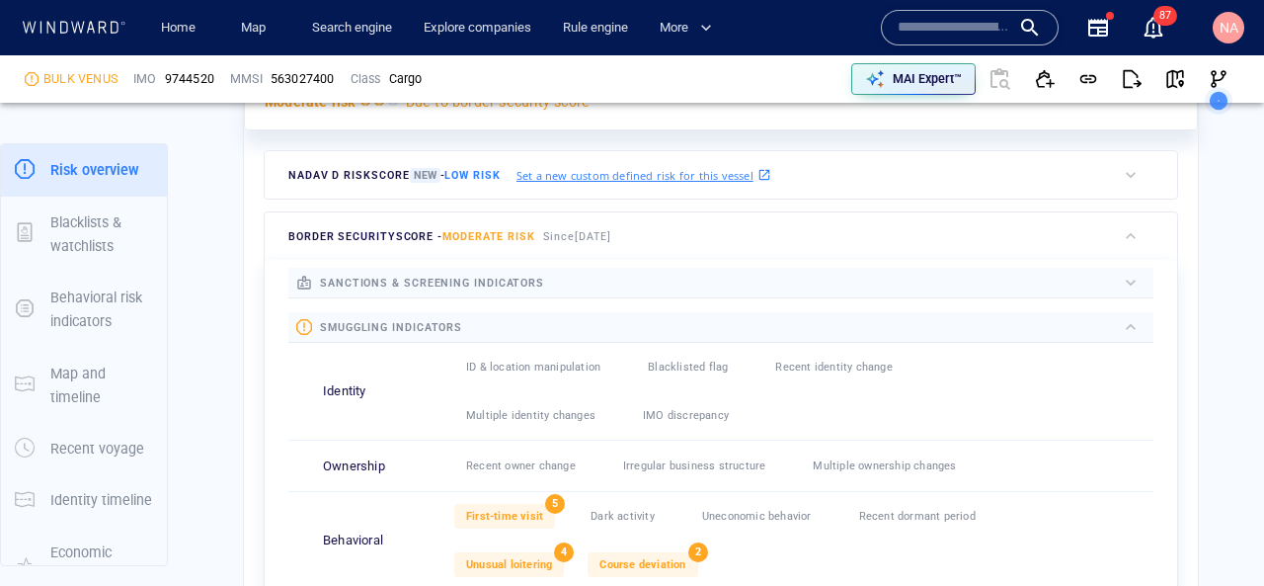
click at [696, 291] on div at bounding box center [830, 283] width 572 height 22
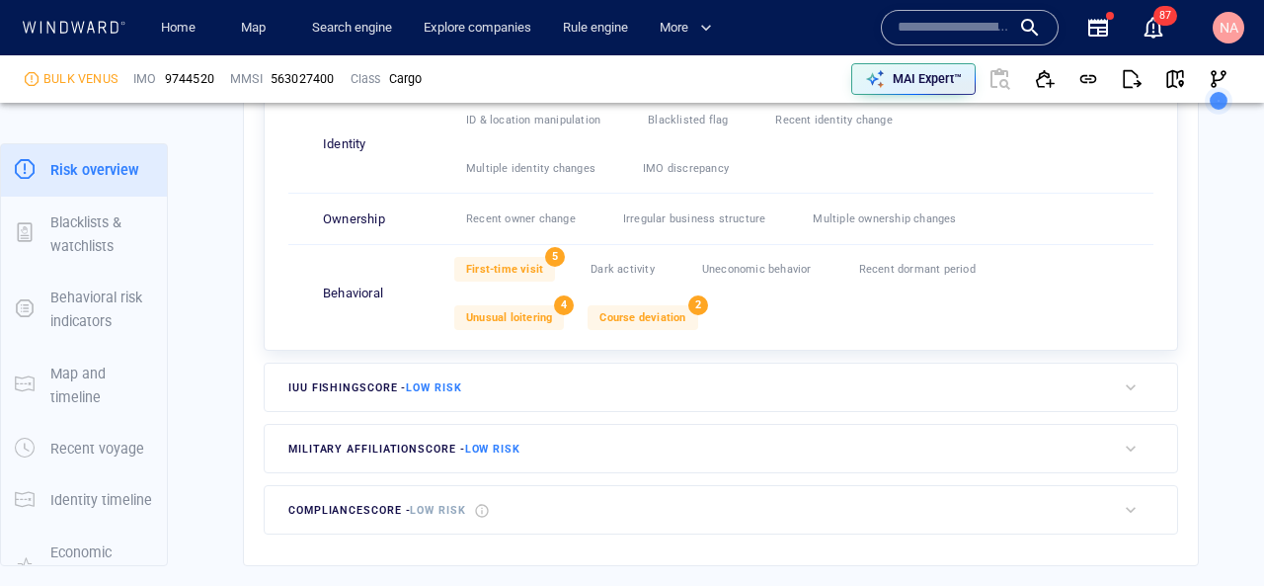
scroll to position [828, 0]
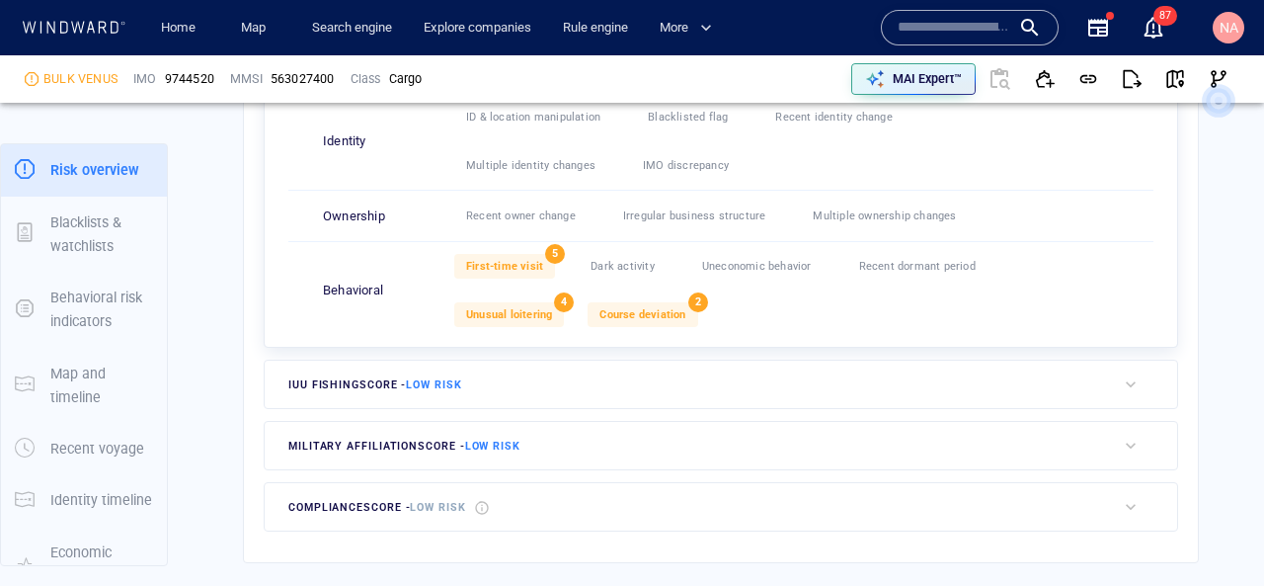
click at [613, 495] on div "compliance score - Low risk" at bounding box center [690, 506] width 851 height 47
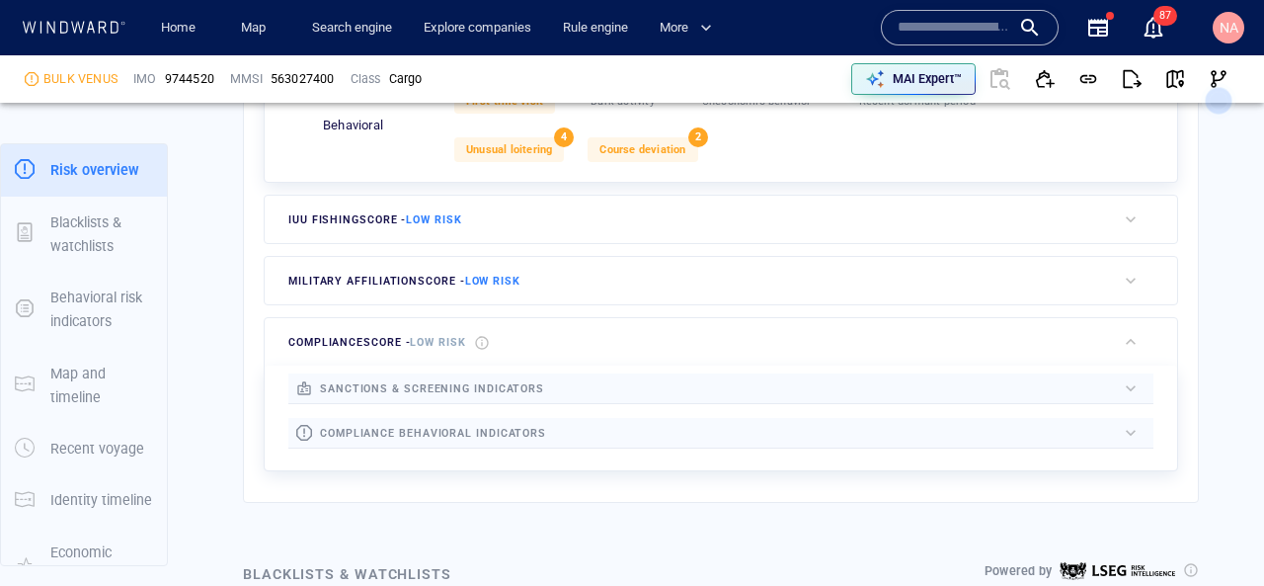
scroll to position [994, 0]
click at [614, 449] on div "sanctions & screening indicators List & registry Sanctioned vessel 0 Sanctioned…" at bounding box center [720, 415] width 865 height 89
click at [611, 439] on div at bounding box center [831, 431] width 570 height 23
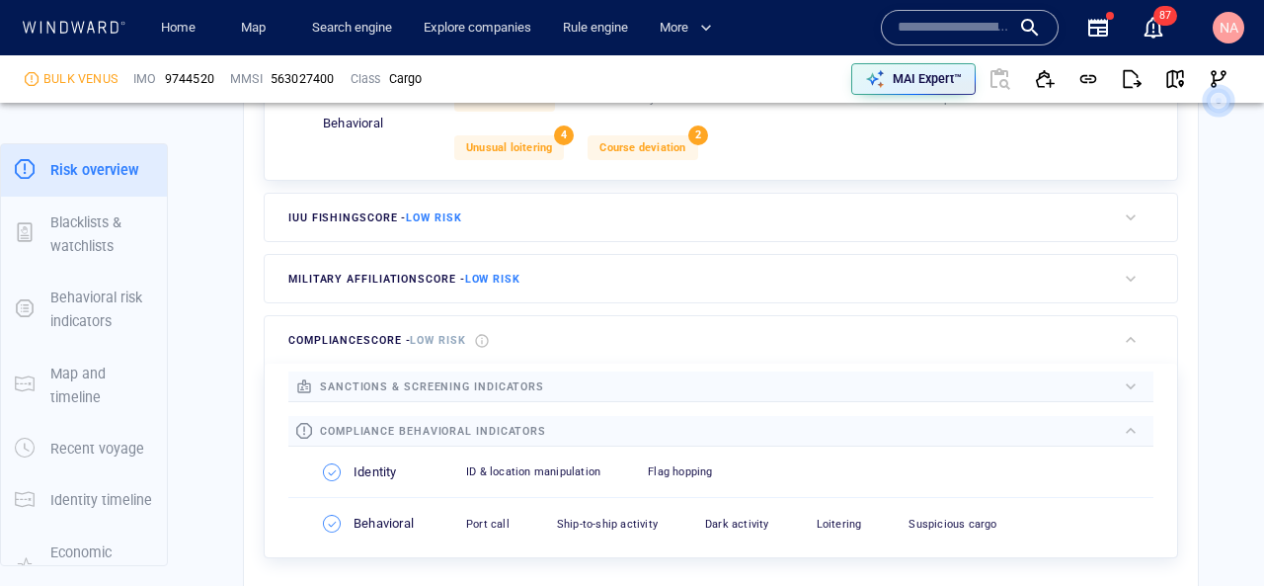
click at [607, 385] on div at bounding box center [830, 386] width 572 height 22
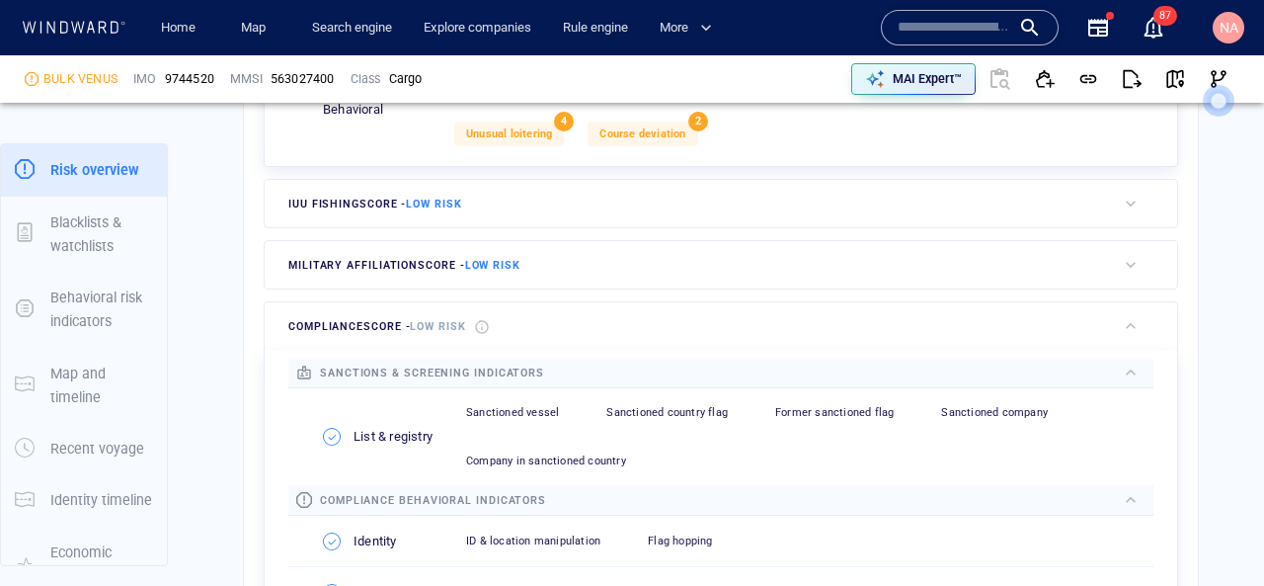
scroll to position [1004, 0]
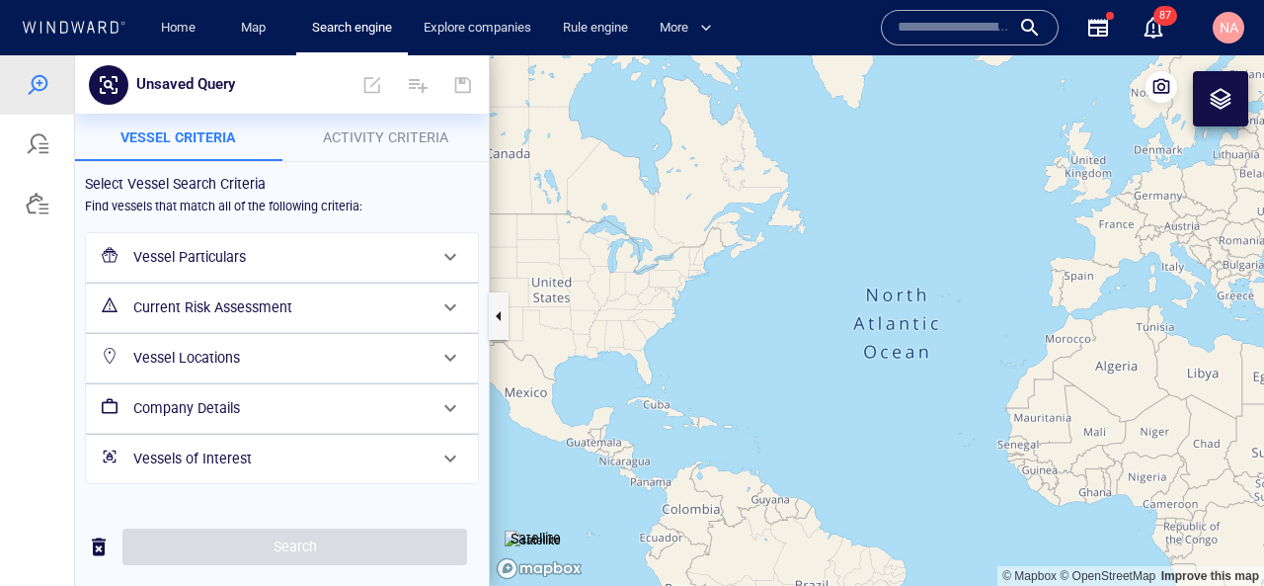
click at [224, 480] on div "Vessels of Interest" at bounding box center [282, 459] width 392 height 48
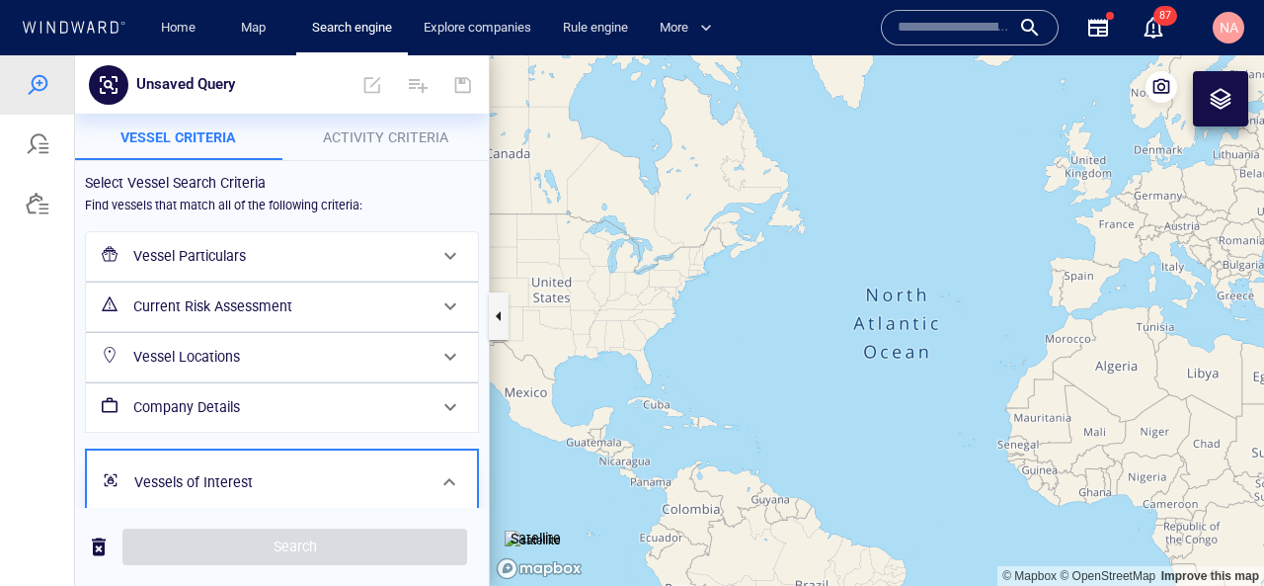
click at [229, 418] on h6 "Company Details" at bounding box center [279, 407] width 293 height 25
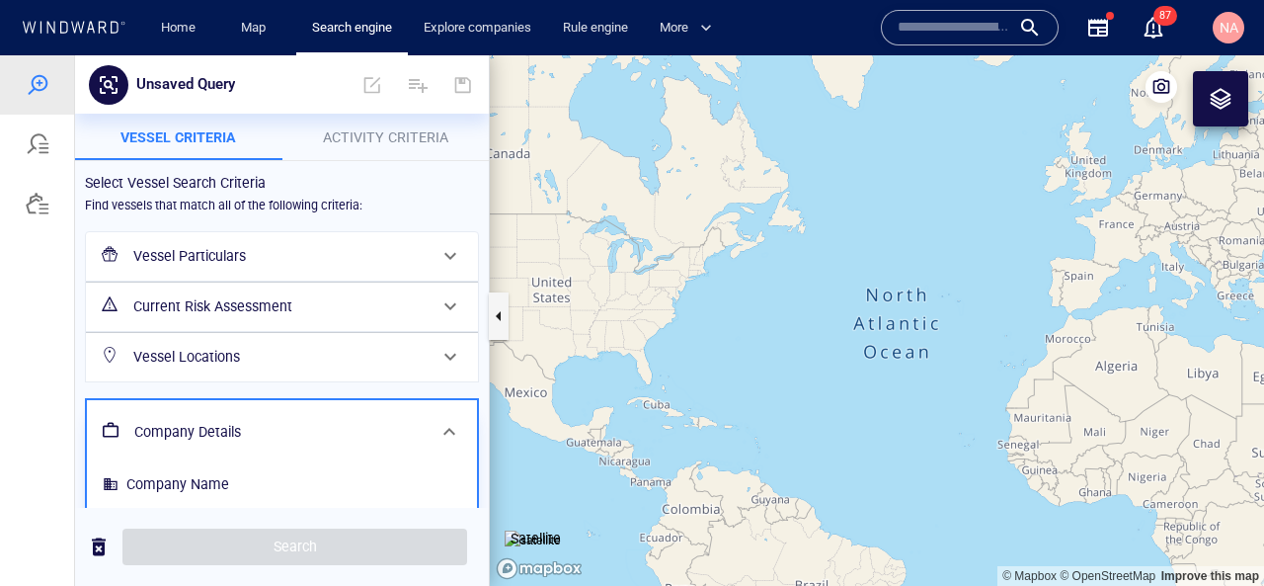
click at [256, 262] on h6 "Vessel Particulars" at bounding box center [279, 256] width 293 height 25
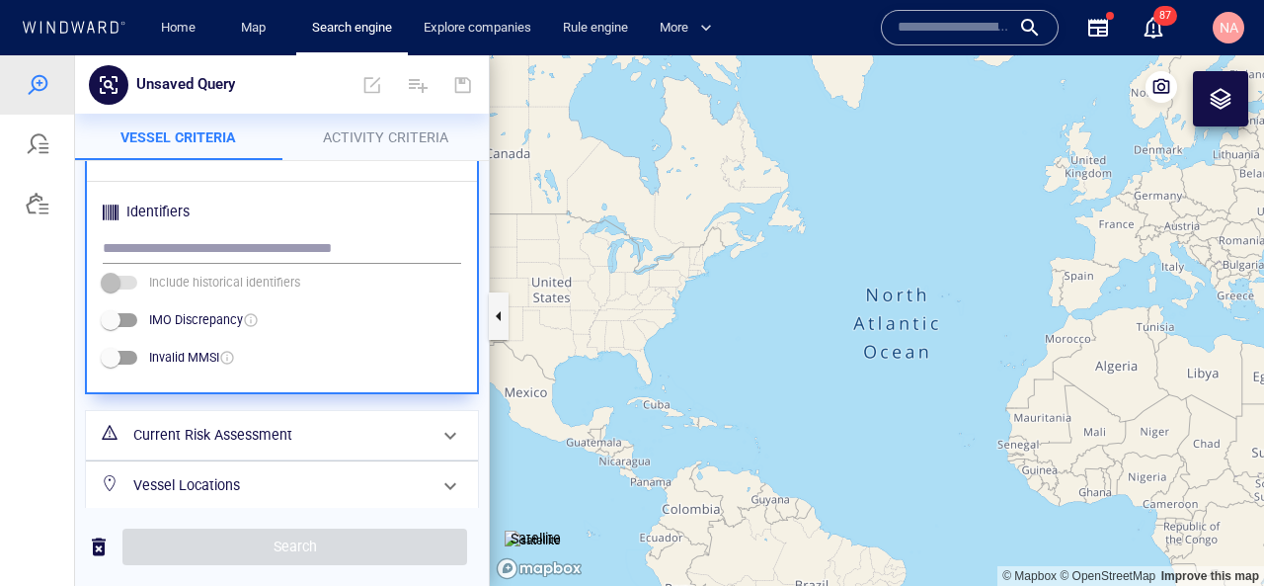
scroll to position [932, 0]
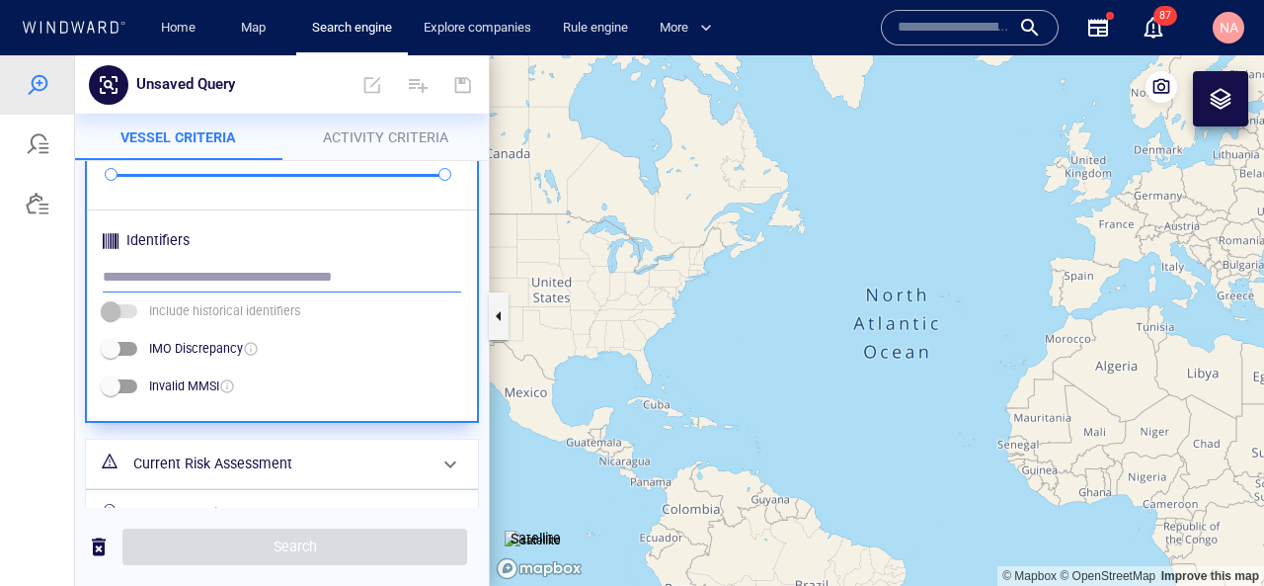
click at [234, 286] on input "text" at bounding box center [282, 278] width 358 height 30
type input "*"
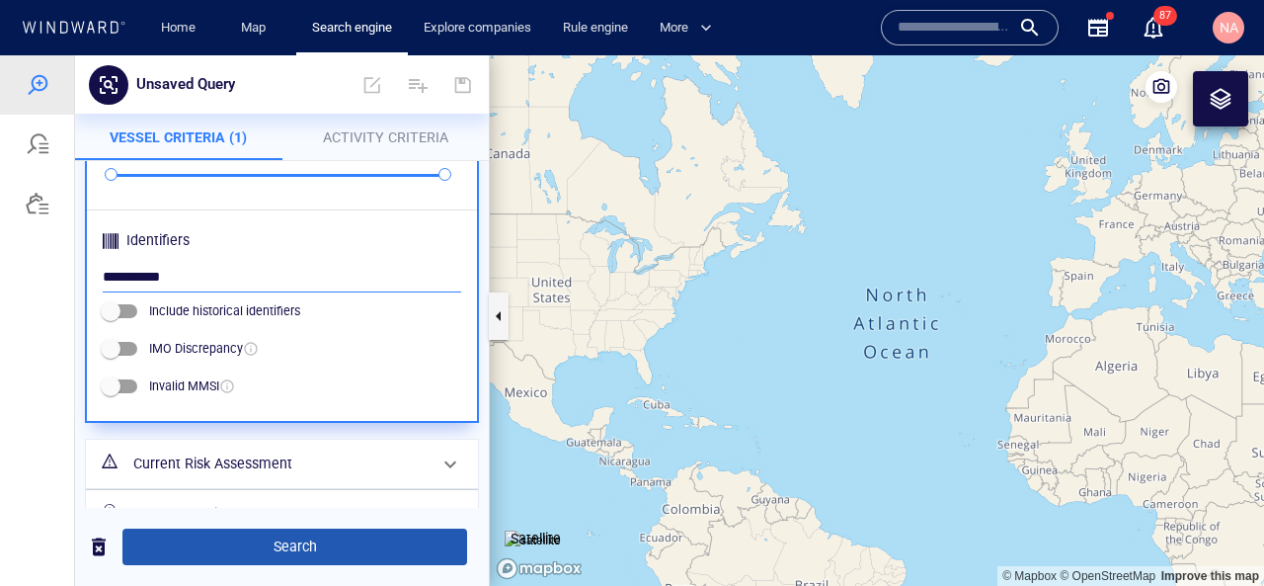
type input "**********"
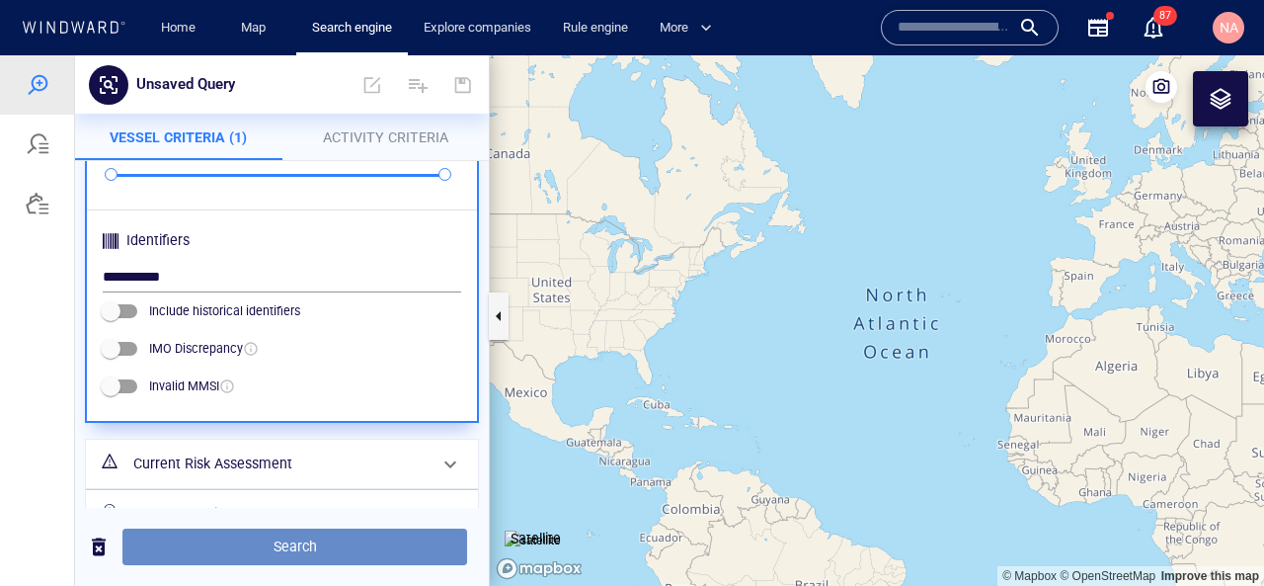
click at [314, 545] on span "Search" at bounding box center [294, 546] width 313 height 25
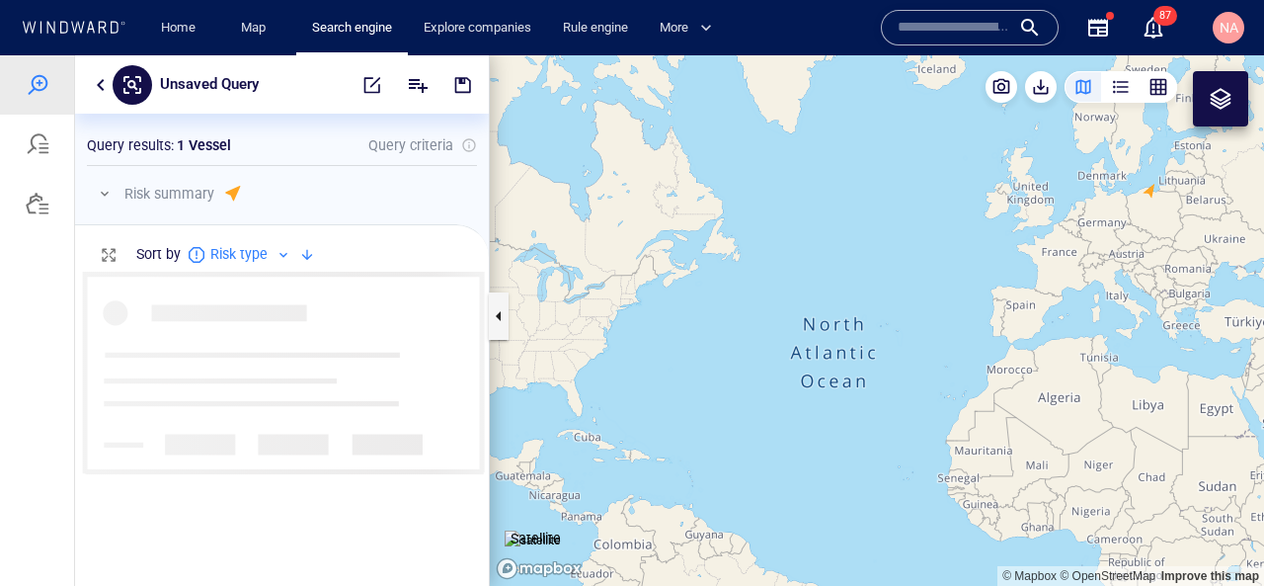
scroll to position [314, 414]
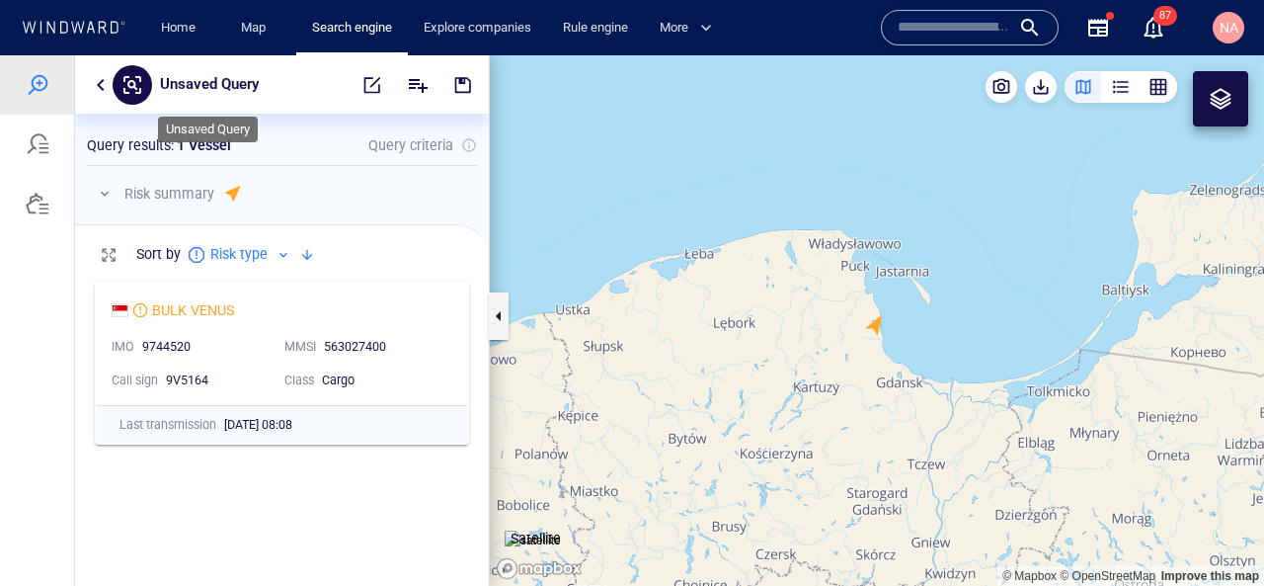
click at [224, 84] on p "Unsaved Query" at bounding box center [209, 85] width 99 height 26
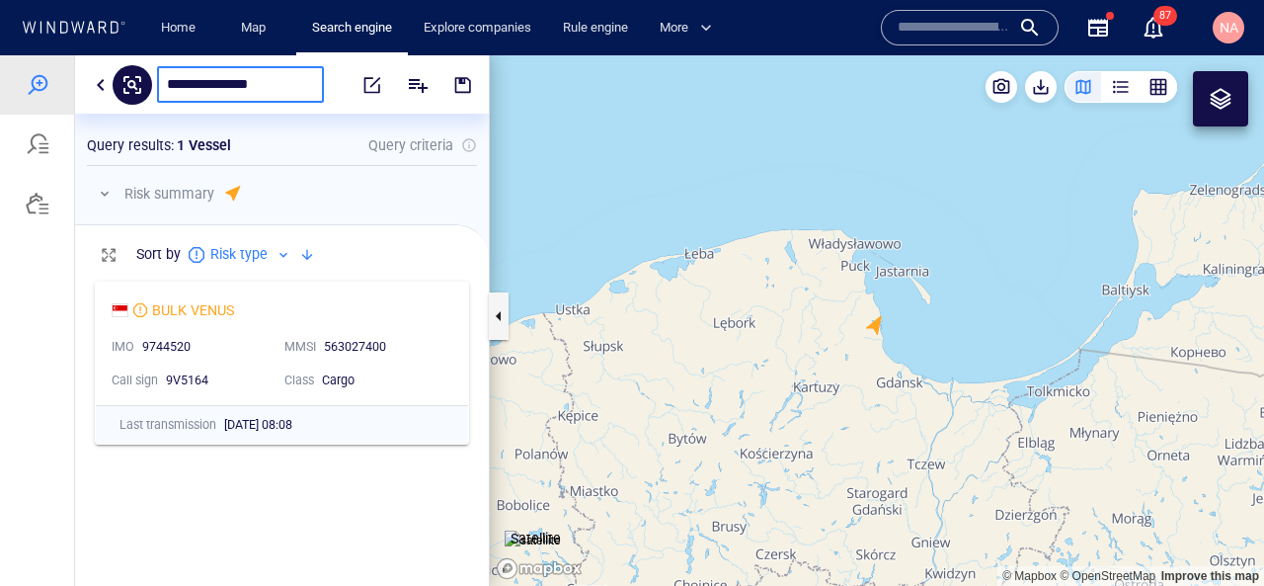
type input "**********"
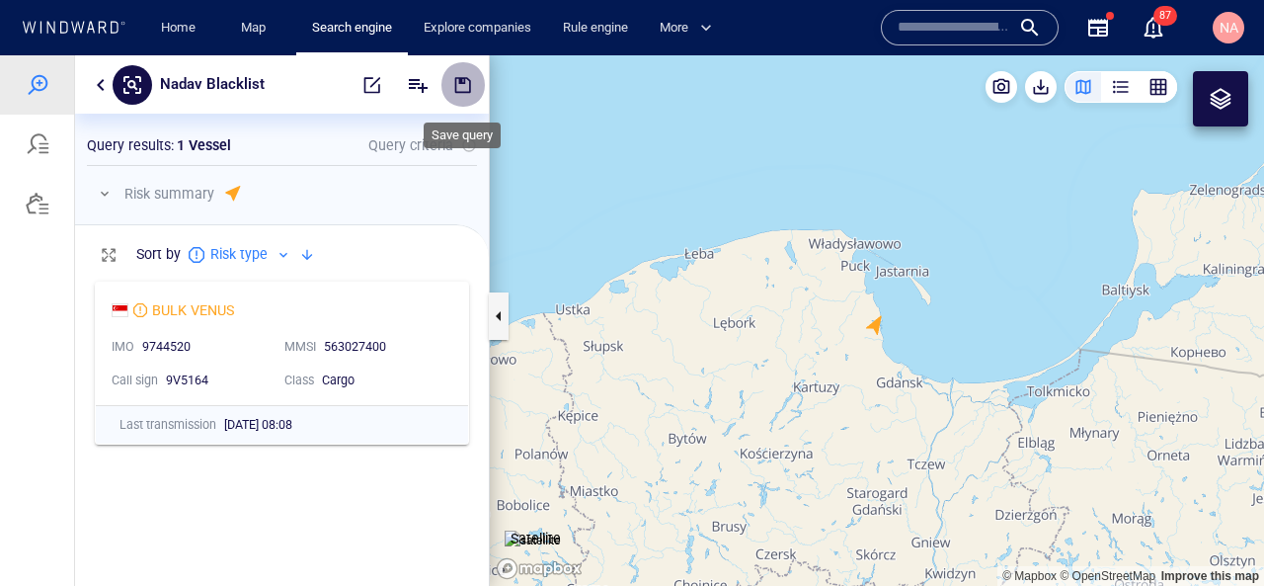
click at [469, 92] on span "button" at bounding box center [463, 85] width 20 height 20
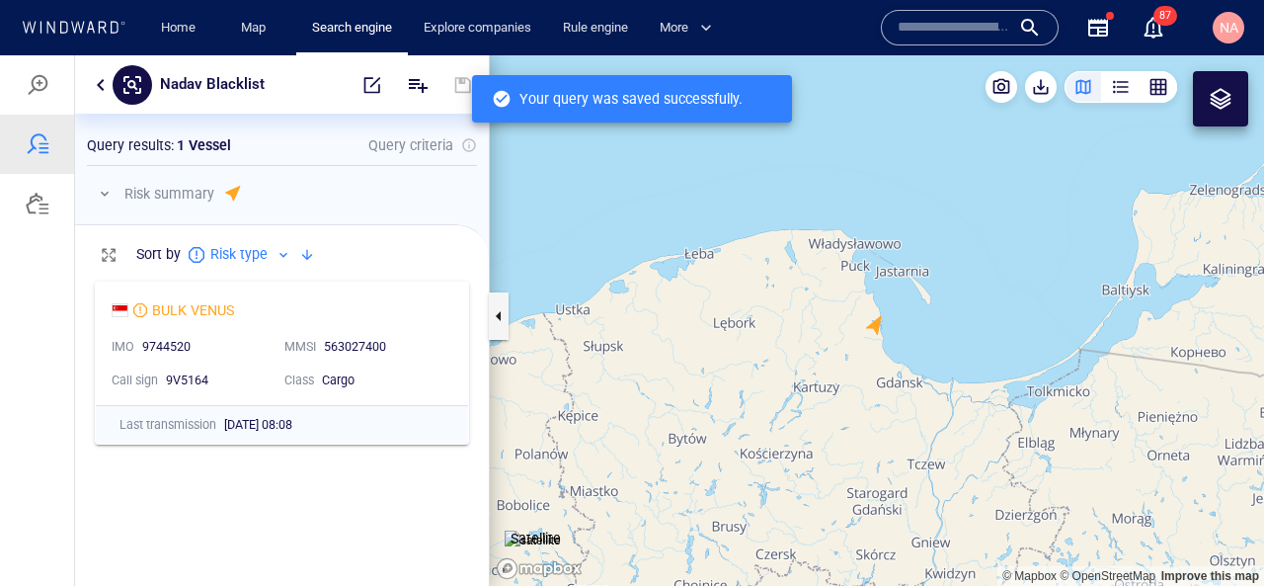
scroll to position [314, 414]
click at [40, 139] on div at bounding box center [38, 144] width 24 height 24
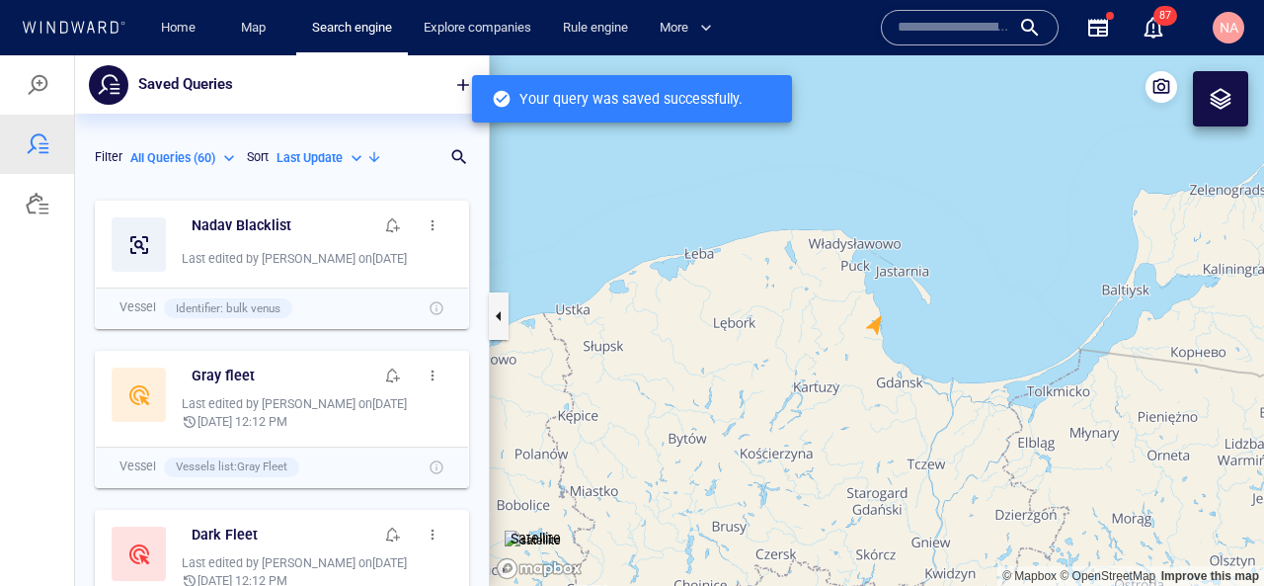
scroll to position [395, 414]
click at [432, 227] on span "button" at bounding box center [433, 225] width 16 height 16
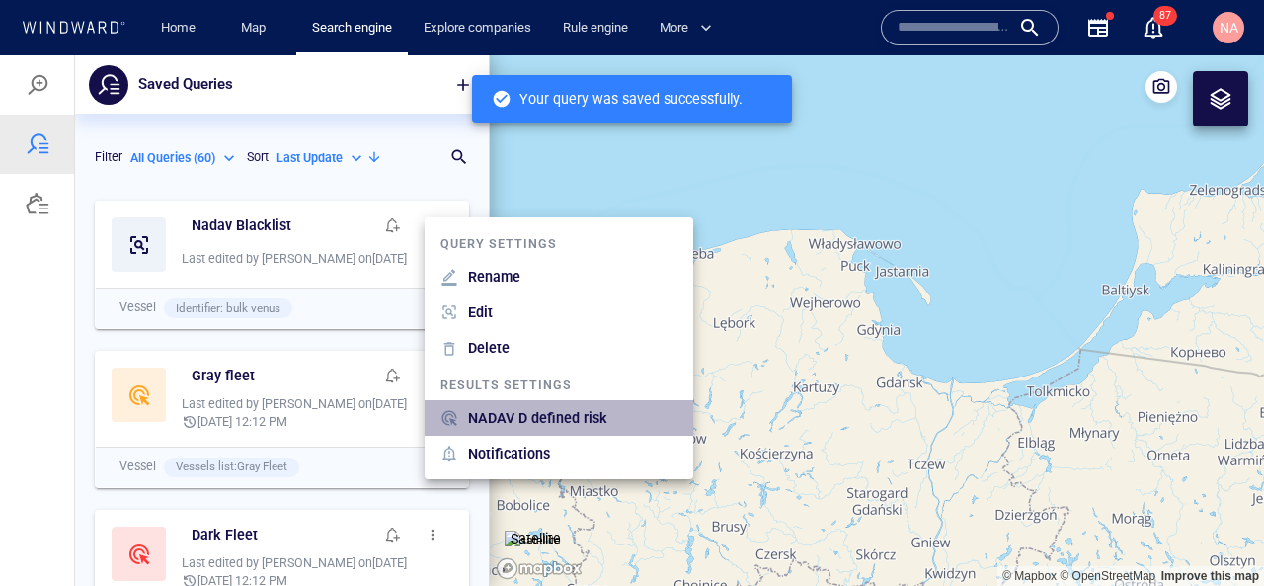
click at [513, 412] on p "NADAV D defined risk" at bounding box center [537, 418] width 139 height 24
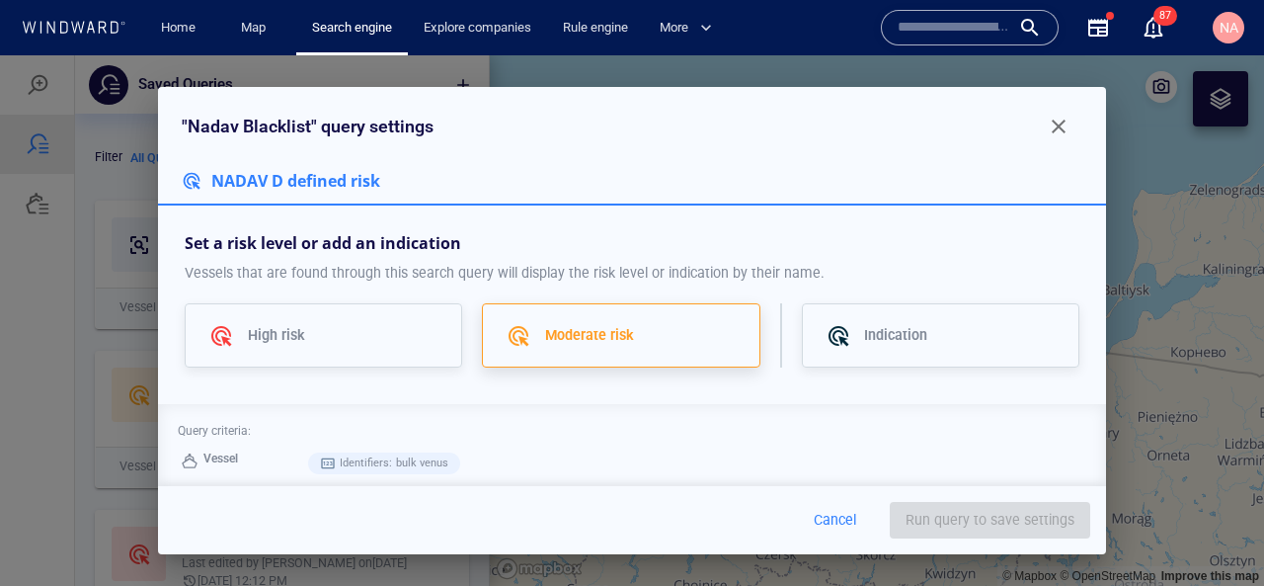
click at [597, 344] on p "Moderate risk" at bounding box center [589, 335] width 89 height 24
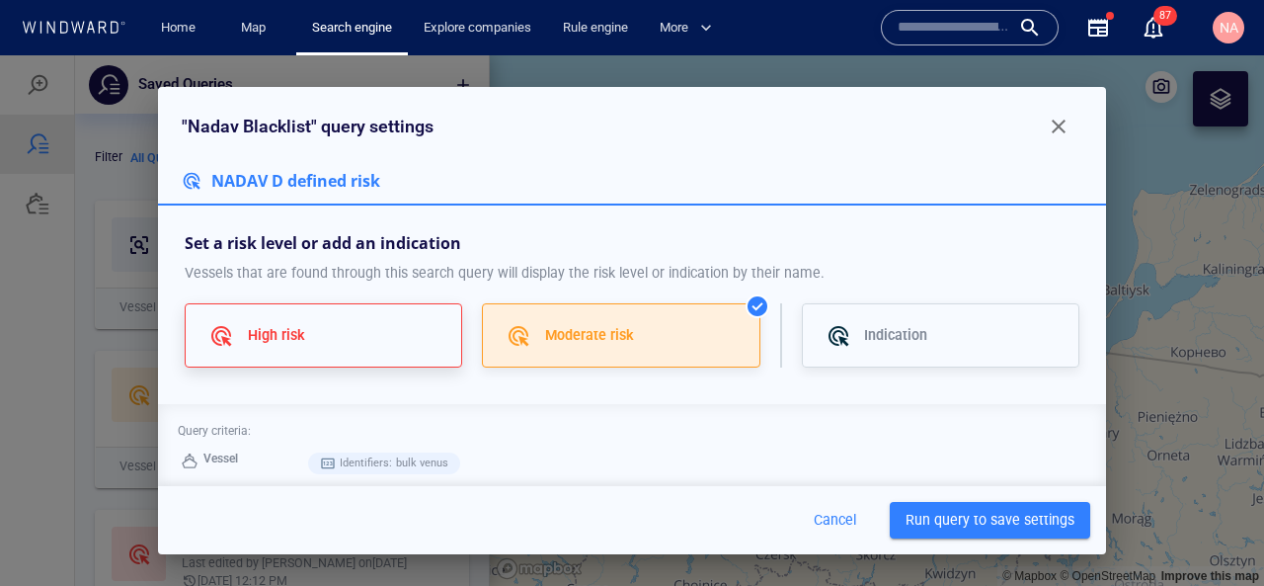
click at [406, 330] on div "High risk" at bounding box center [343, 335] width 191 height 24
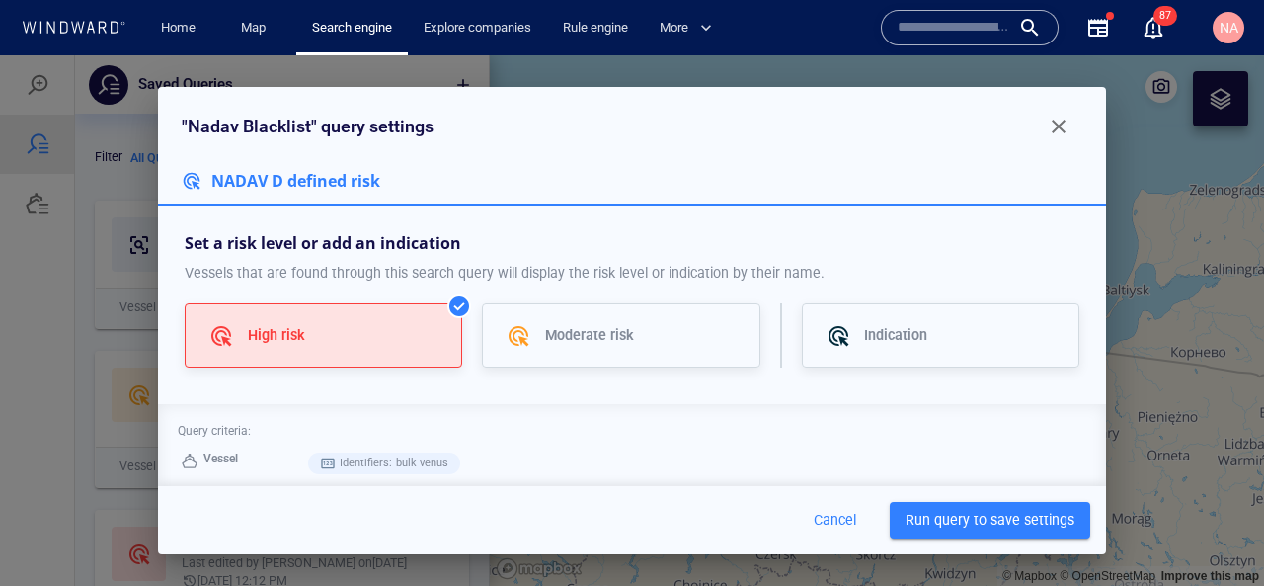
click at [928, 521] on span "Run query to save settings" at bounding box center [990, 520] width 169 height 25
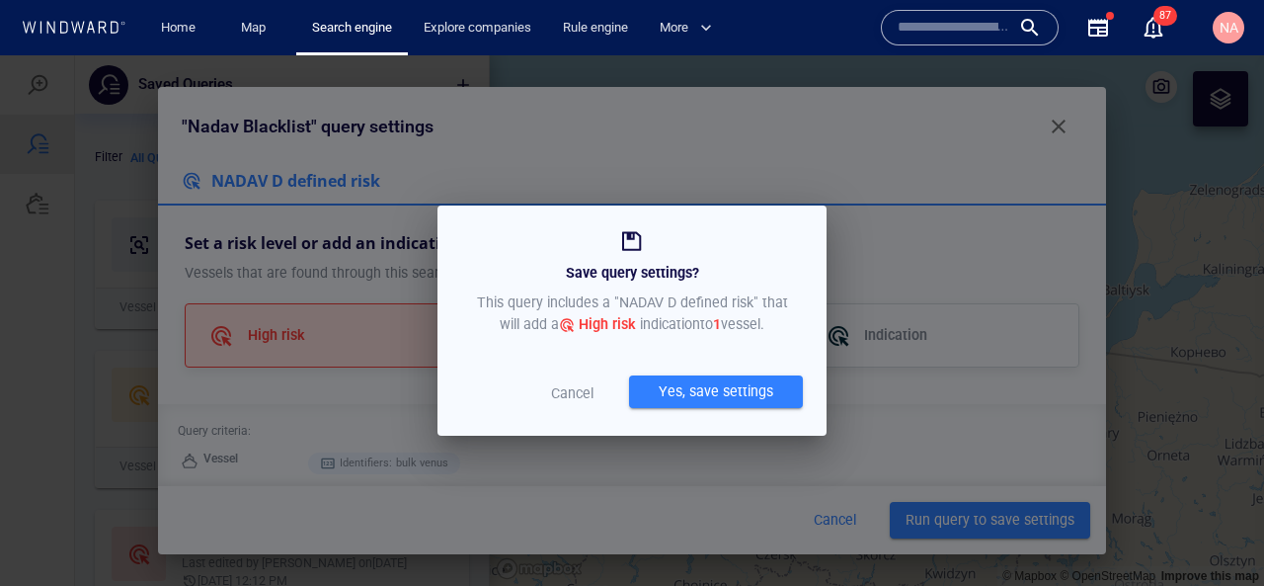
click at [706, 360] on div "Cancel Yes, save settings" at bounding box center [631, 389] width 373 height 75
click at [706, 380] on div "Yes, save settings" at bounding box center [716, 391] width 122 height 33
